Goal: Task Accomplishment & Management: Complete application form

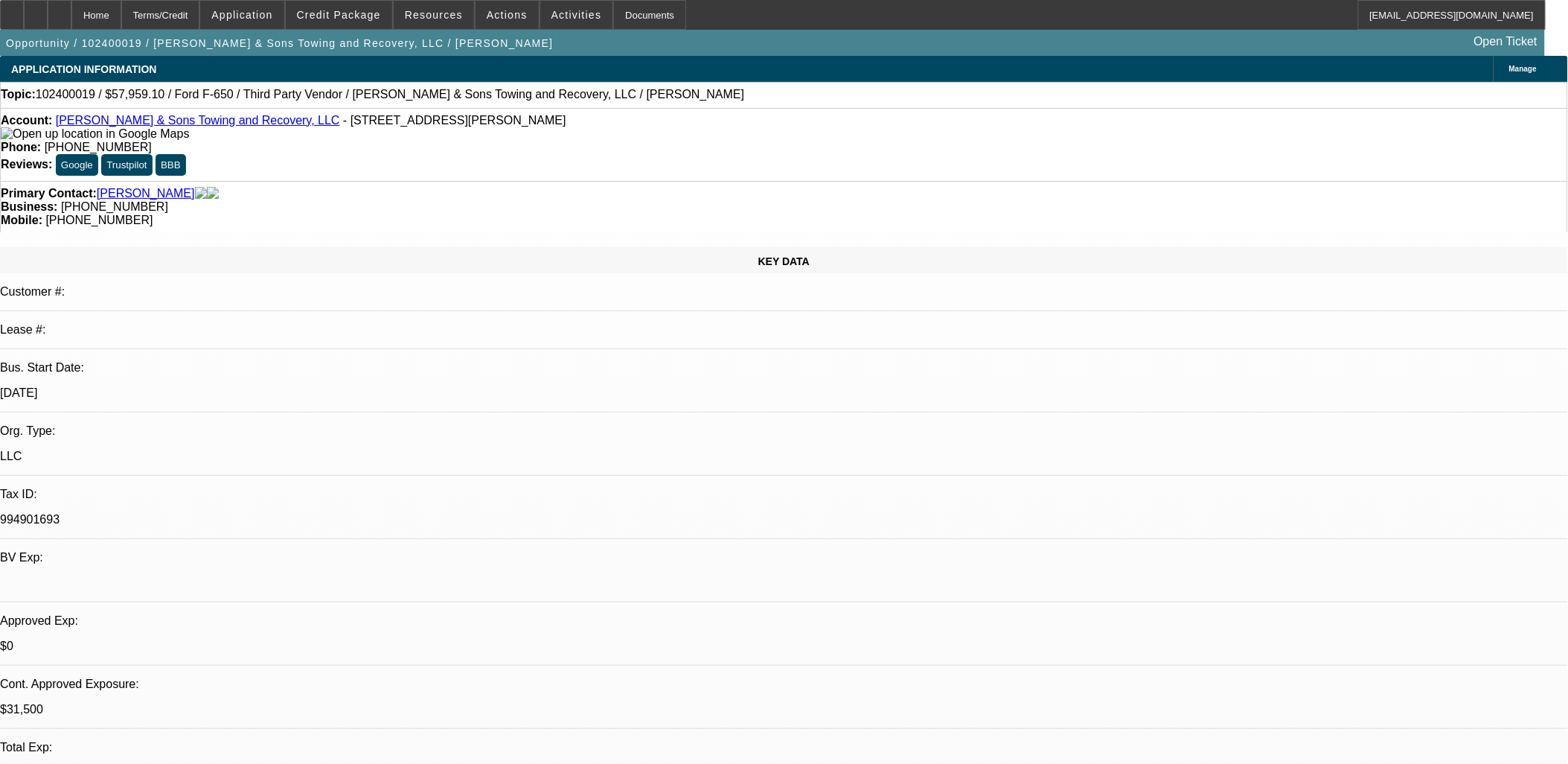
select select "0.1"
select select "2"
select select "0.1"
select select "2"
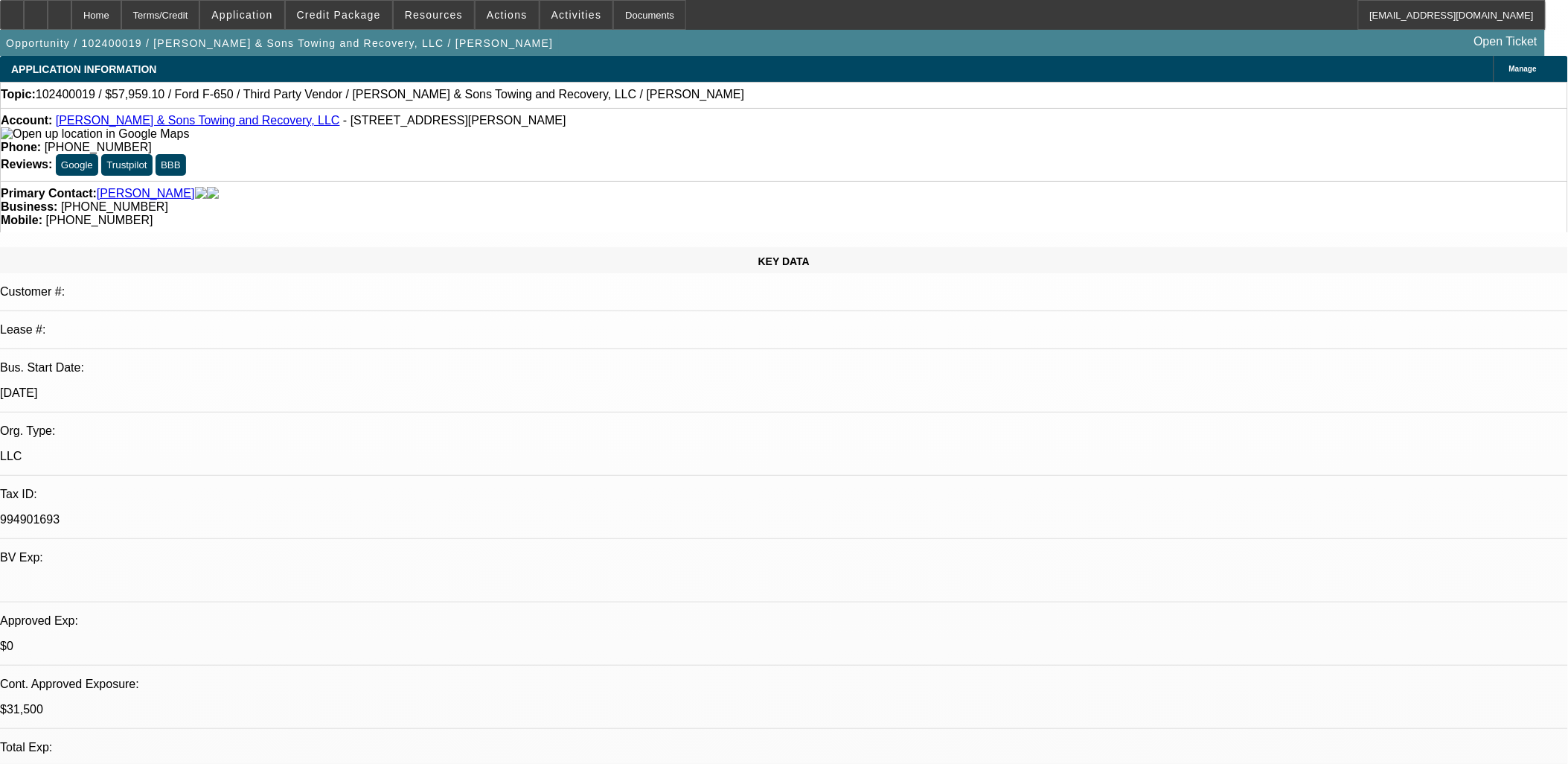
select select "0.1"
select select "2"
select select "0"
select select "0.1"
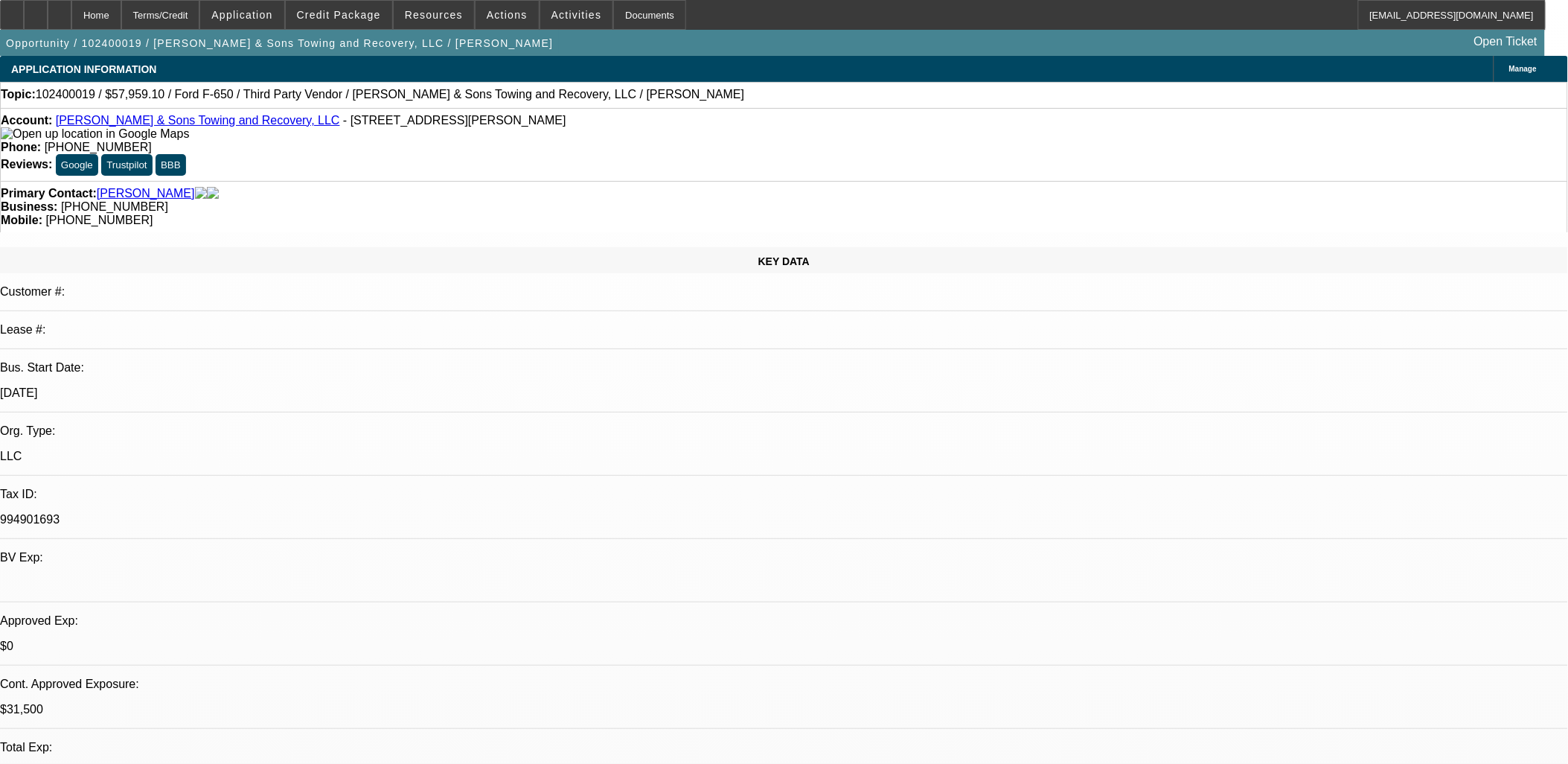
select select "2"
select select "0.1"
select select "1"
select select "2"
select select "4"
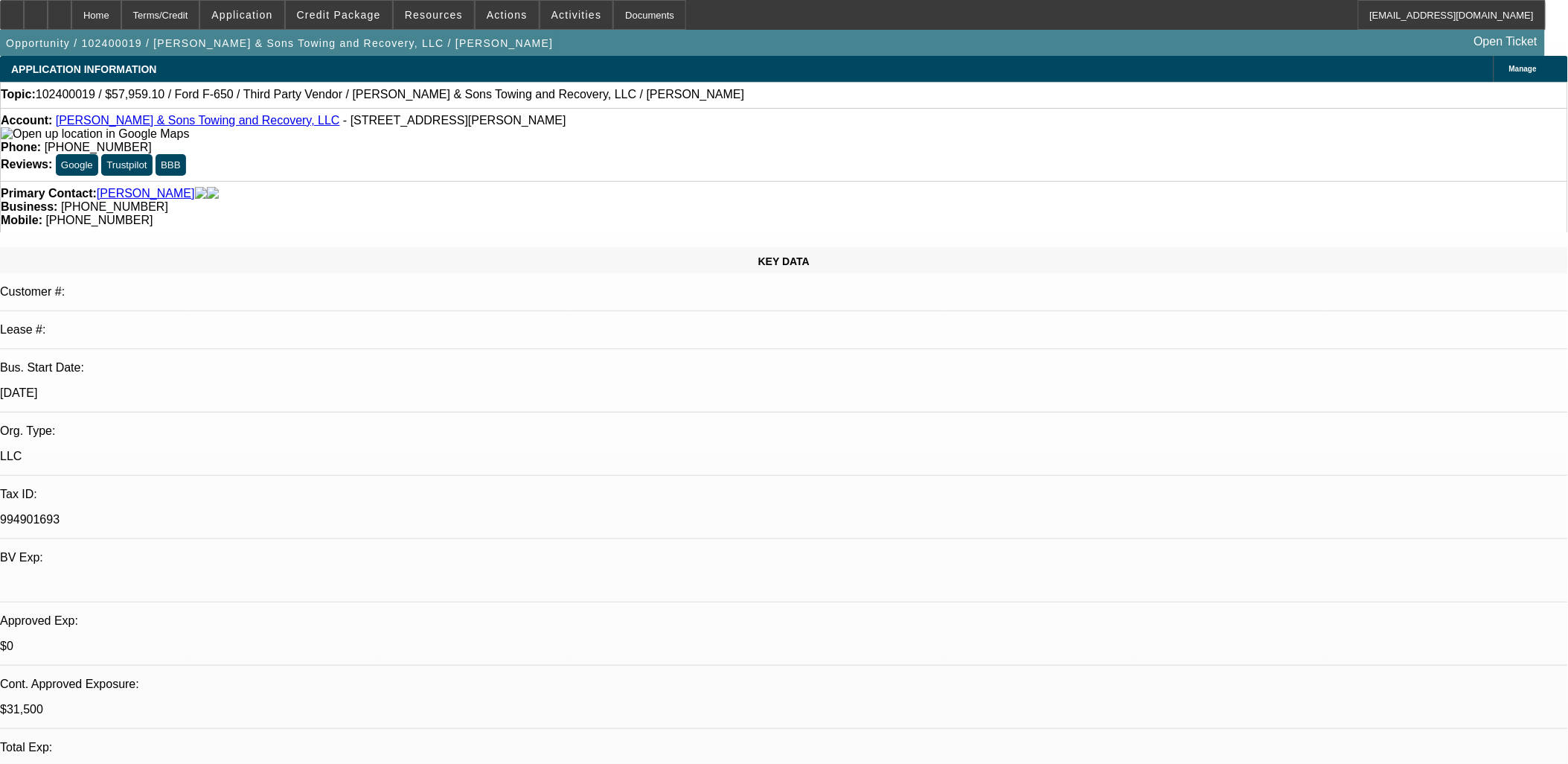
select select "1"
select select "2"
select select "4"
select select "1"
select select "2"
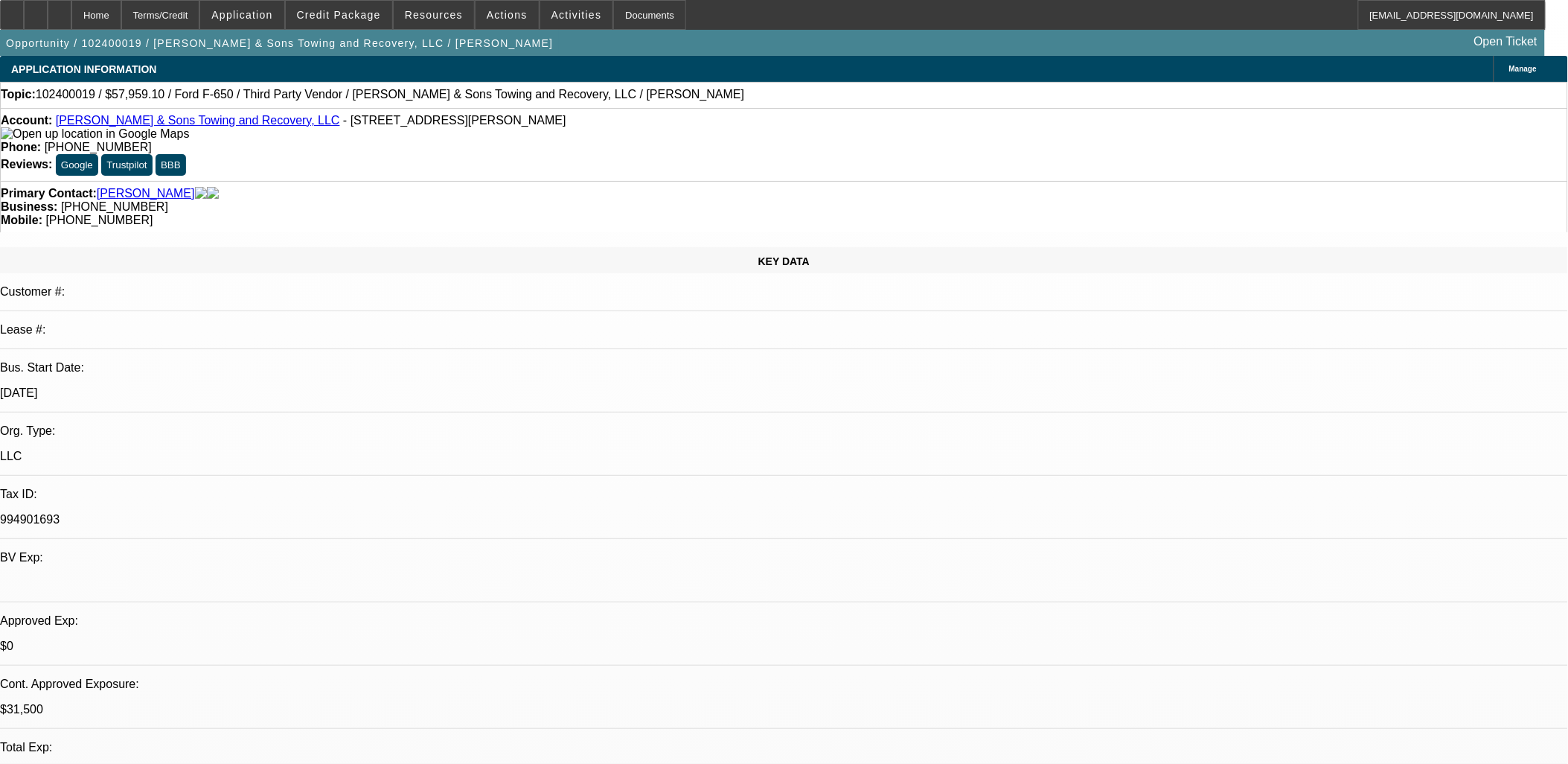
select select "6"
select select "1"
select select "2"
select select "4"
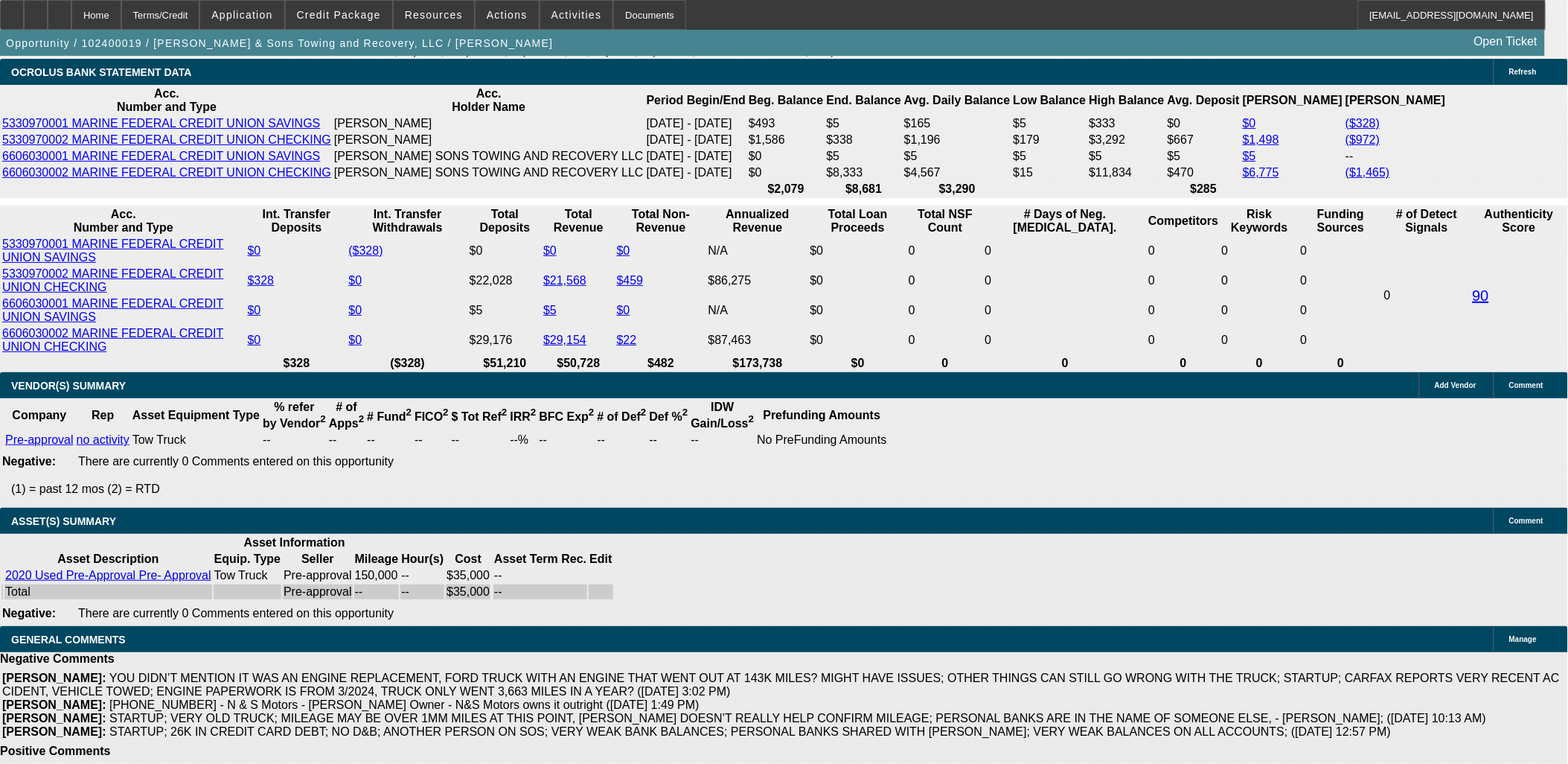
scroll to position [2449, 0]
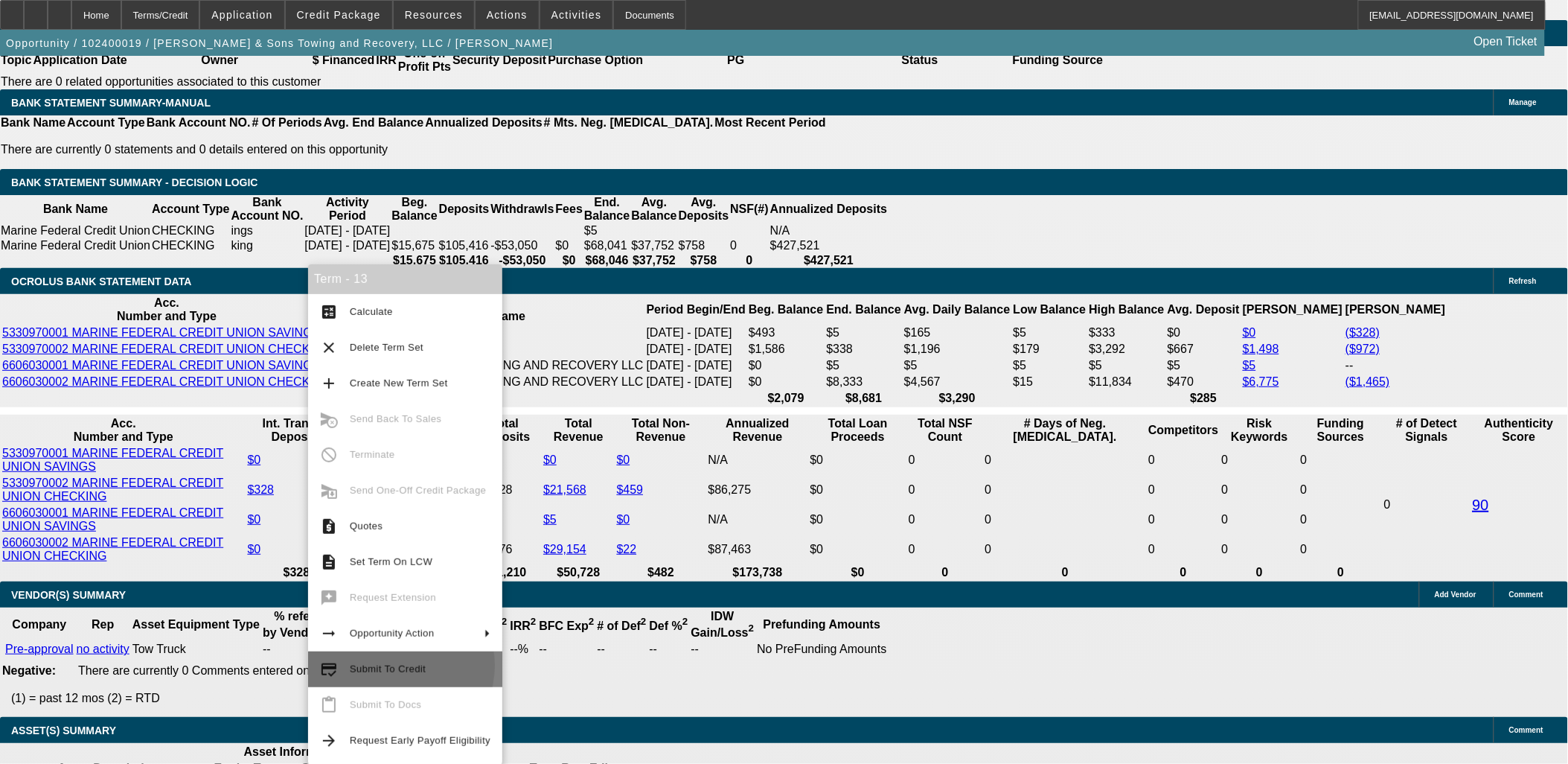
click at [393, 665] on span "Submit To Credit" at bounding box center [388, 669] width 76 height 11
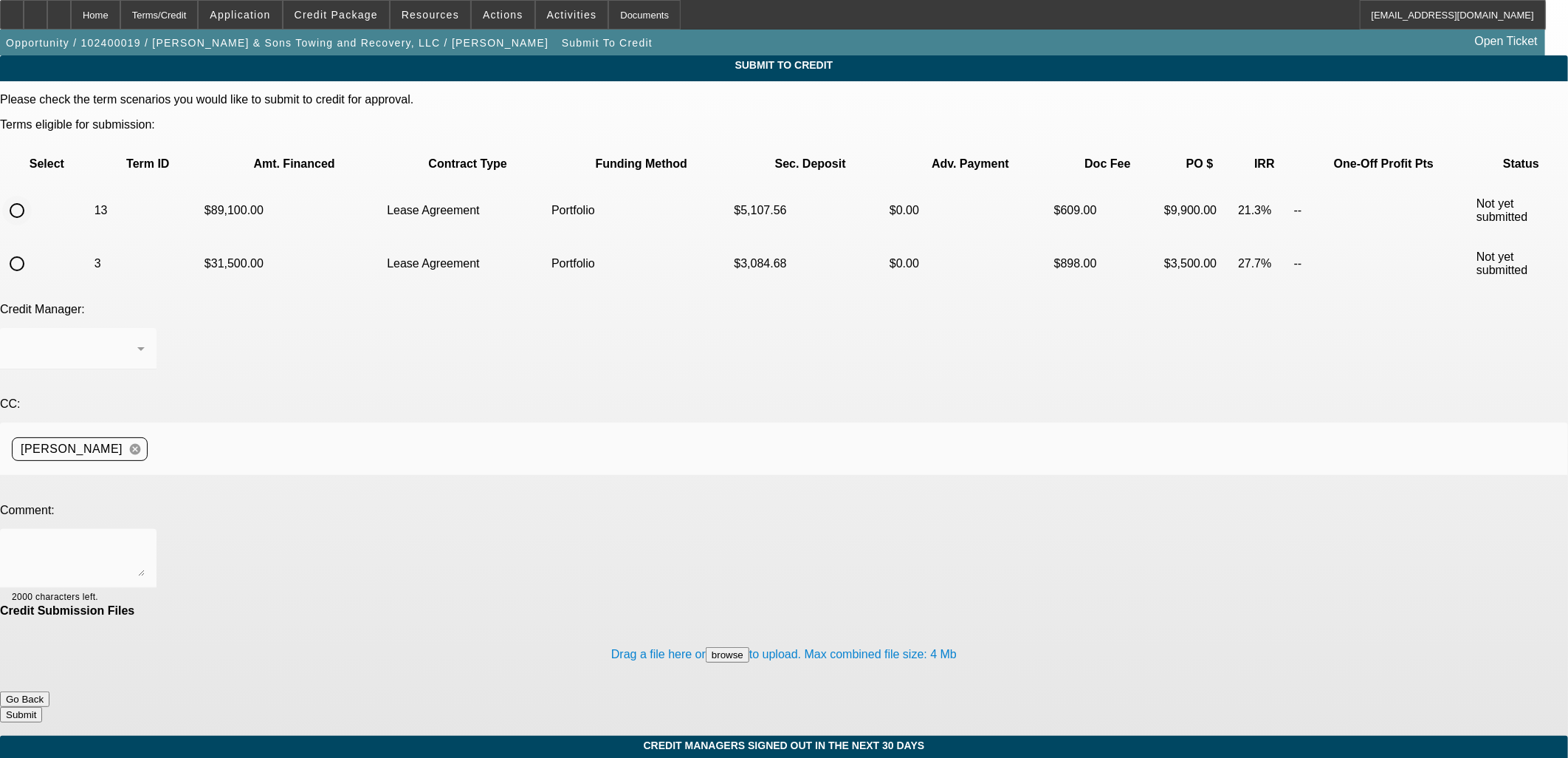
click at [31, 196] on input "radio" at bounding box center [17, 210] width 30 height 30
radio input "true"
click at [138, 340] on div "Arida, George" at bounding box center [75, 348] width 126 height 18
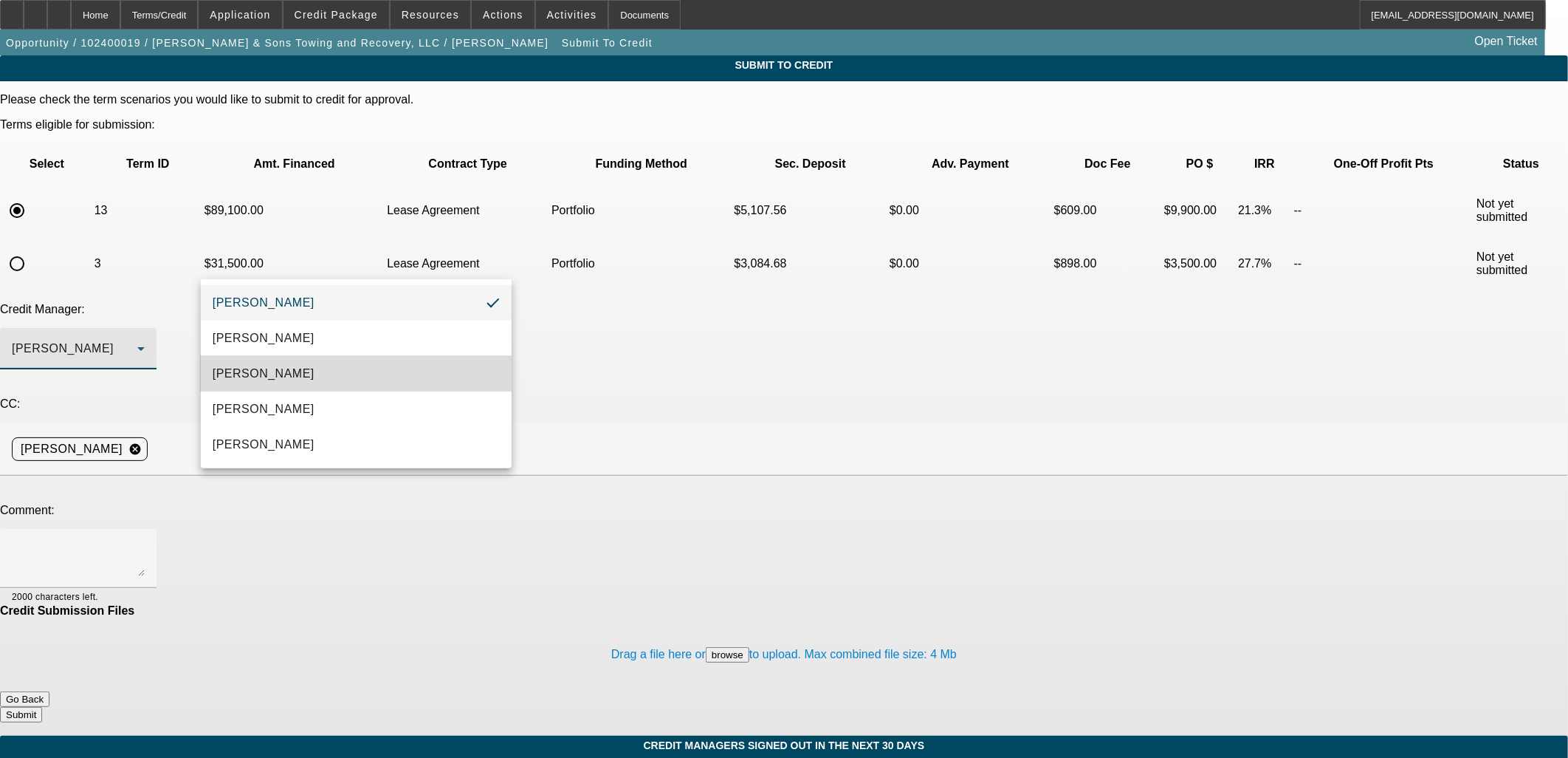
click at [295, 365] on mat-option "[PERSON_NAME]" at bounding box center [356, 373] width 311 height 35
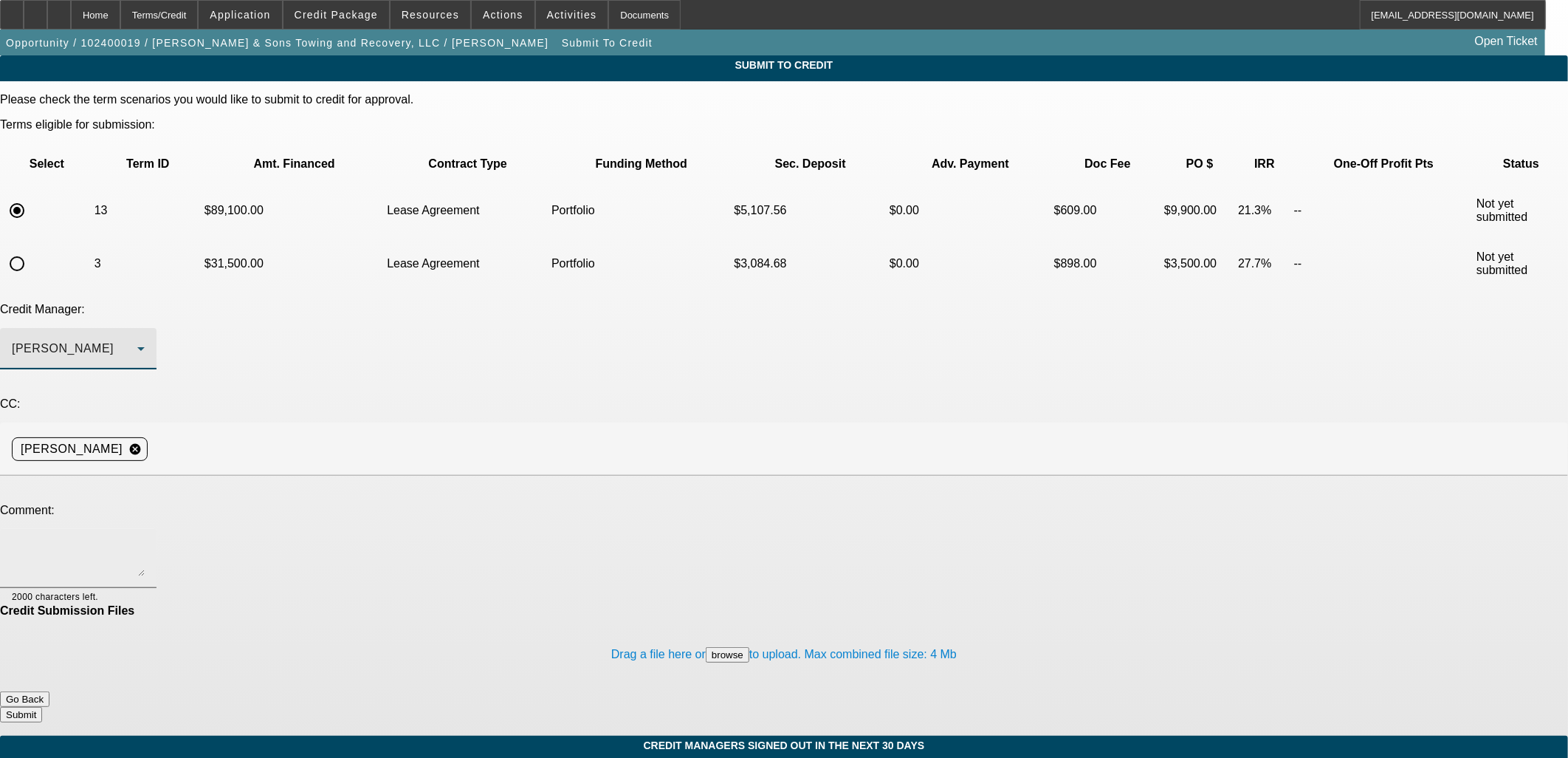
click at [145, 541] on textarea at bounding box center [78, 558] width 133 height 35
click at [145, 541] on textarea "Michael can you revewi F750" at bounding box center [78, 558] width 133 height 35
click at [145, 541] on textarea "Michael can you review F750" at bounding box center [78, 558] width 133 height 35
type textarea "Michael can you review F750 Bigger wrecker"
click at [42, 707] on button "Submit" at bounding box center [21, 714] width 42 height 15
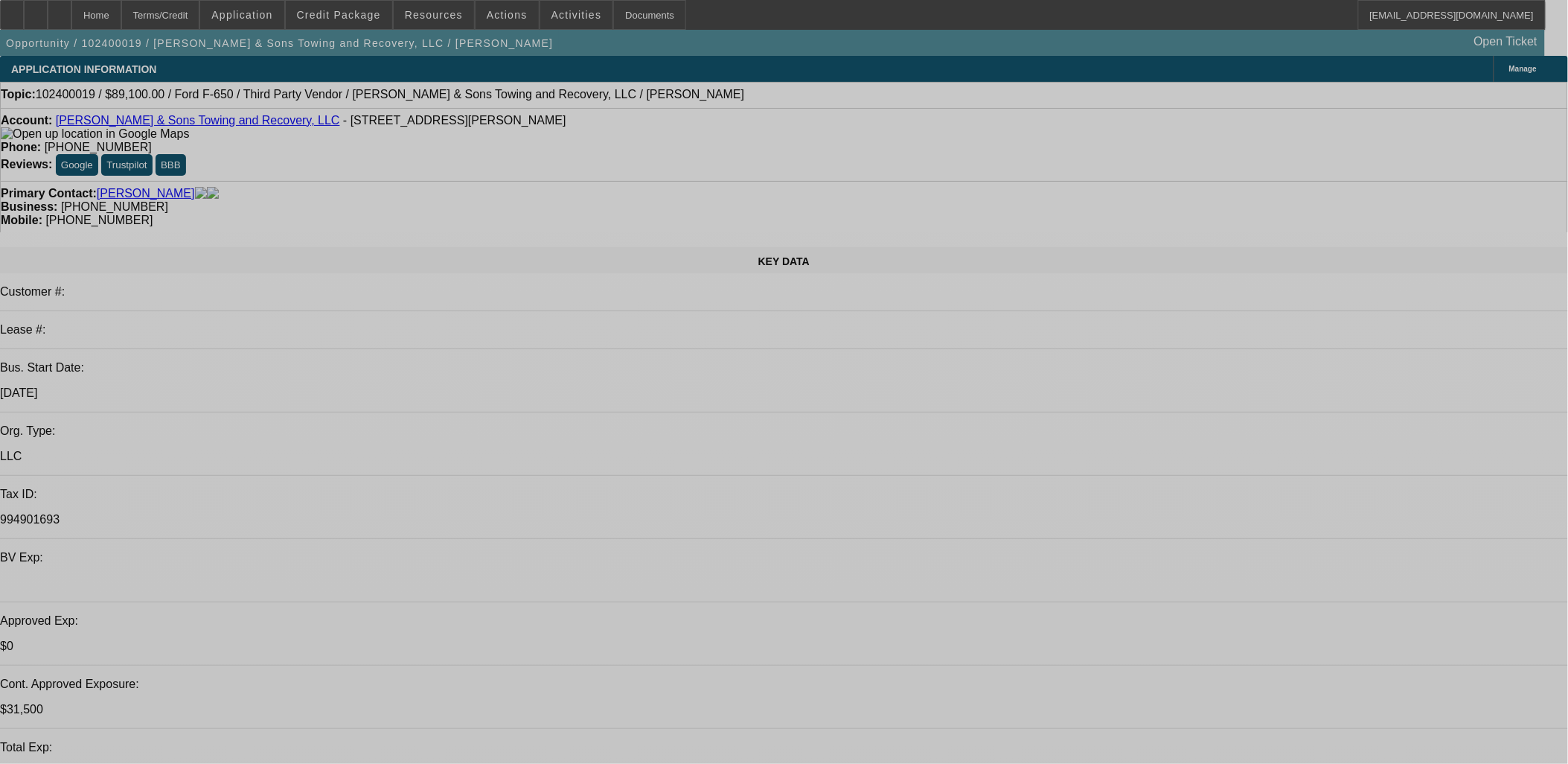
select select "0.1"
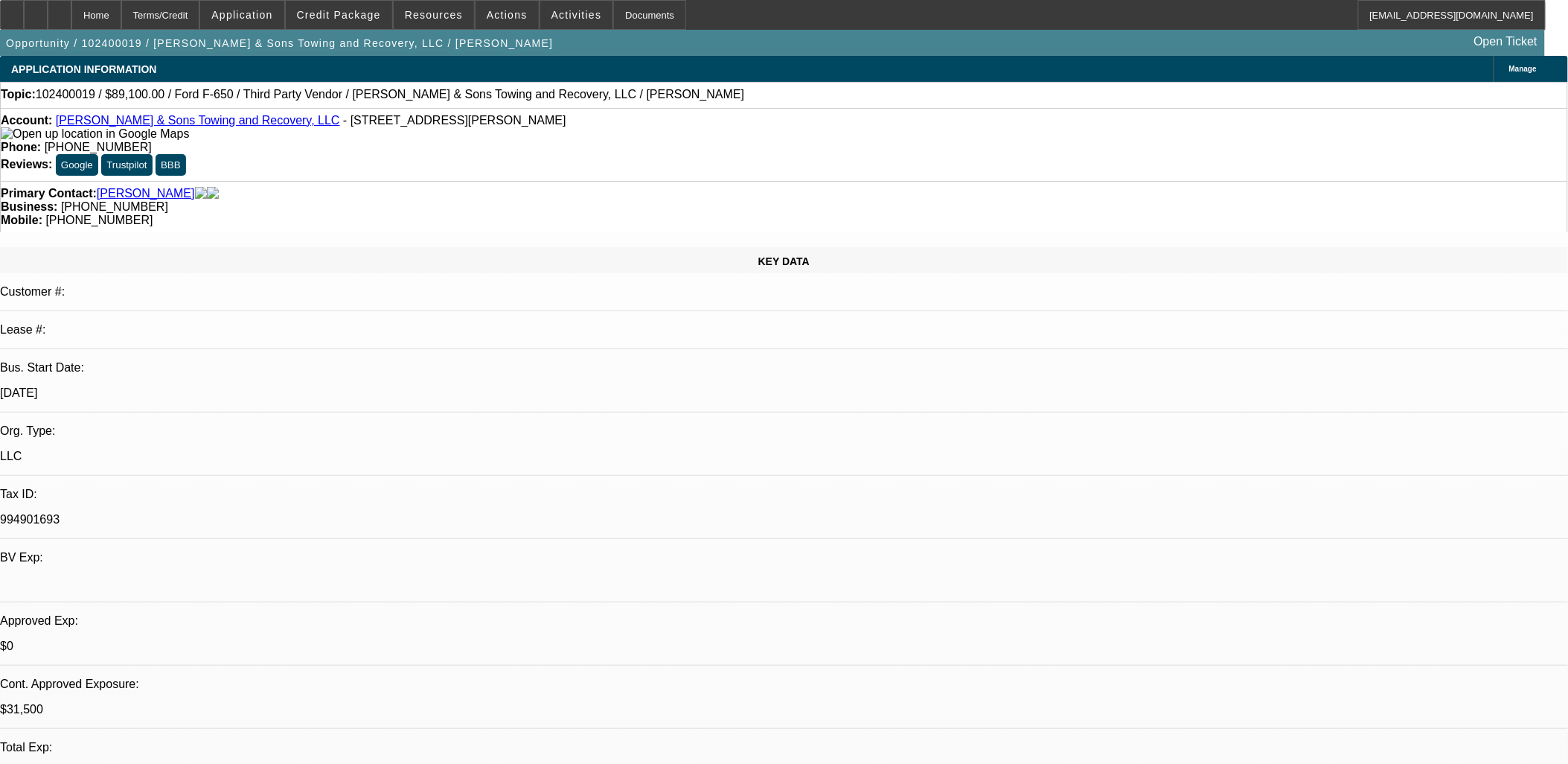
select select "2"
select select "0.1"
select select "4"
select select "0.1"
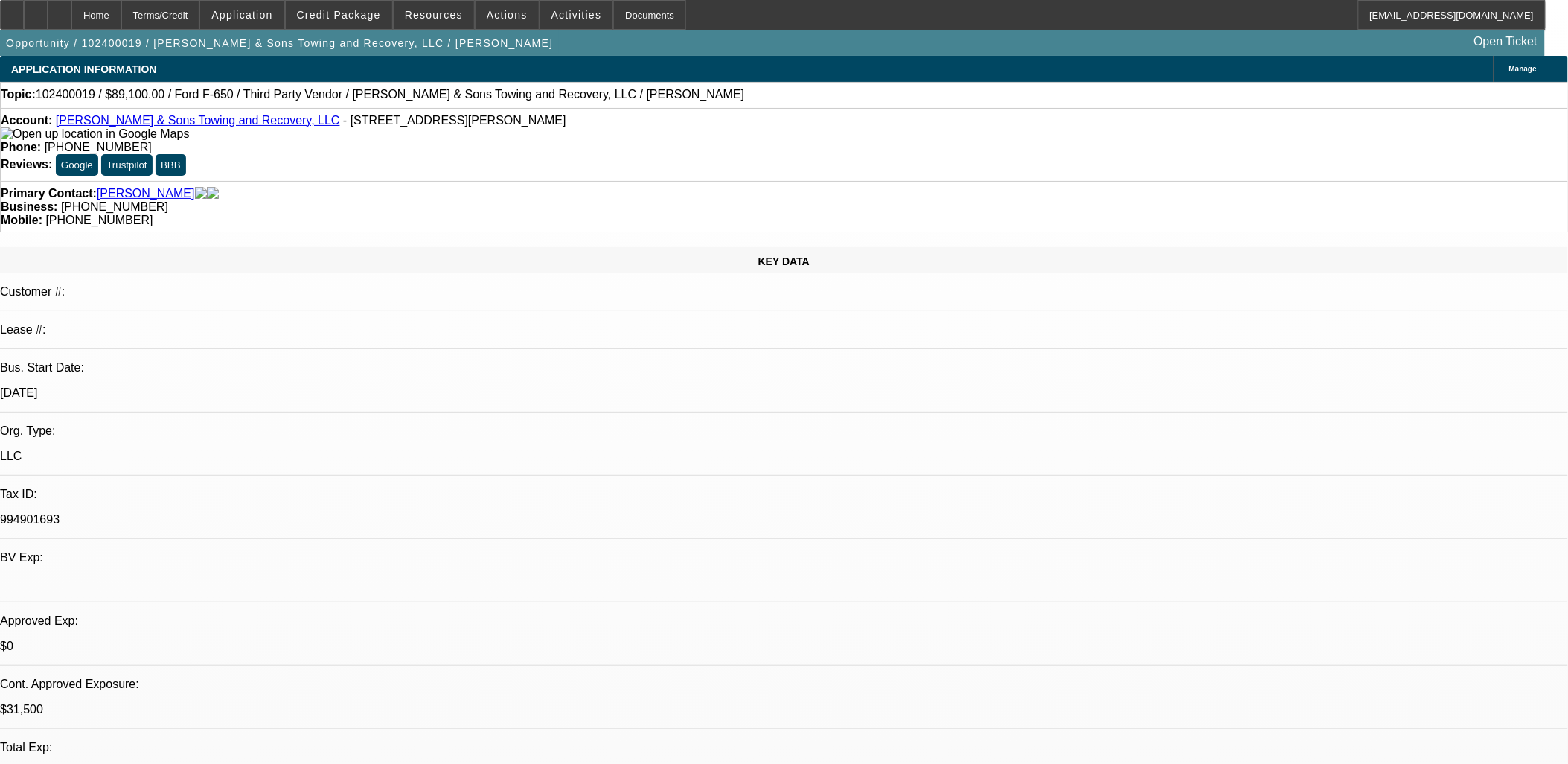
select select "2"
select select "0.1"
select select "4"
select select "0.1"
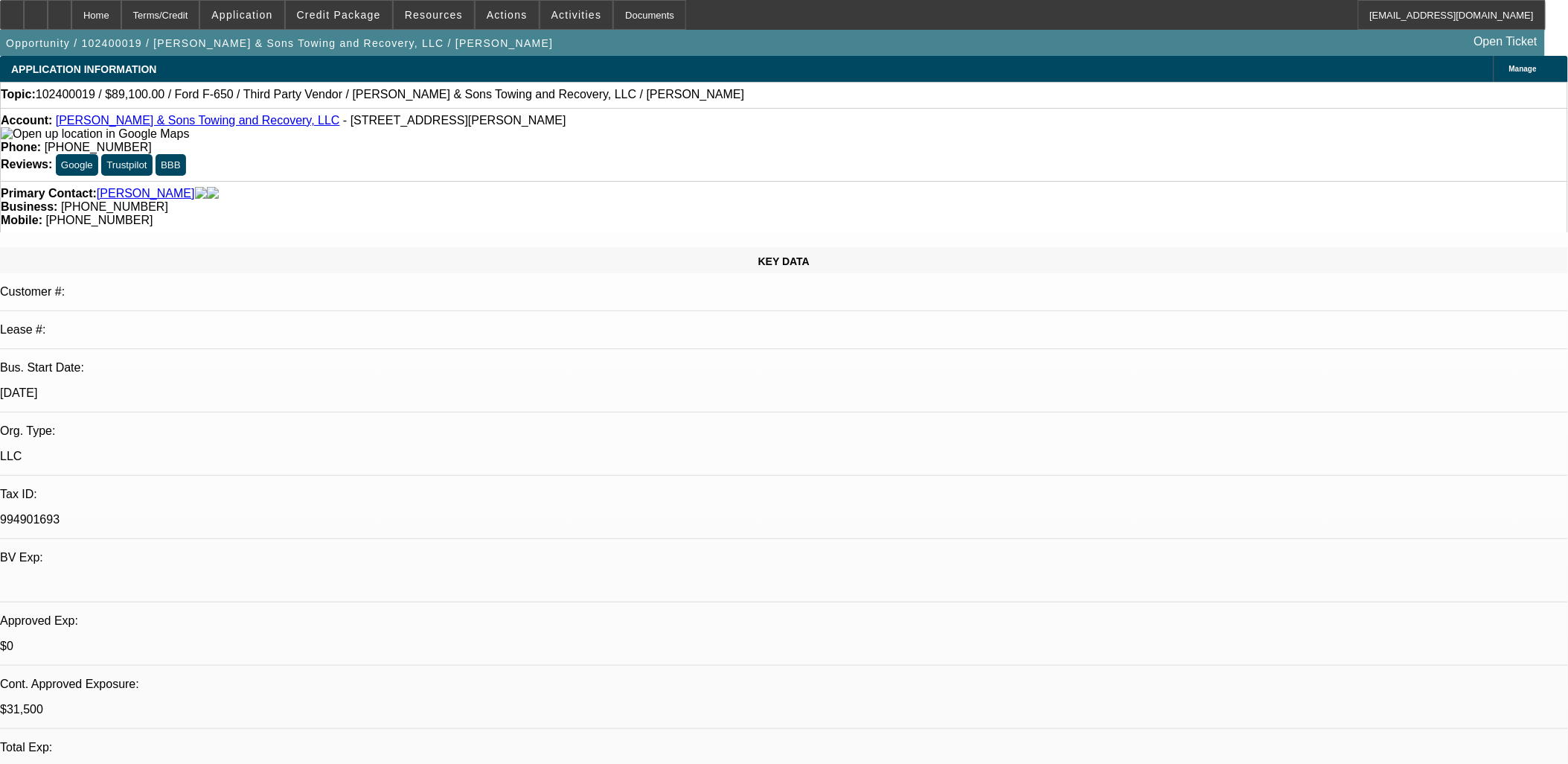
select select "2"
select select "0"
select select "6"
select select "0.1"
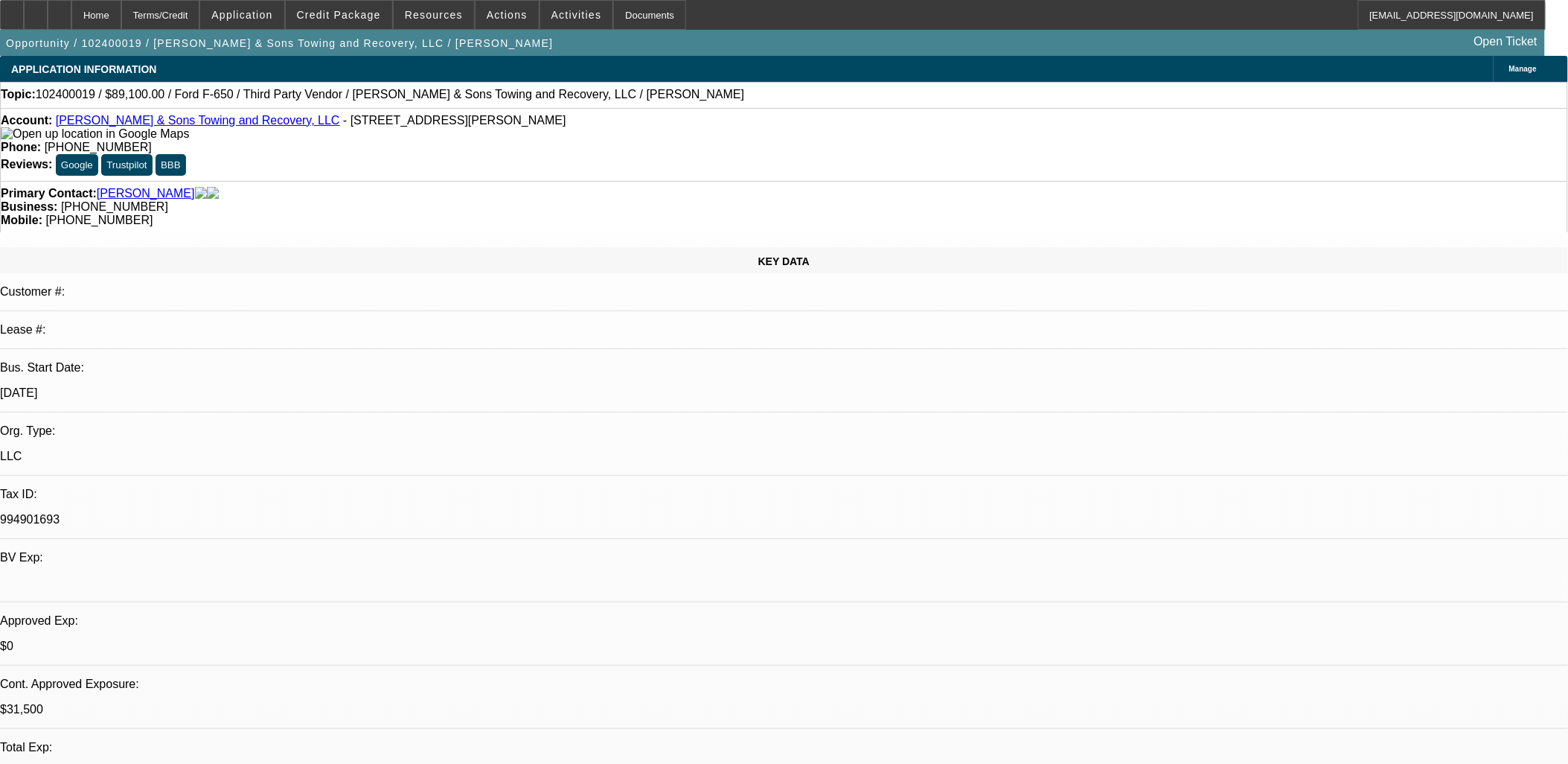
select select "2"
select select "0.1"
select select "4"
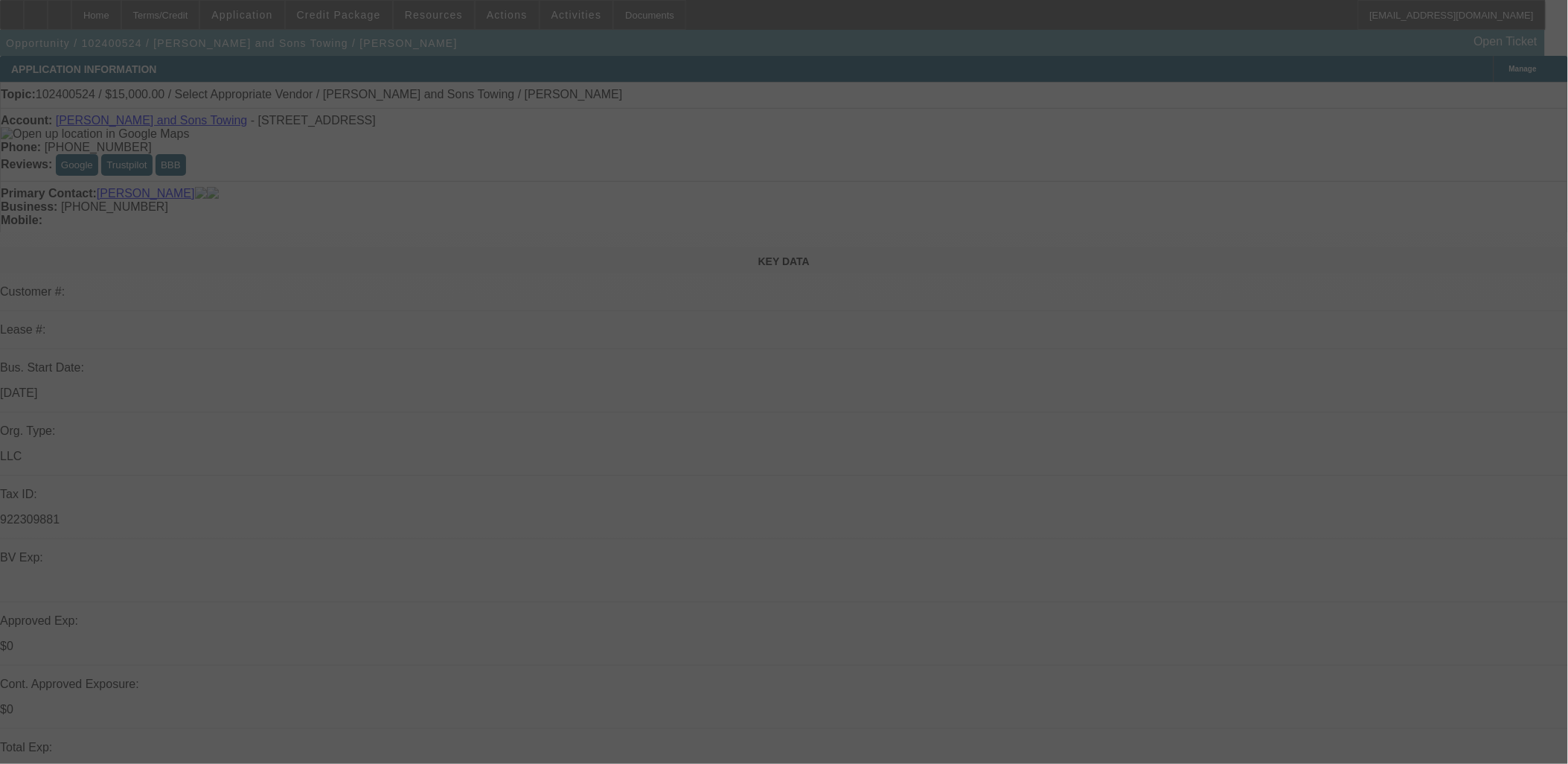
select select "0"
select select "2"
select select "0.1"
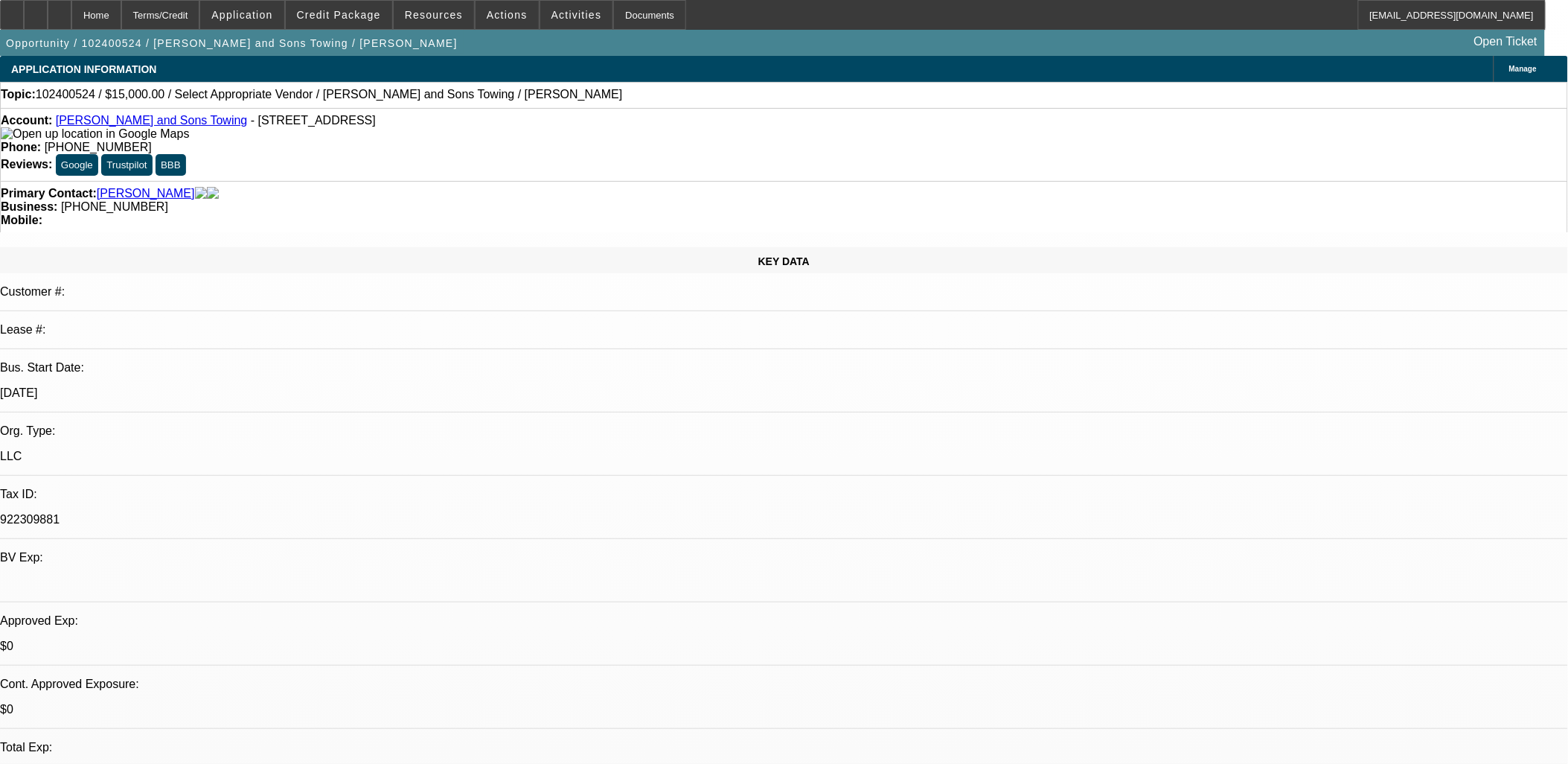
select select "1"
select select "2"
select select "4"
click at [492, 26] on span at bounding box center [507, 15] width 63 height 36
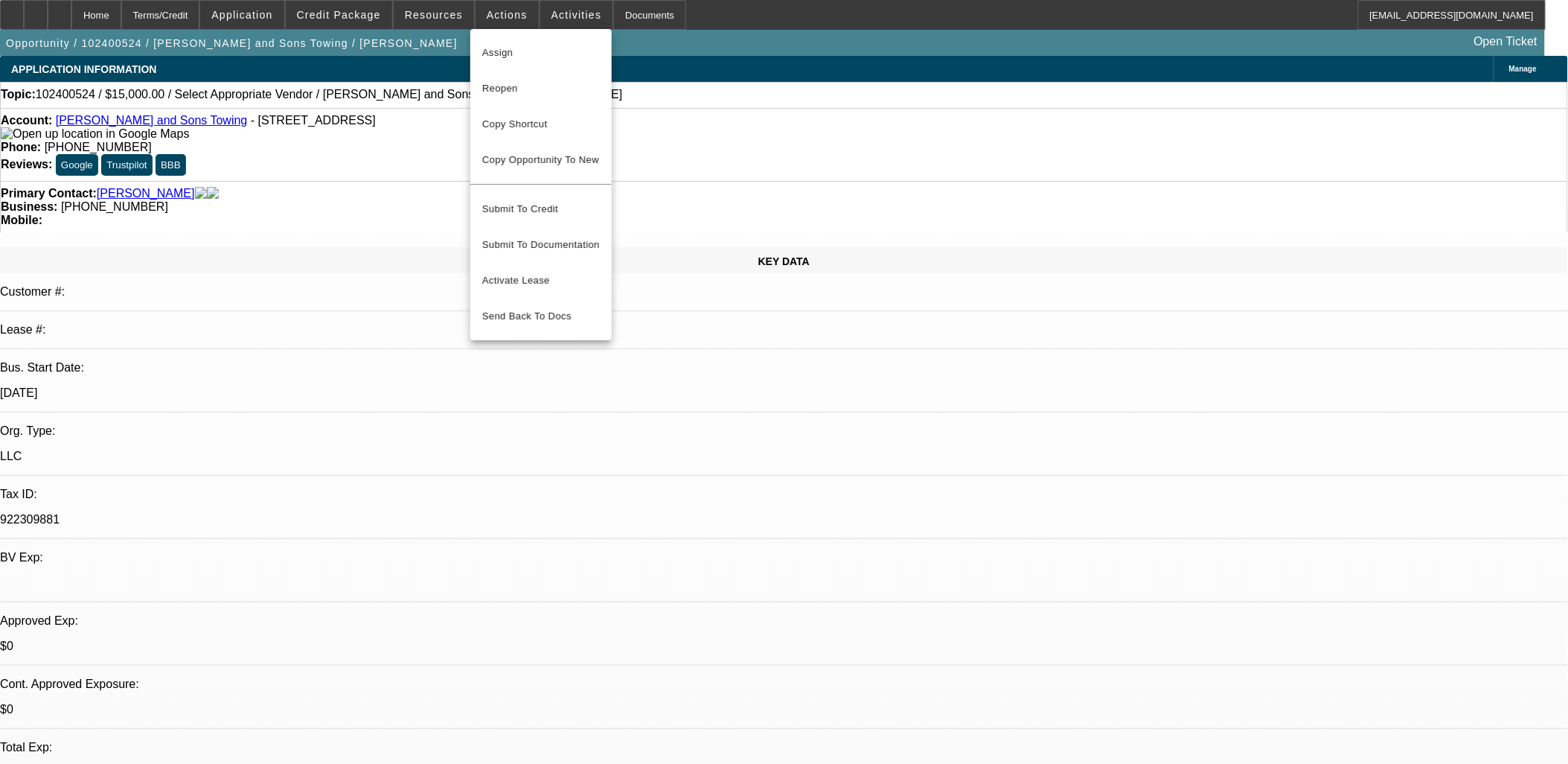
drag, startPoint x: 544, startPoint y: 202, endPoint x: 466, endPoint y: 143, distance: 97.8
click at [466, 143] on div "Assign Reopen Copy Shortcut Copy Opportunity To New Submit To Credit Submit To …" at bounding box center [784, 382] width 1568 height 764
click at [495, 162] on span "Copy Opportunity To New" at bounding box center [541, 160] width 117 height 11
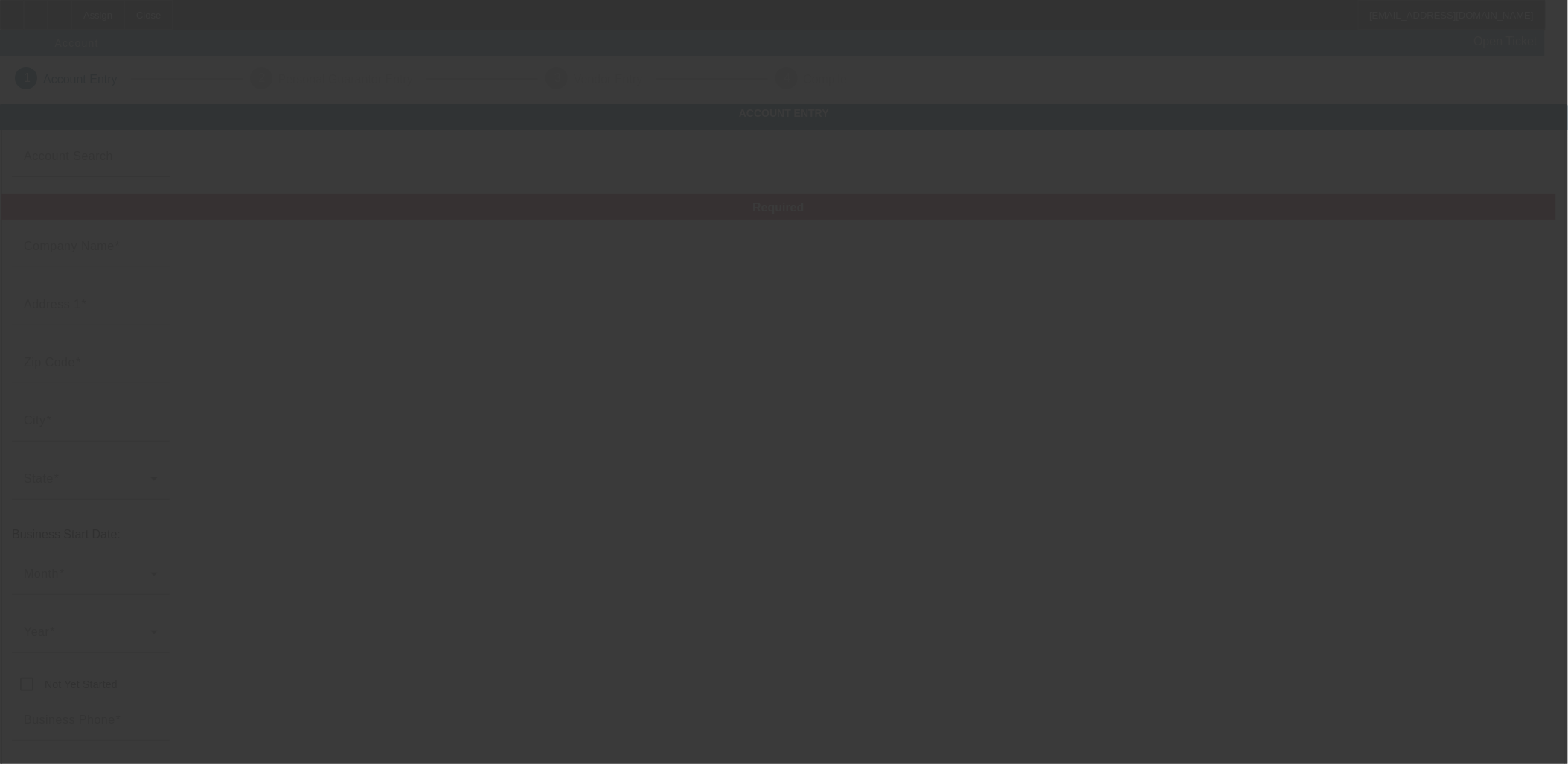
type input "[PERSON_NAME] and Sons Towing"
type input "4626 Crosswood Ln"
type input "45103"
type input "Batavia"
type input "[PHONE_NUMBER]"
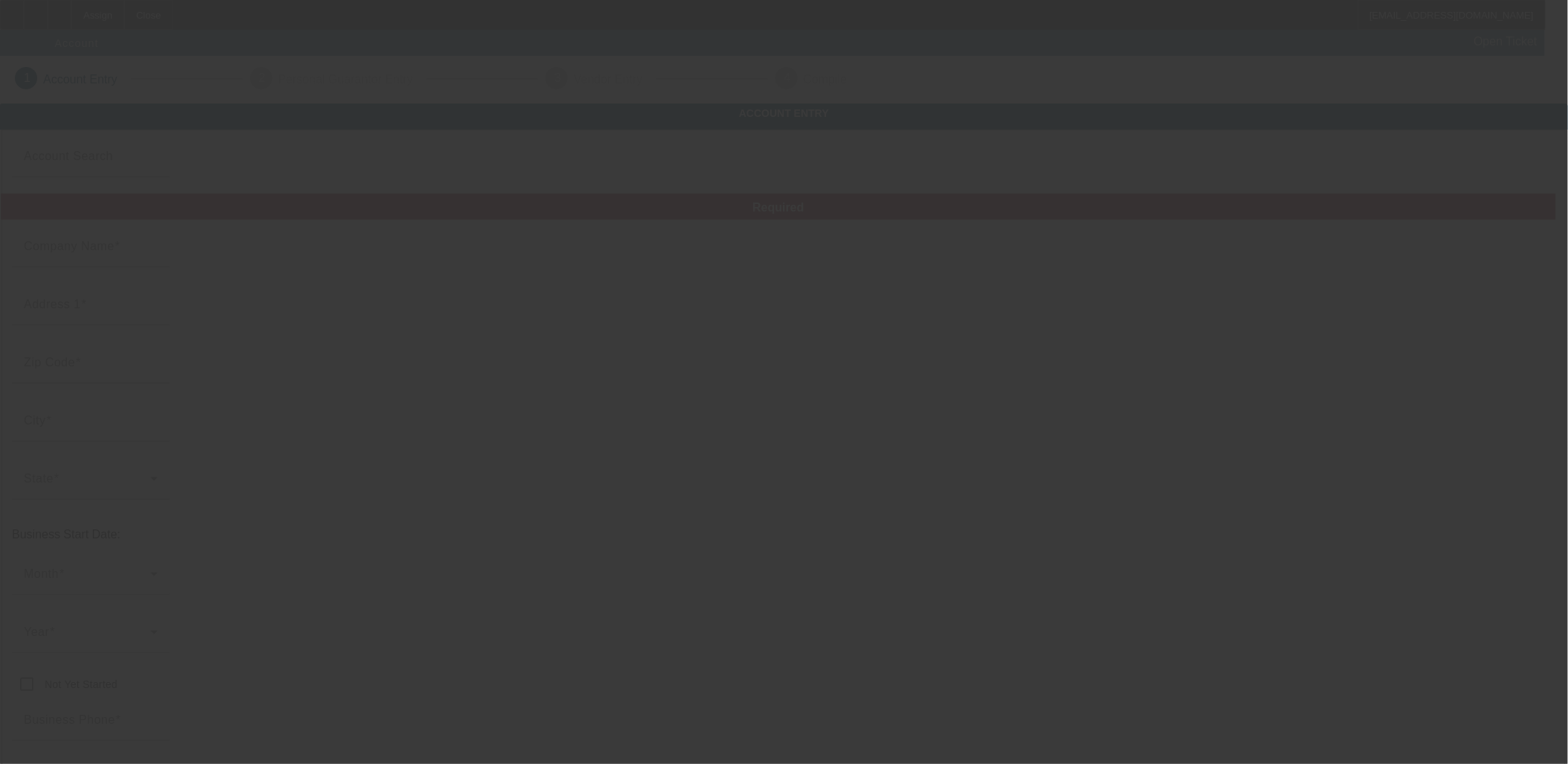
type input "Clermont"
type input "922309881"
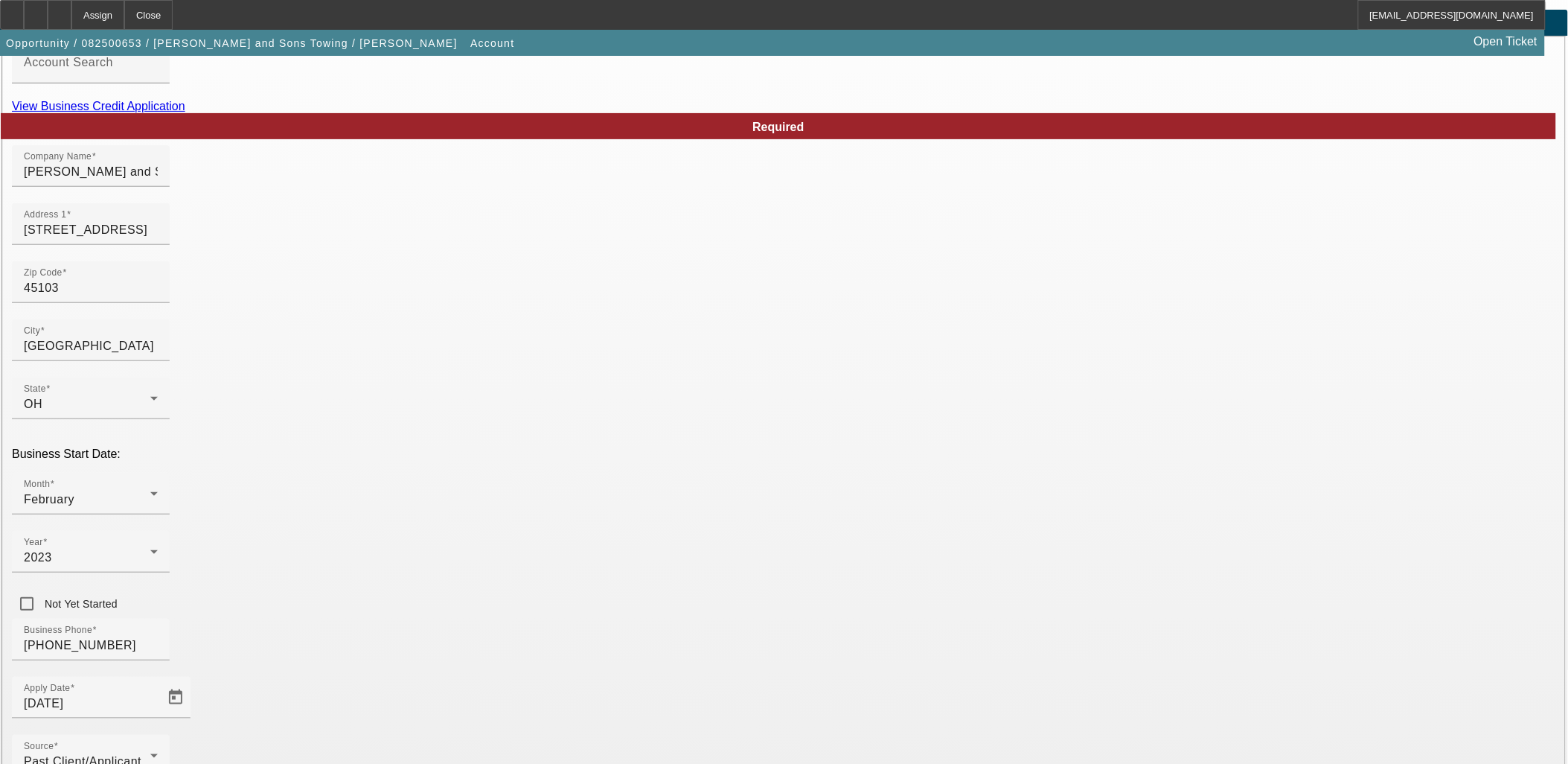
scroll to position [184, 0]
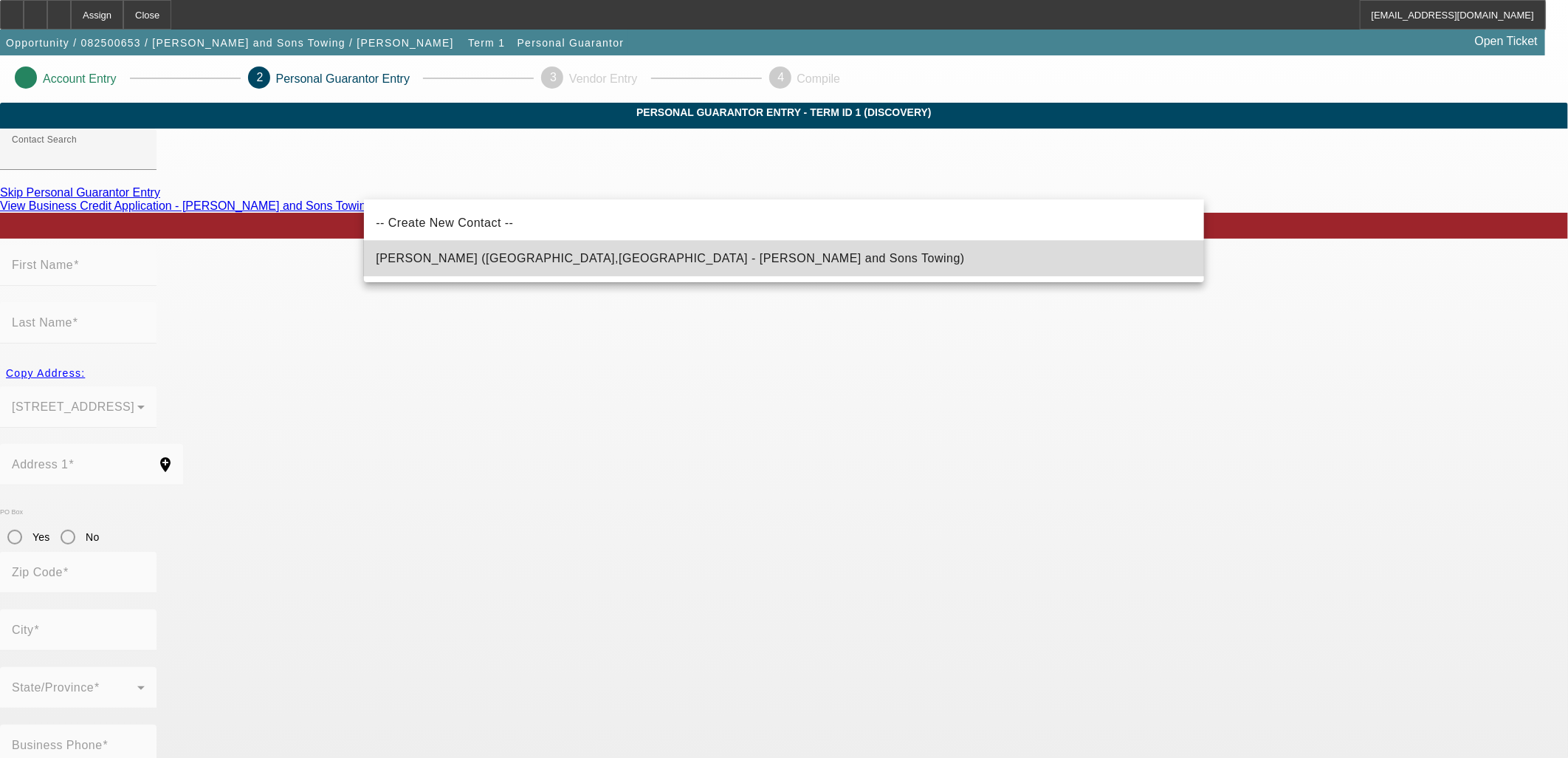
click at [587, 255] on span "Skelton, Stephen (Batavia,OH - Steve and Sons Towing)" at bounding box center [670, 258] width 589 height 13
type input "Skelton, Stephen (Batavia,OH - Steve and Sons Towing)"
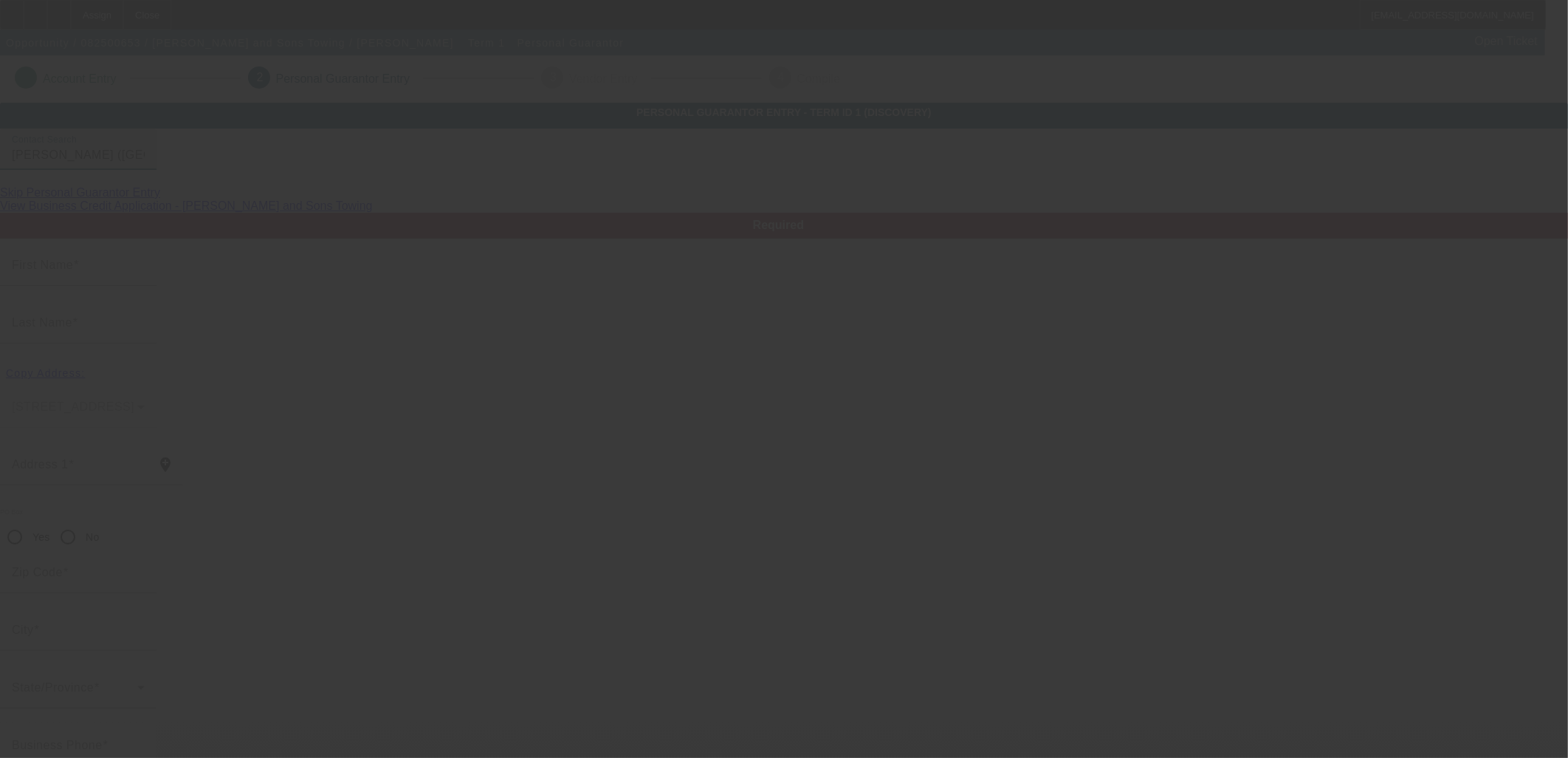
type input "Stephen"
type input "Skelton"
type input "4626 Crosswood Lane"
radio input "true"
type input "45103"
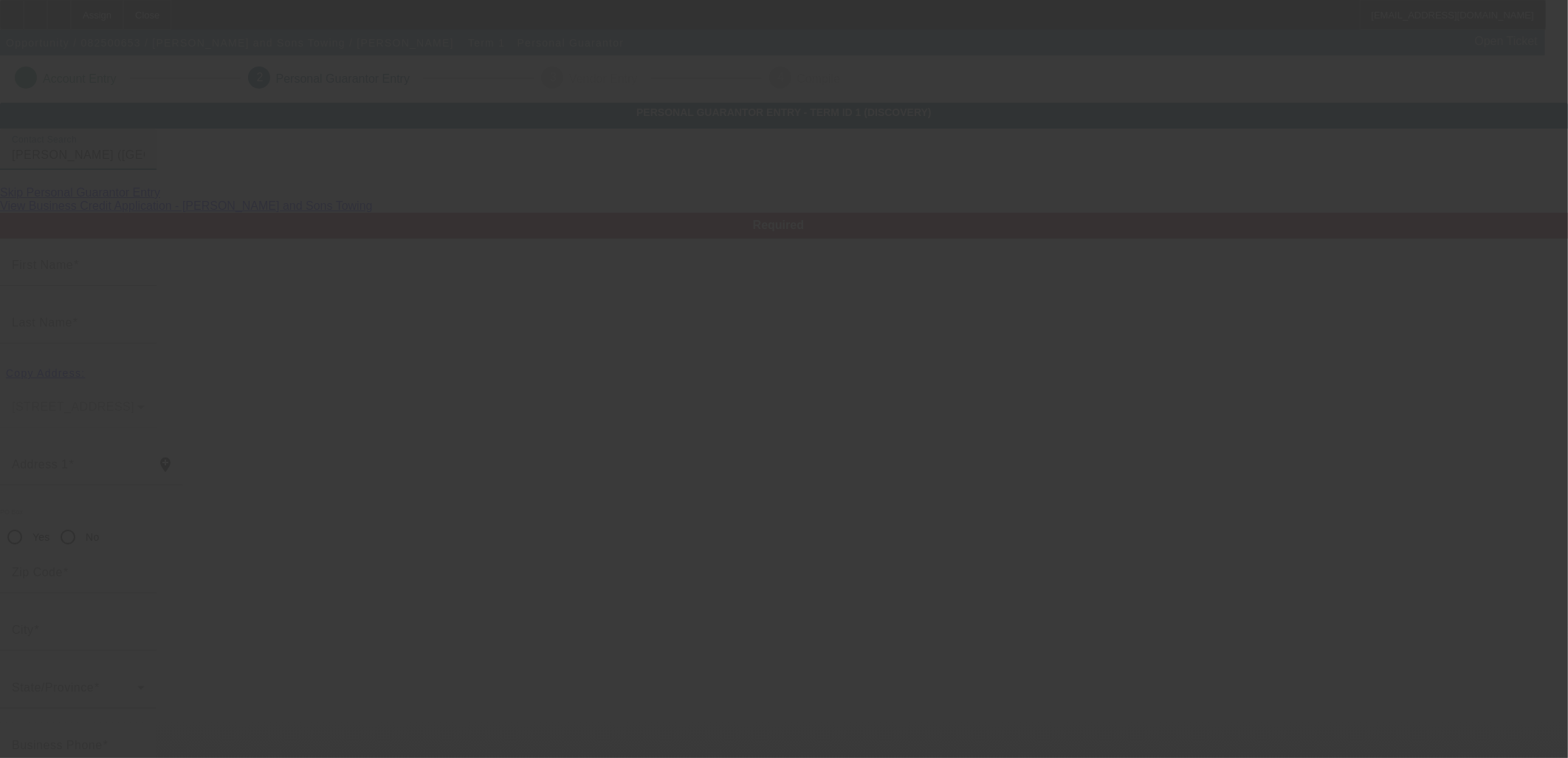
type input "Batavia"
type input "[PHONE_NUMBER]"
type input "100"
type input "406-31-0568"
type input "sstruckingskelton@gmail.com"
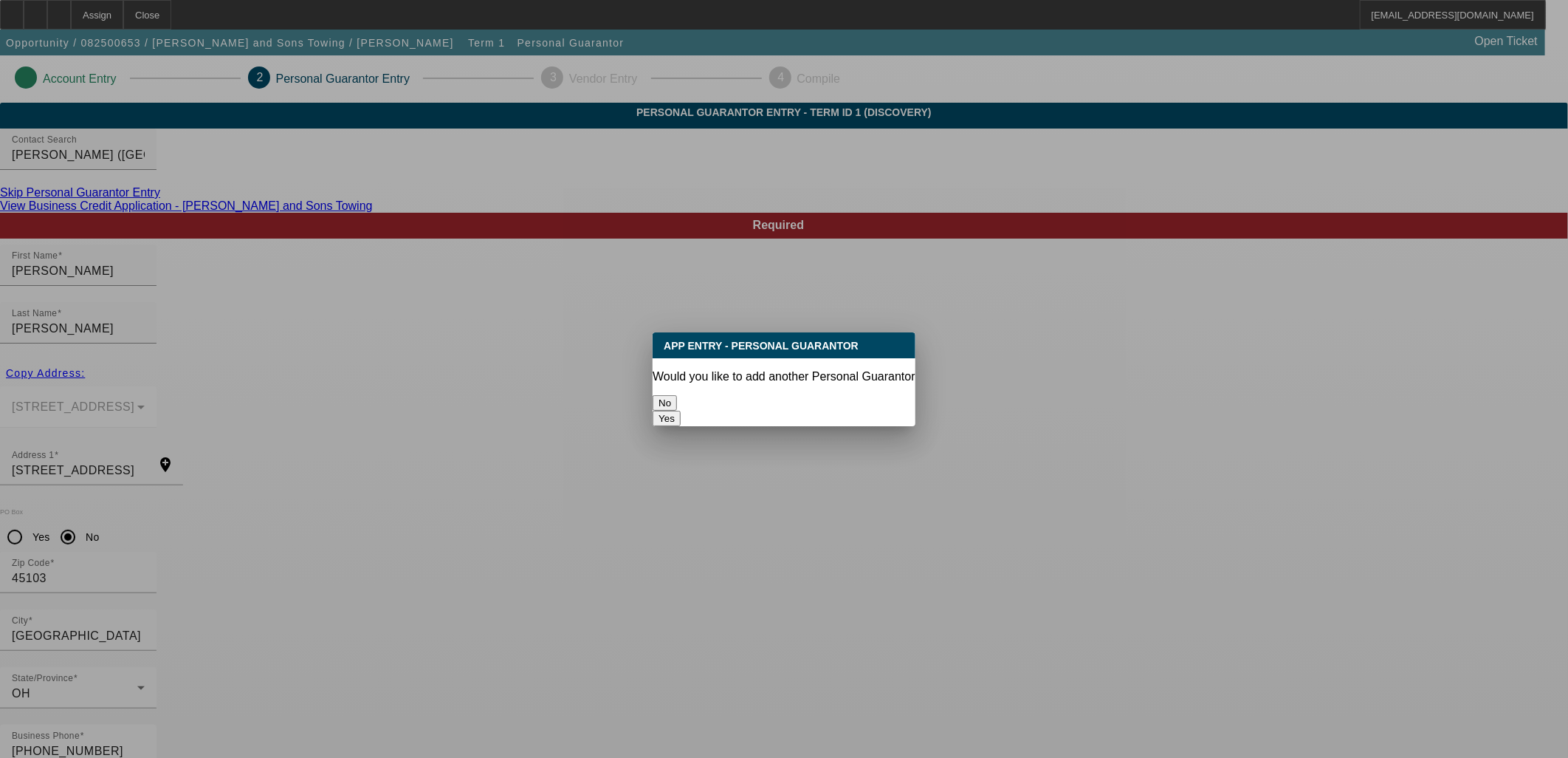
click at [677, 395] on button "No" at bounding box center [665, 402] width 24 height 15
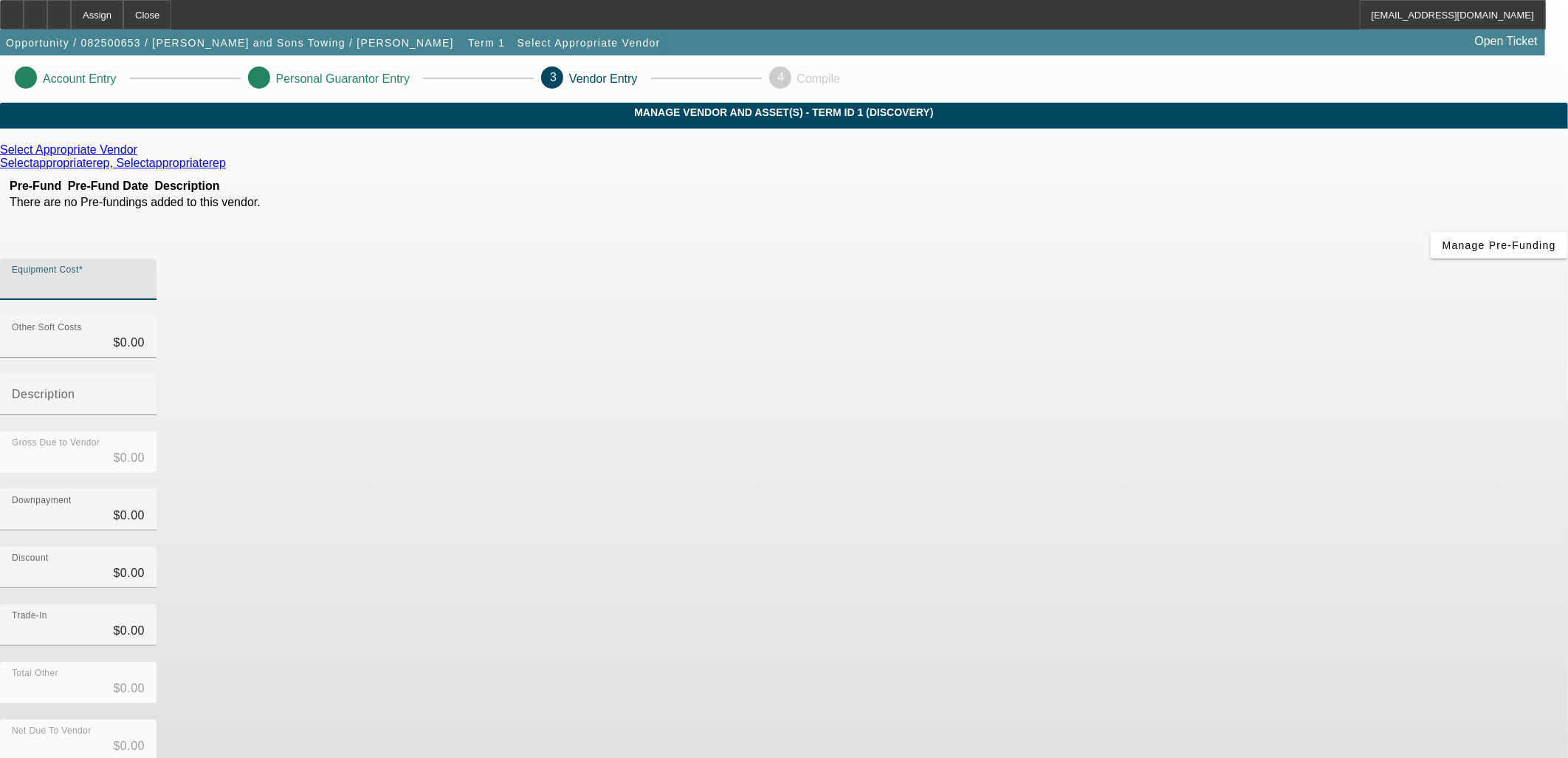
click at [145, 276] on input "Equipment Cost" at bounding box center [78, 285] width 133 height 18
type input "6"
type input "$6.00"
type input "65"
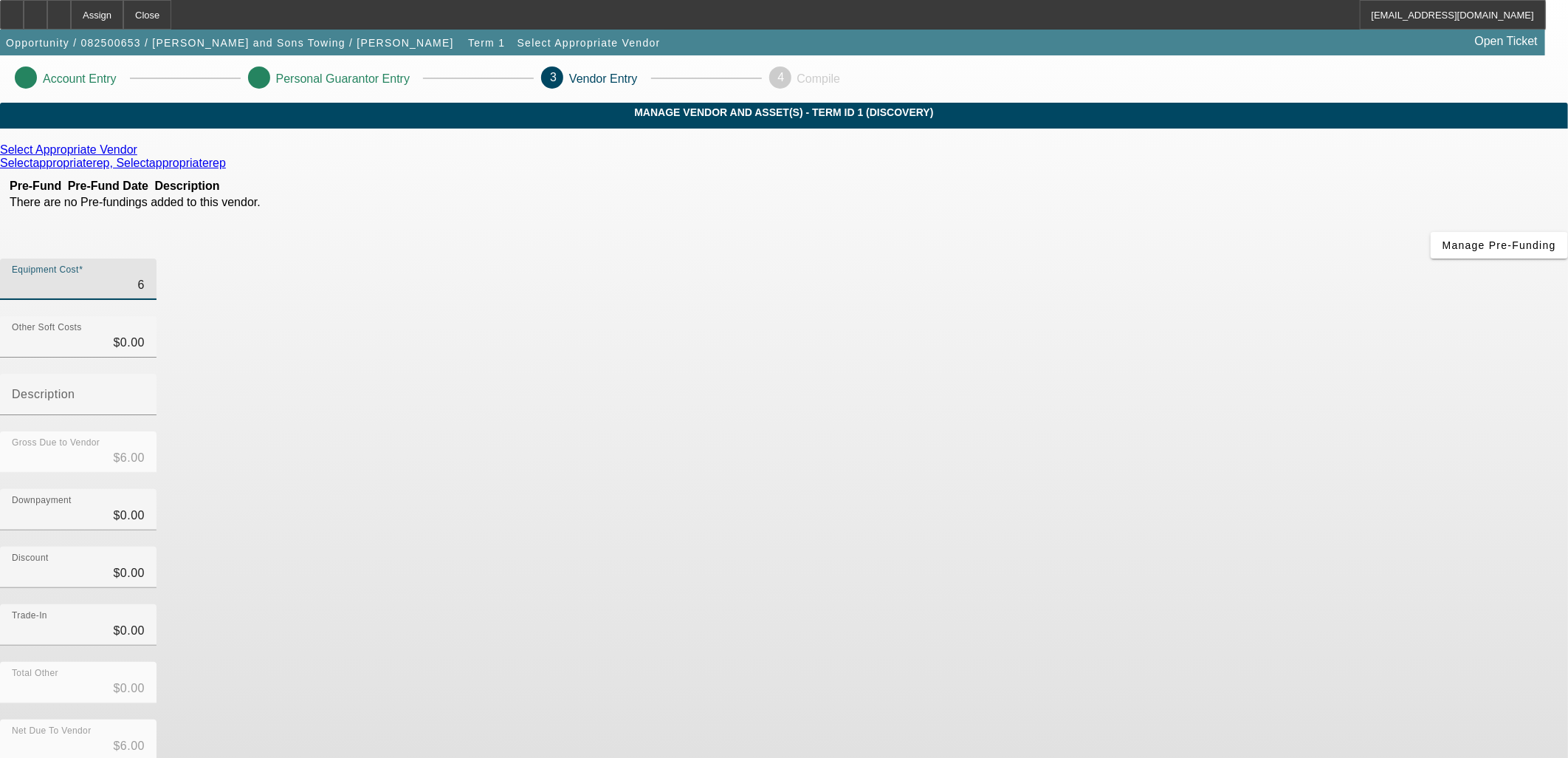
type input "$65.00"
type input "650"
type input "$650.00"
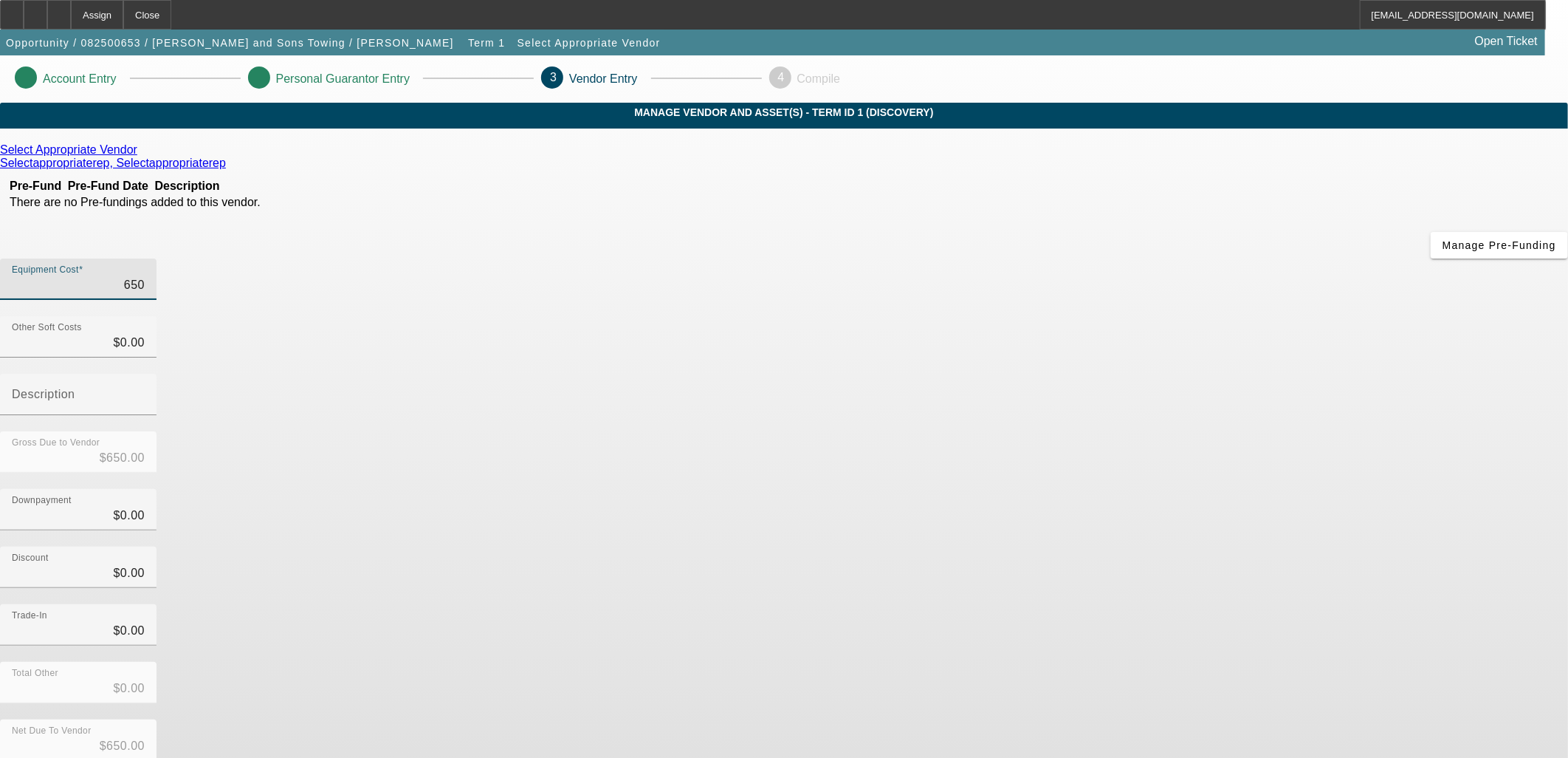
type input "6500"
type input "$6,500.00"
type input "65000"
type input "$65,000.00"
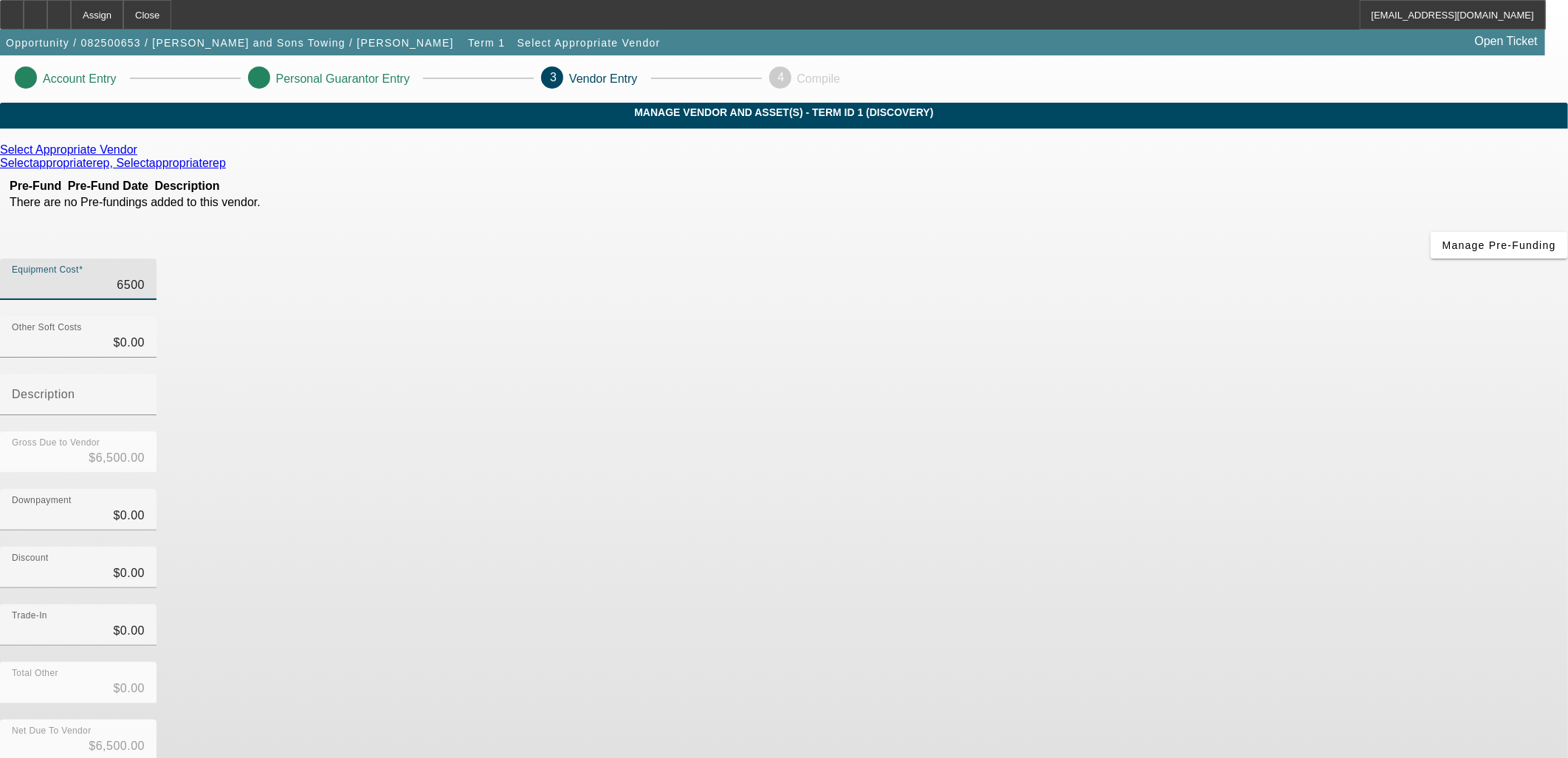
type input "$65,000.00"
click at [1162, 489] on div "Downpayment $0.00" at bounding box center [784, 518] width 1568 height 58
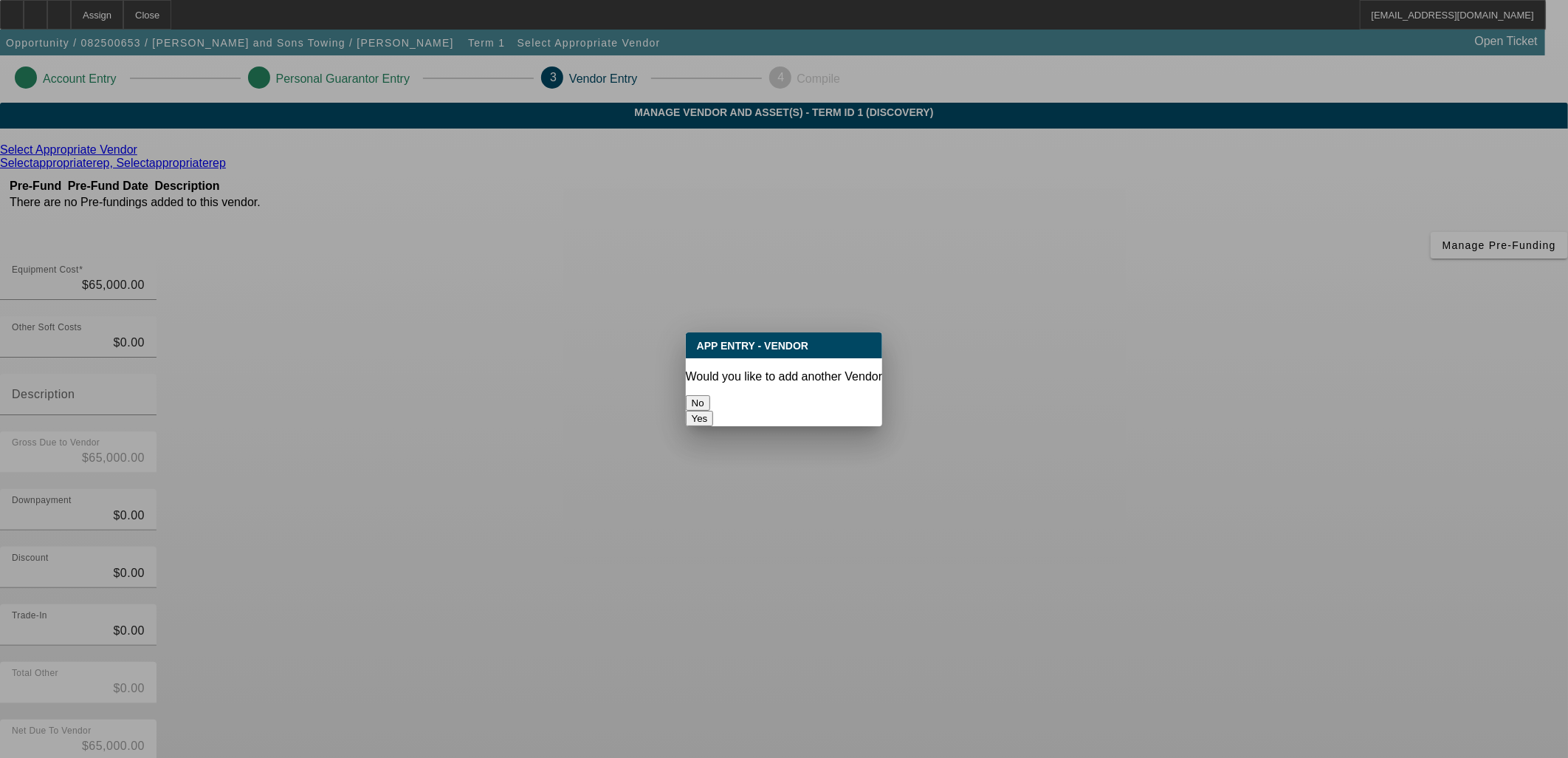
click at [710, 402] on button "No" at bounding box center [698, 402] width 24 height 15
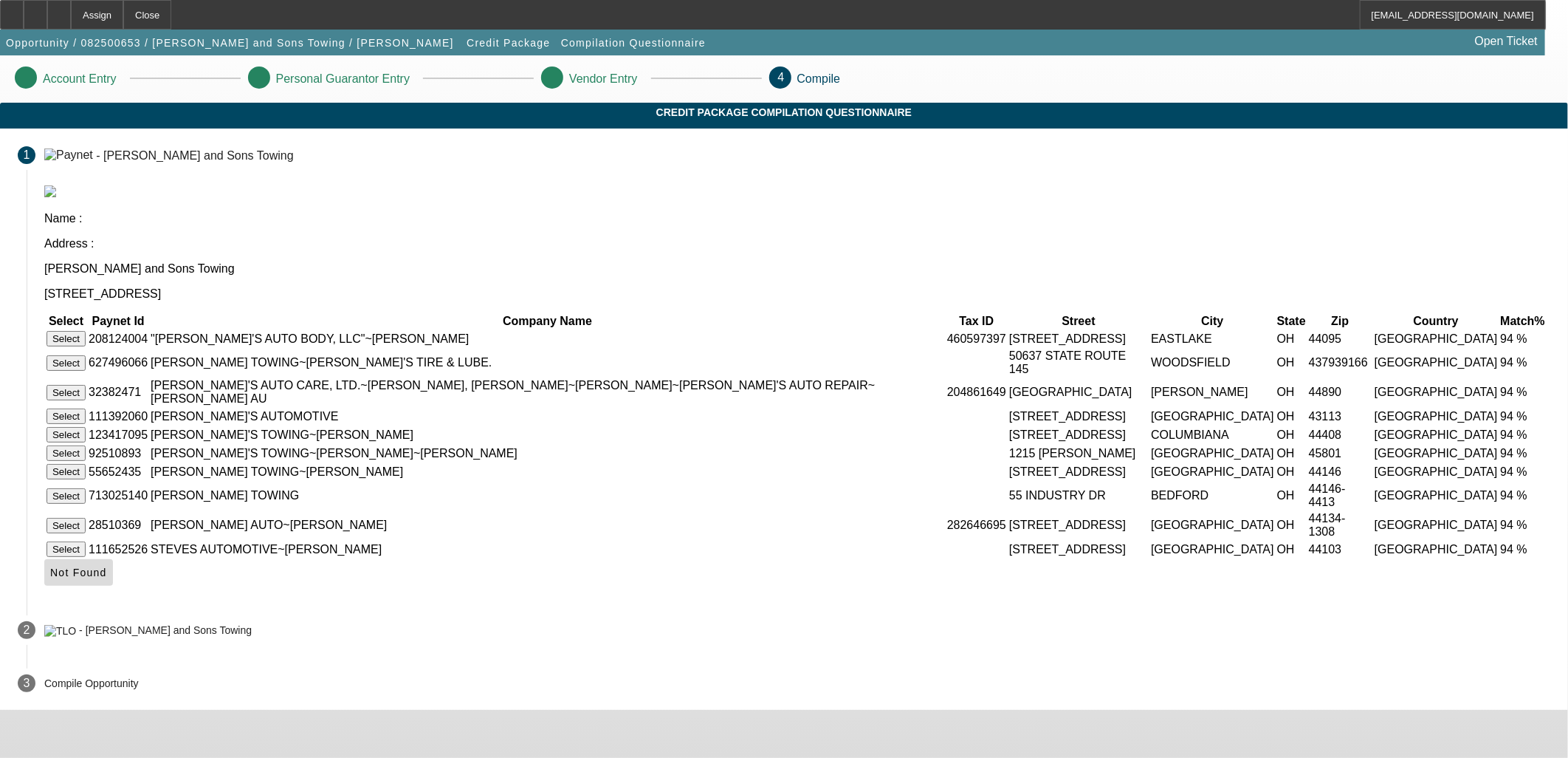
click at [107, 579] on span "Not Found" at bounding box center [78, 572] width 57 height 12
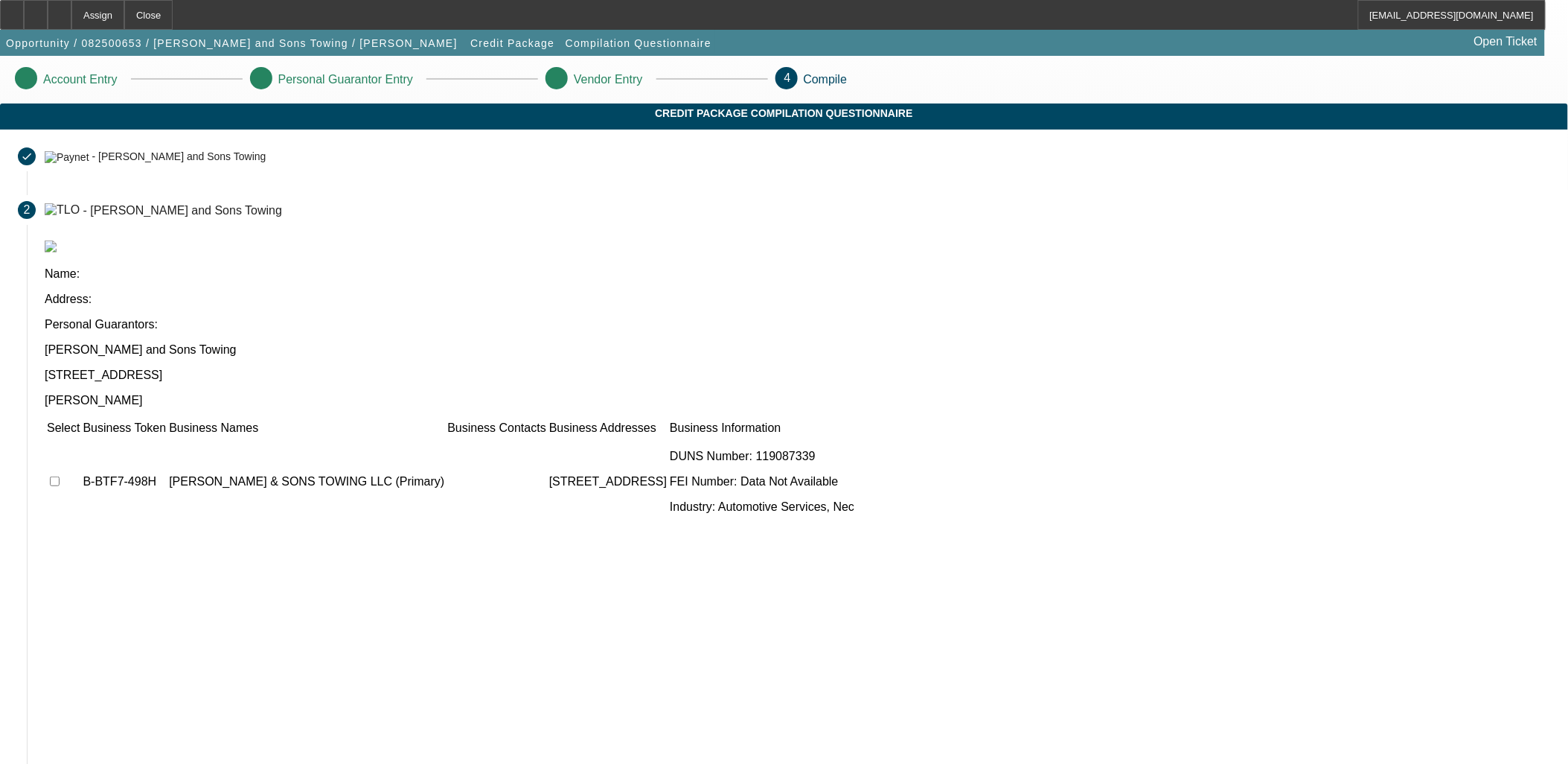
click at [59, 476] on input "checkbox" at bounding box center [54, 481] width 10 height 10
checkbox input "true"
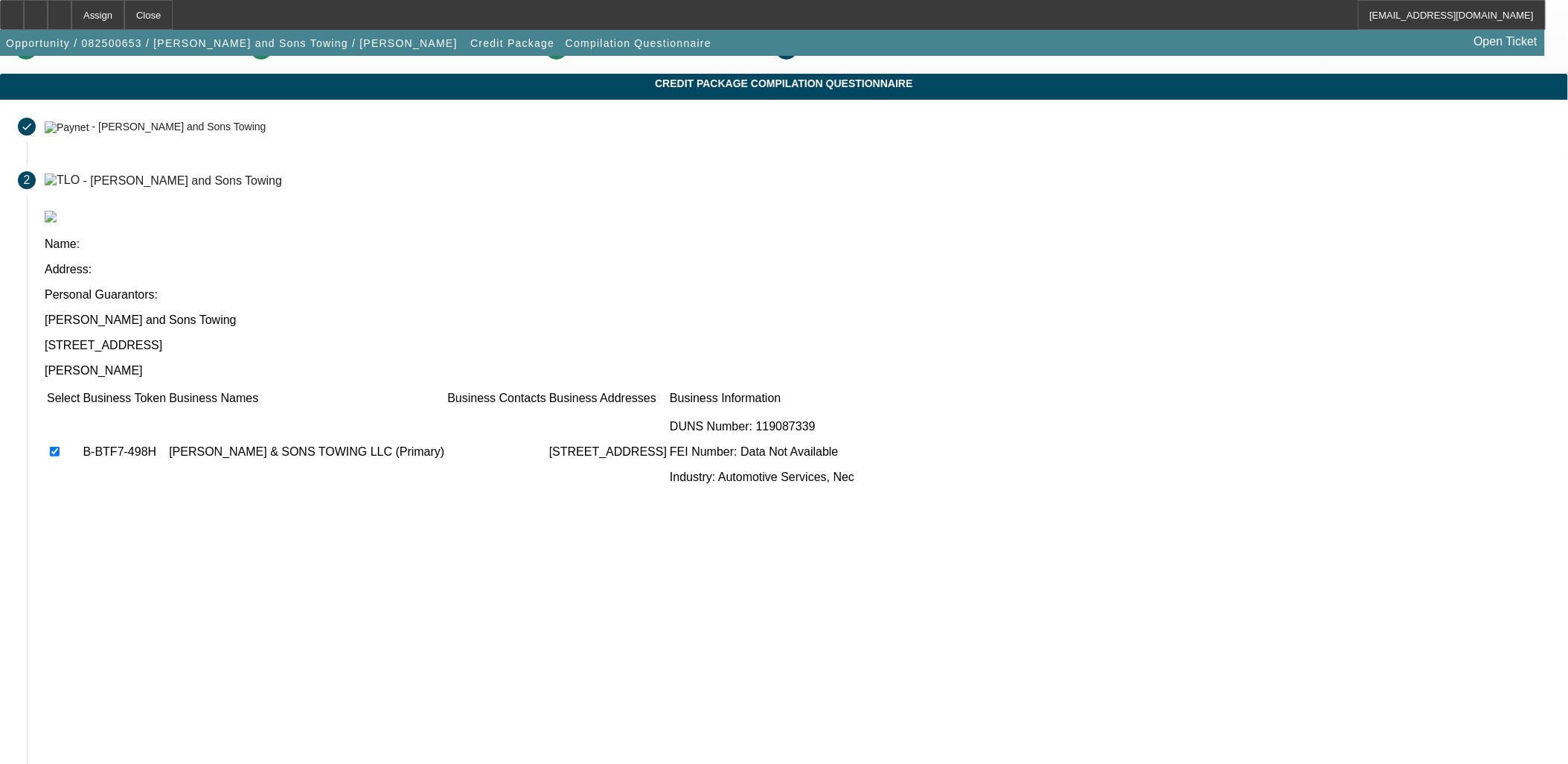
scroll to position [57, 0]
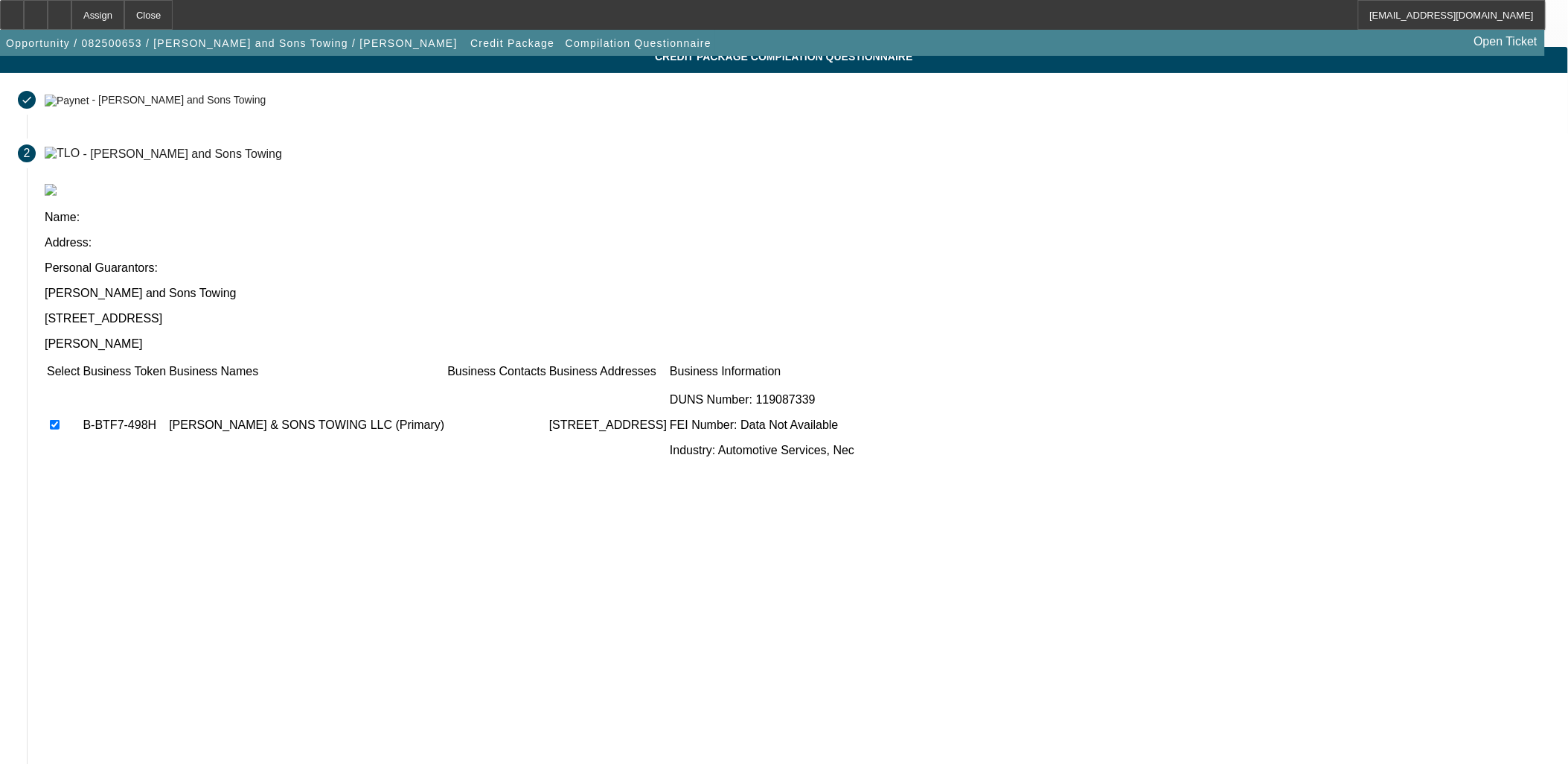
drag, startPoint x: 1109, startPoint y: 681, endPoint x: 873, endPoint y: 678, distance: 236.0
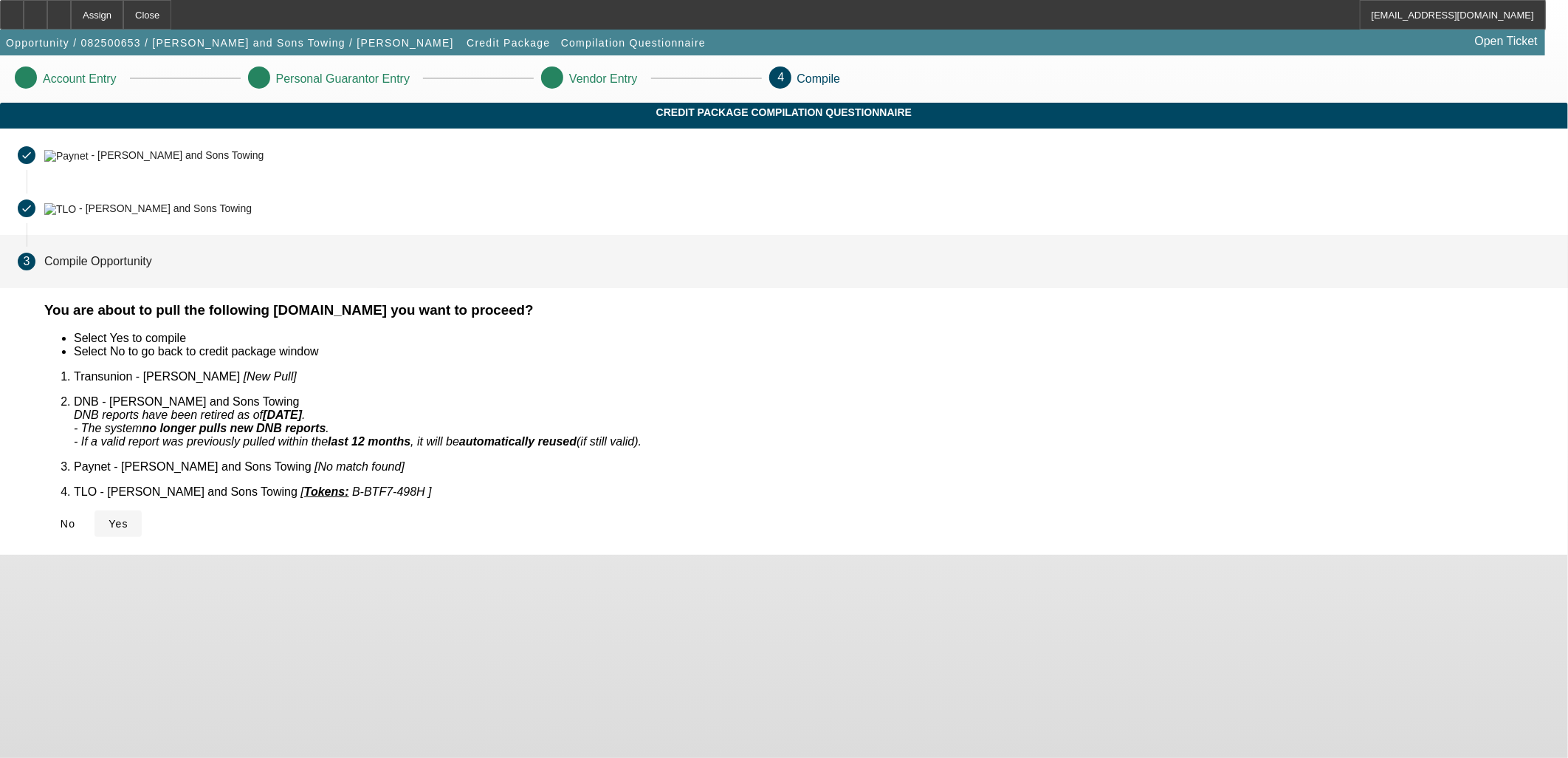
click at [129, 517] on span "Yes" at bounding box center [118, 523] width 20 height 12
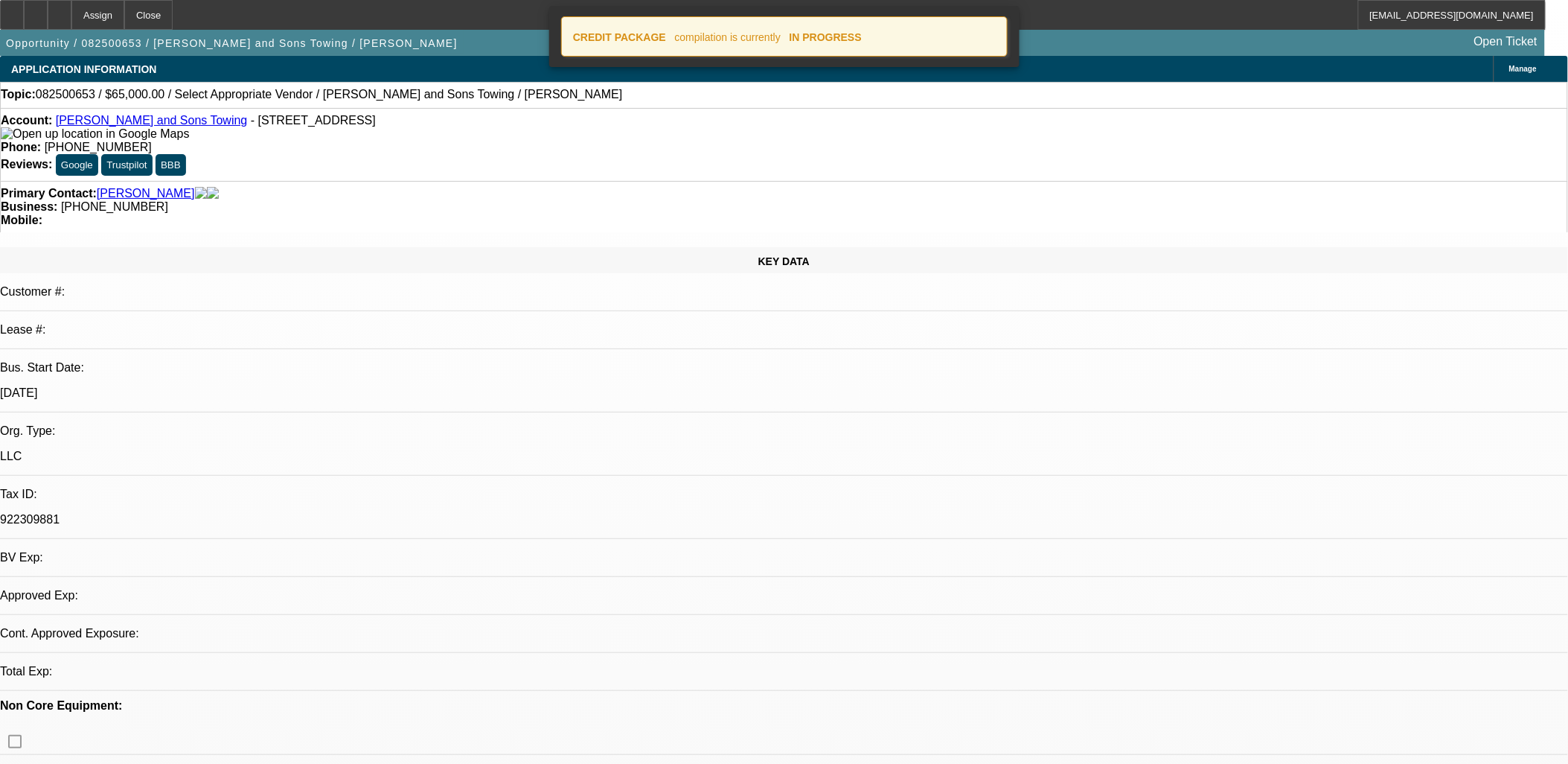
select select "0"
select select "2"
select select "0.1"
select select "4"
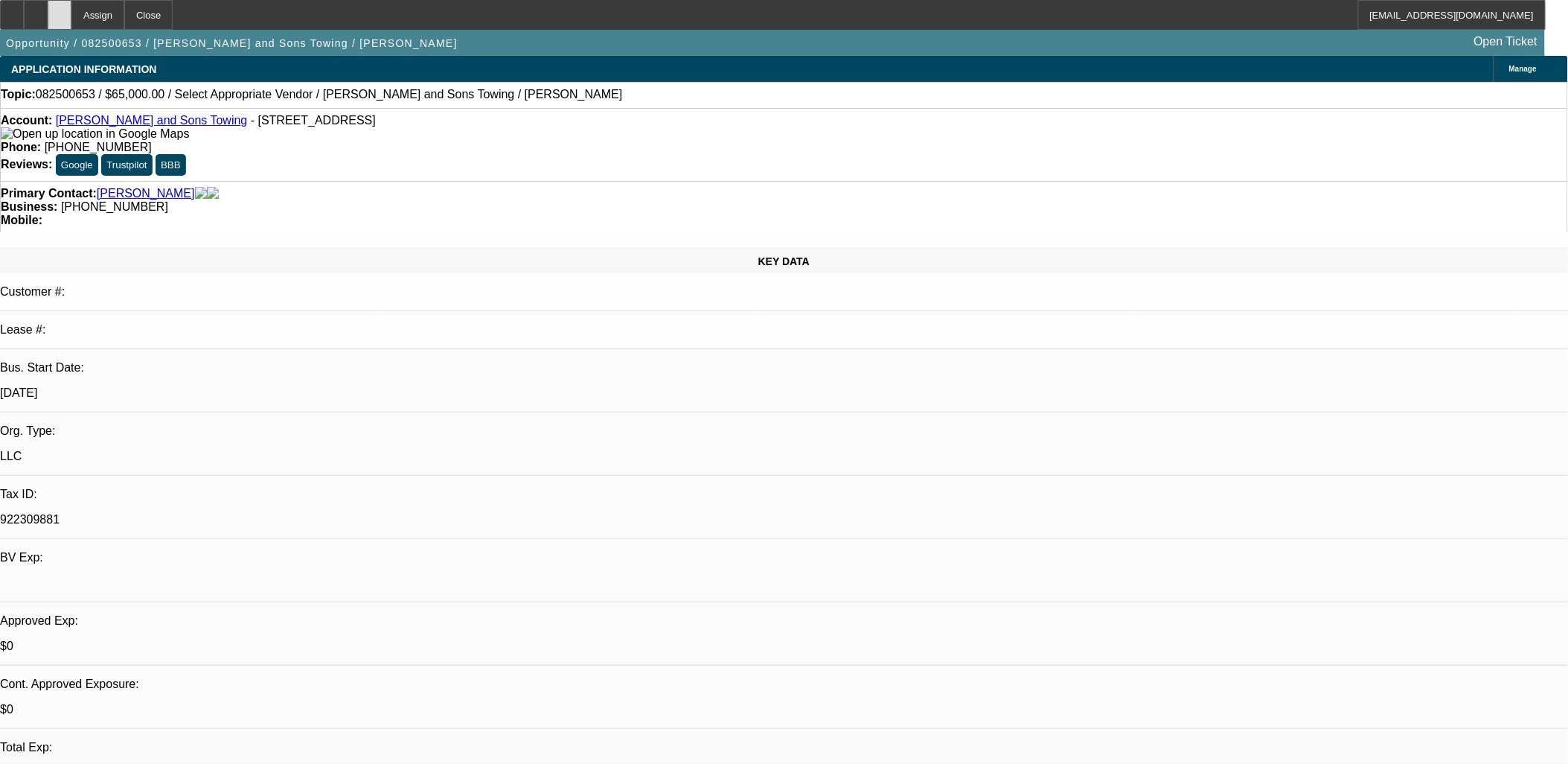
click at [71, 16] on div at bounding box center [59, 15] width 24 height 30
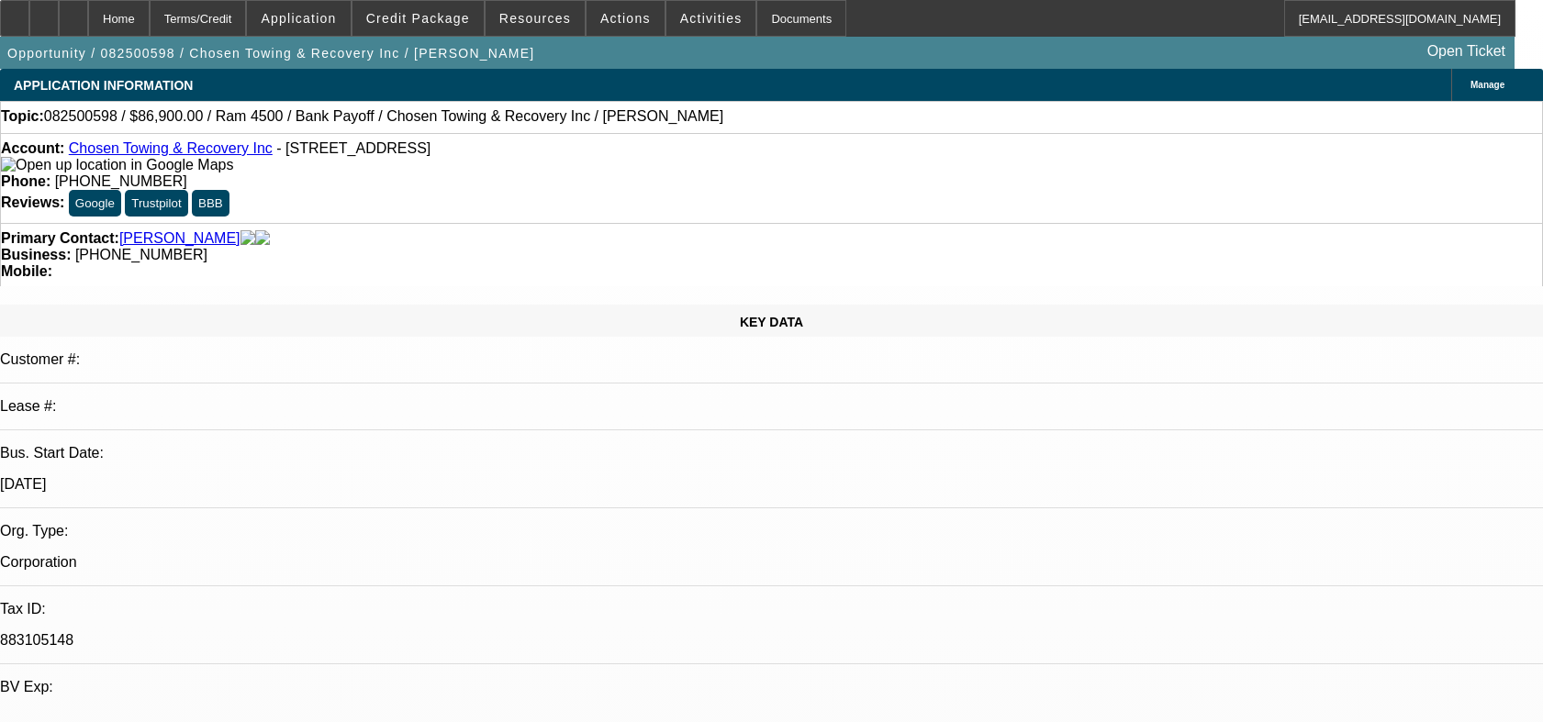
select select "0"
select select "3"
select select "2"
select select "0"
select select "4"
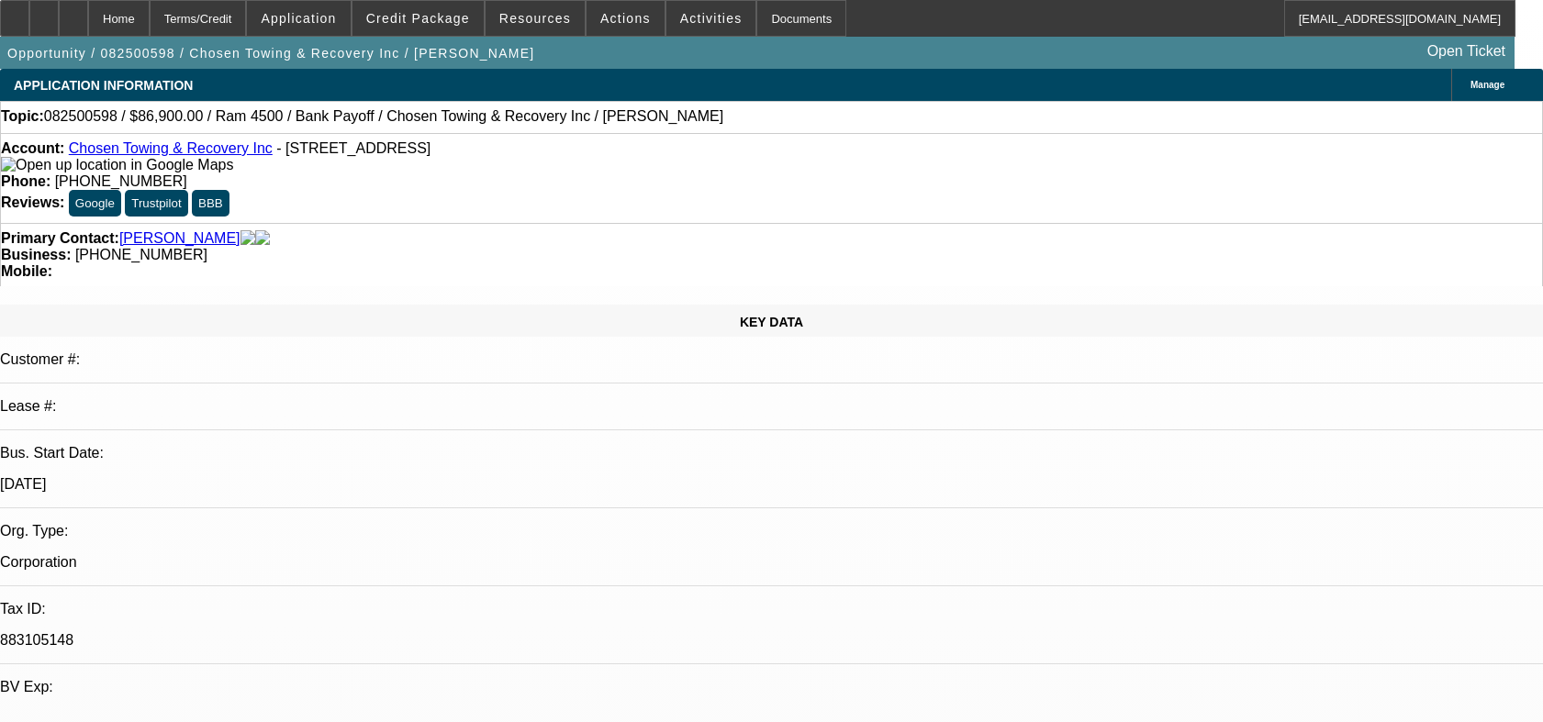
select select "0"
select select "2"
select select "0.1"
select select "4"
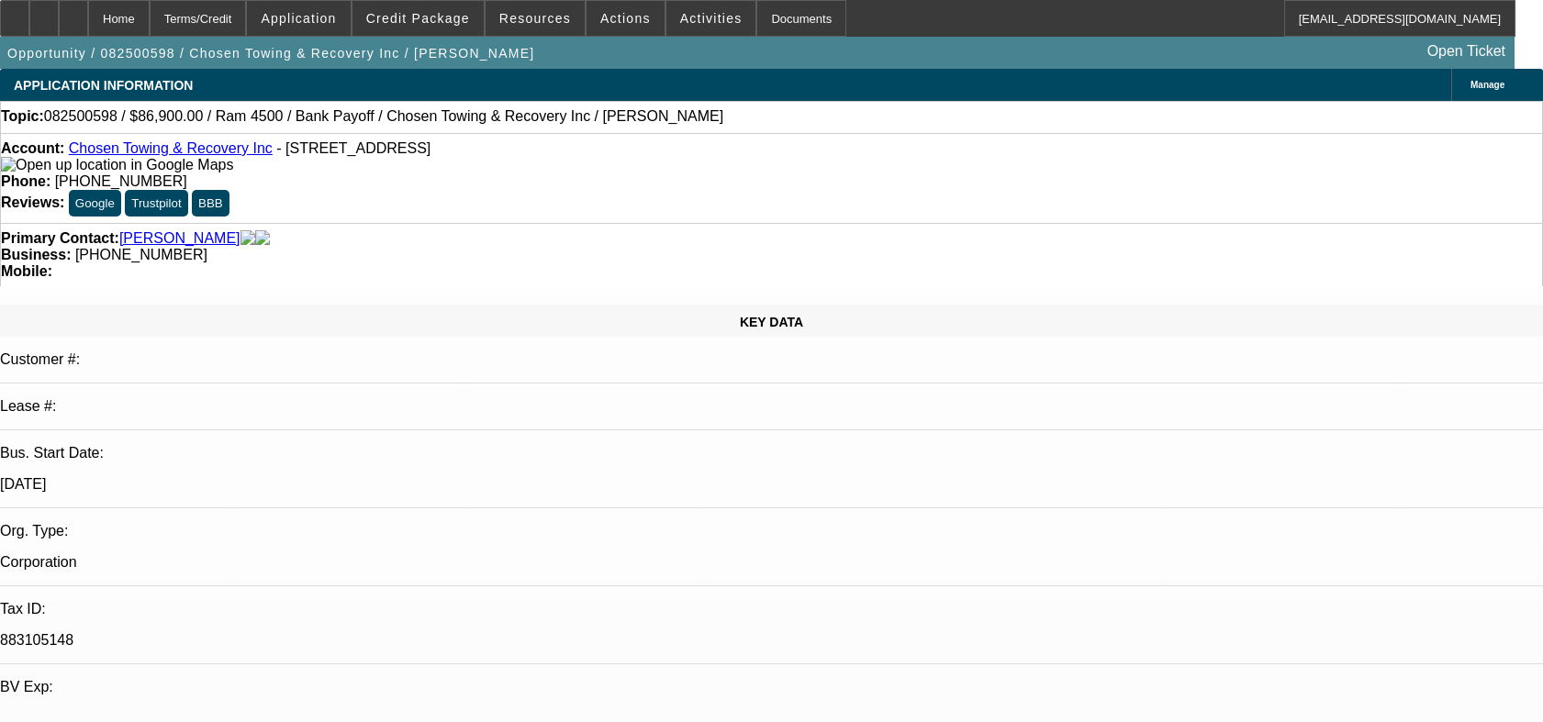
select select "0"
select select "2"
select select "0.1"
select select "4"
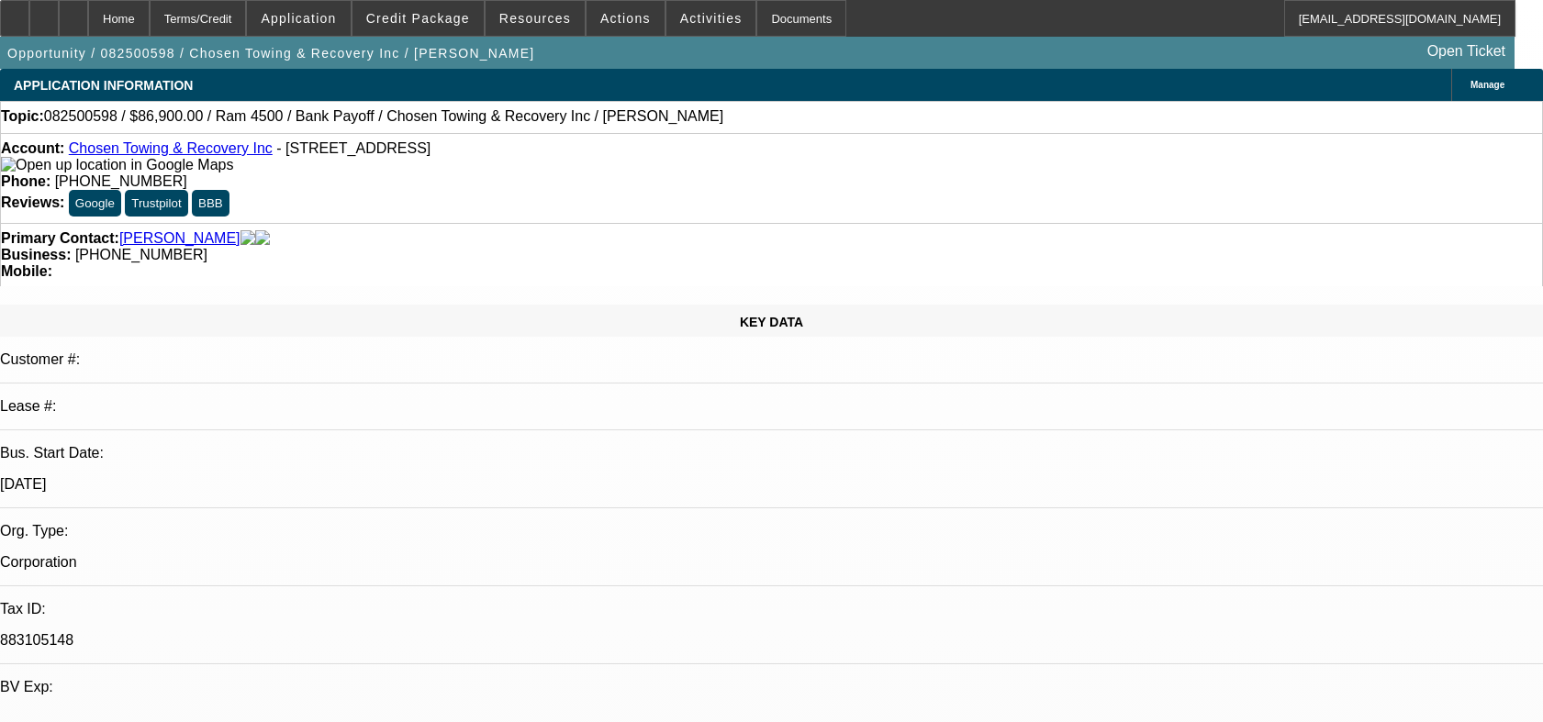
select select "0"
select select "2"
select select "0.1"
select select "4"
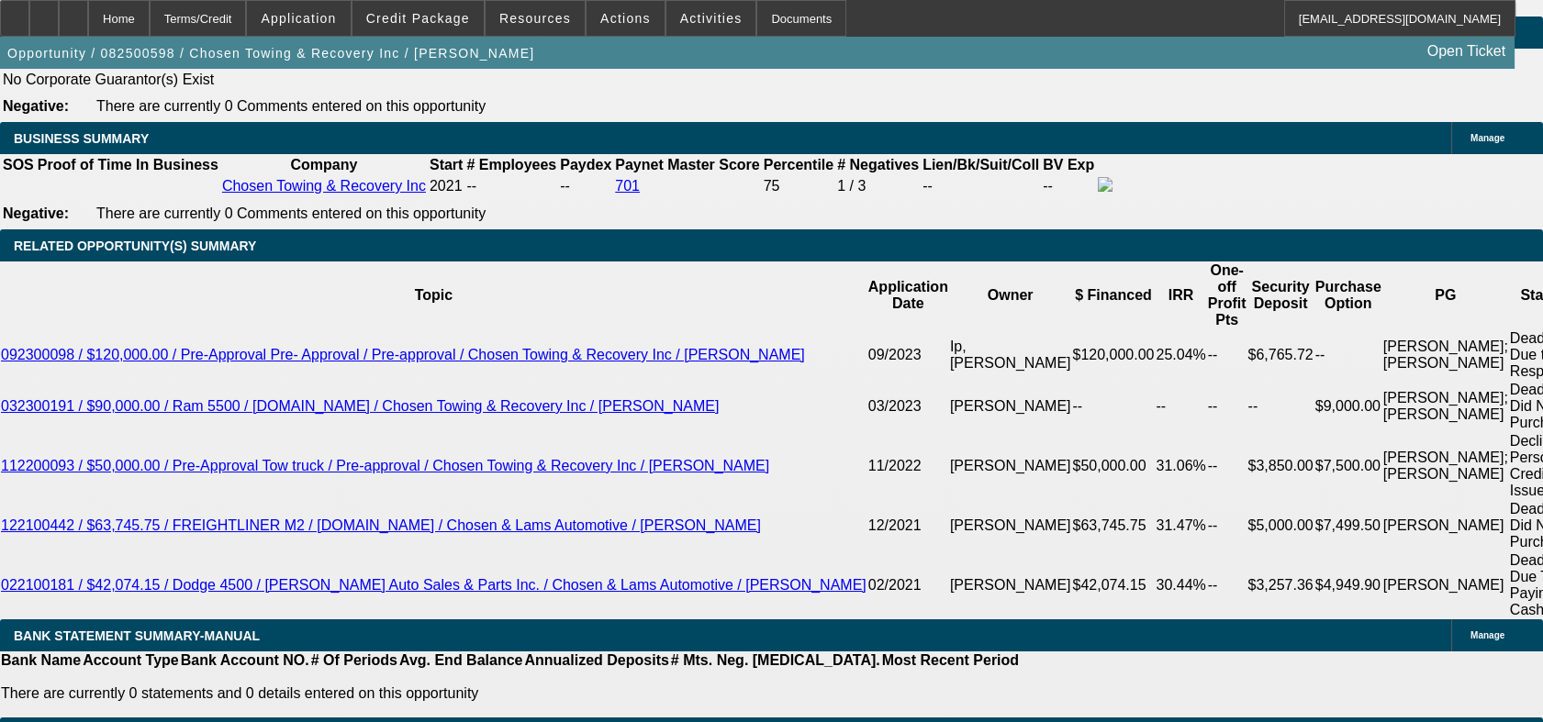
scroll to position [2883, 0]
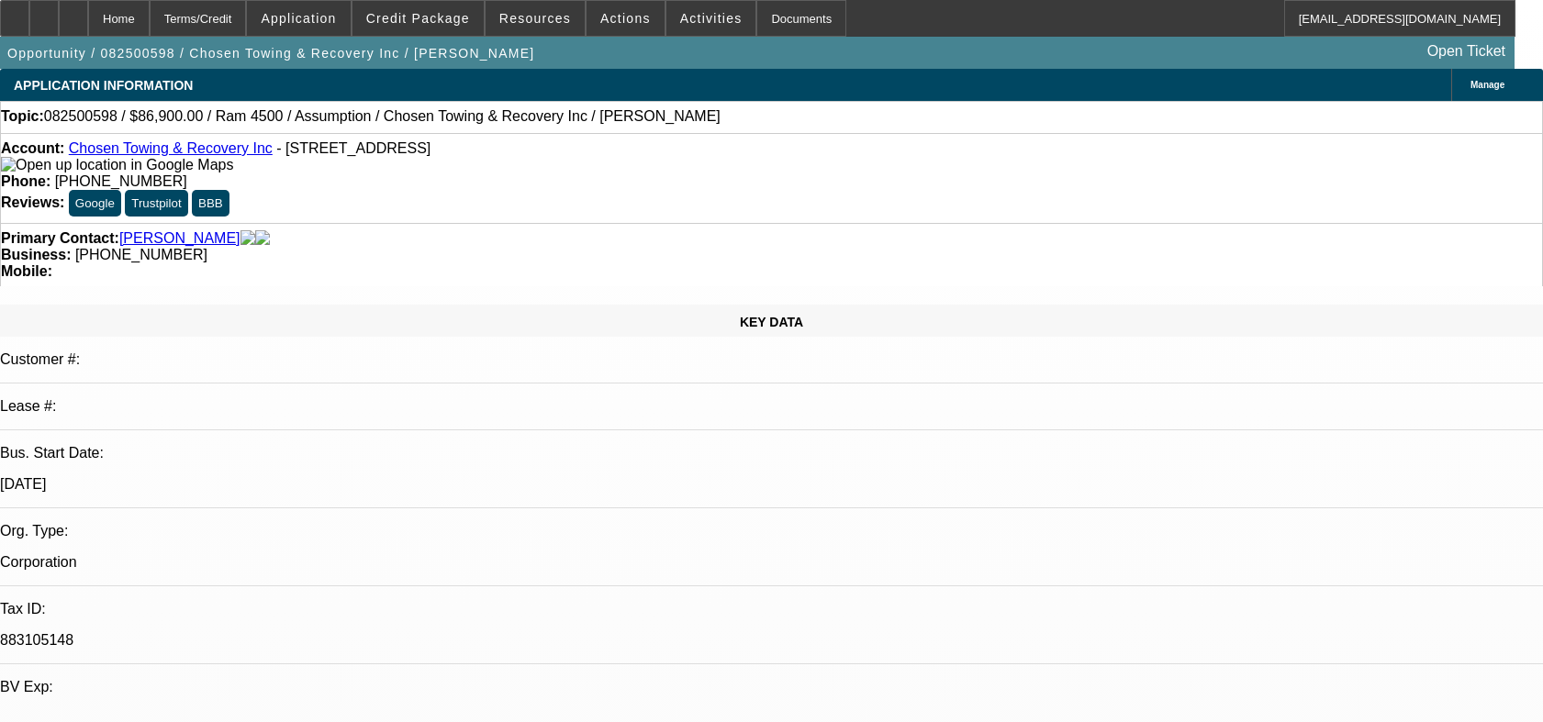
select select "0"
select select "2"
select select "0.1"
select select "4"
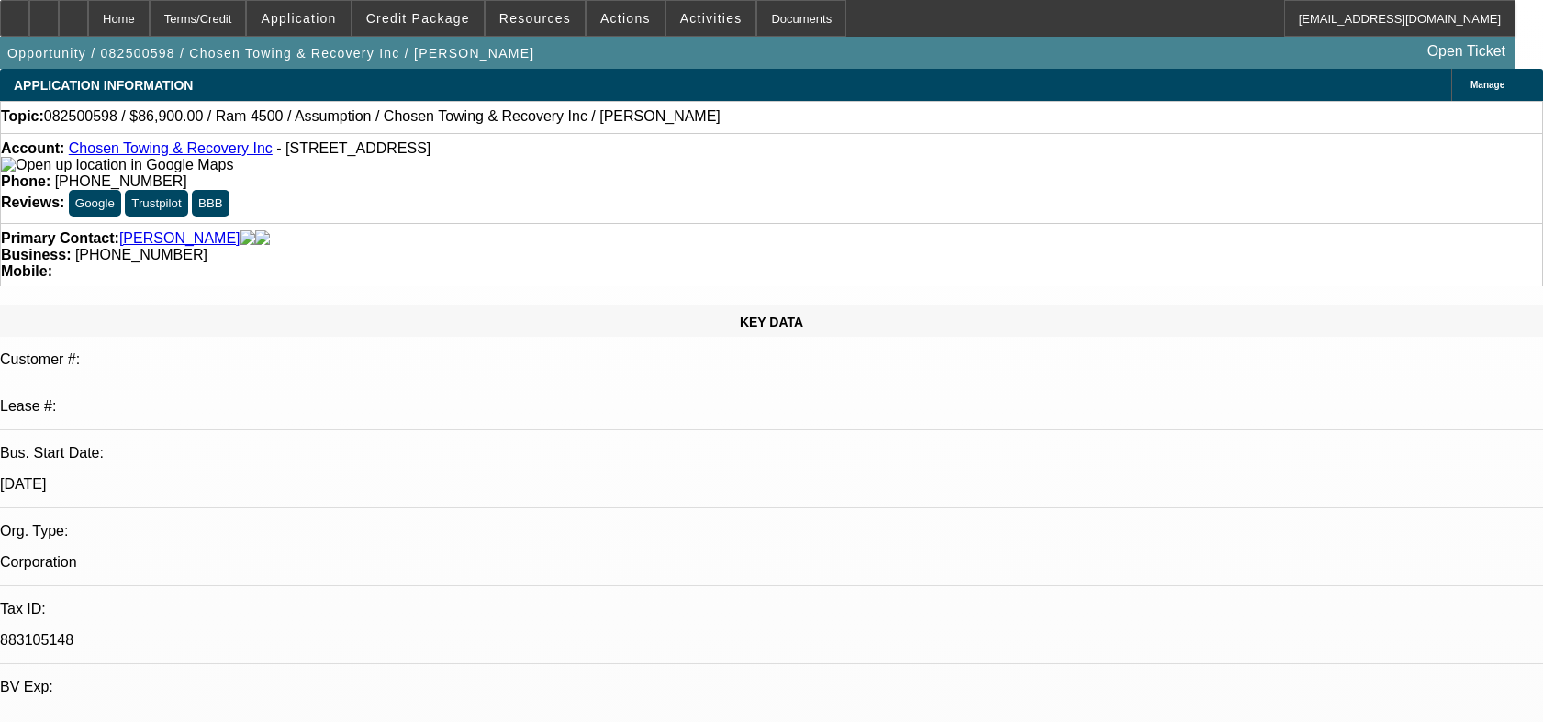
select select "0"
select select "3"
select select "2"
select select "0"
select select "4"
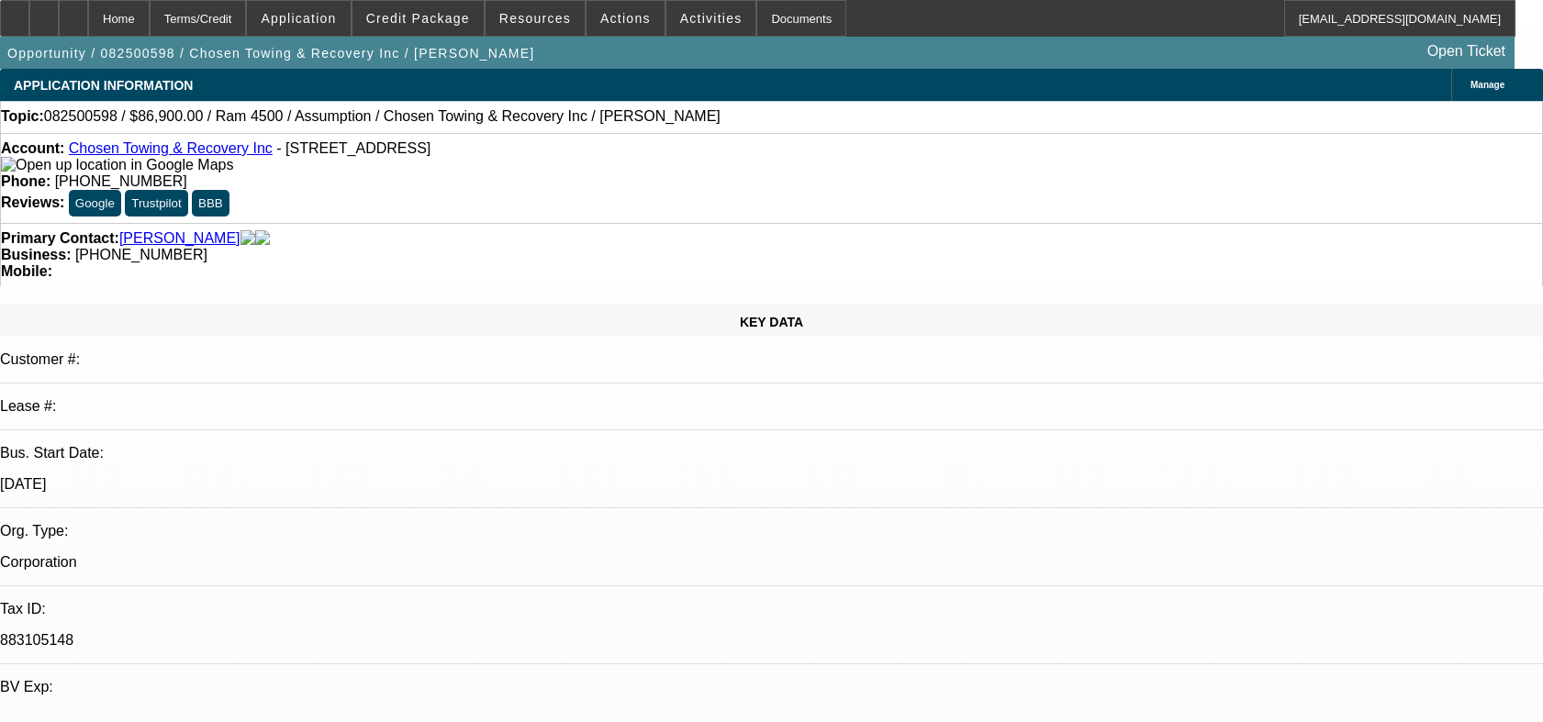
select select "0"
select select "3"
select select "2"
select select "0"
select select "4"
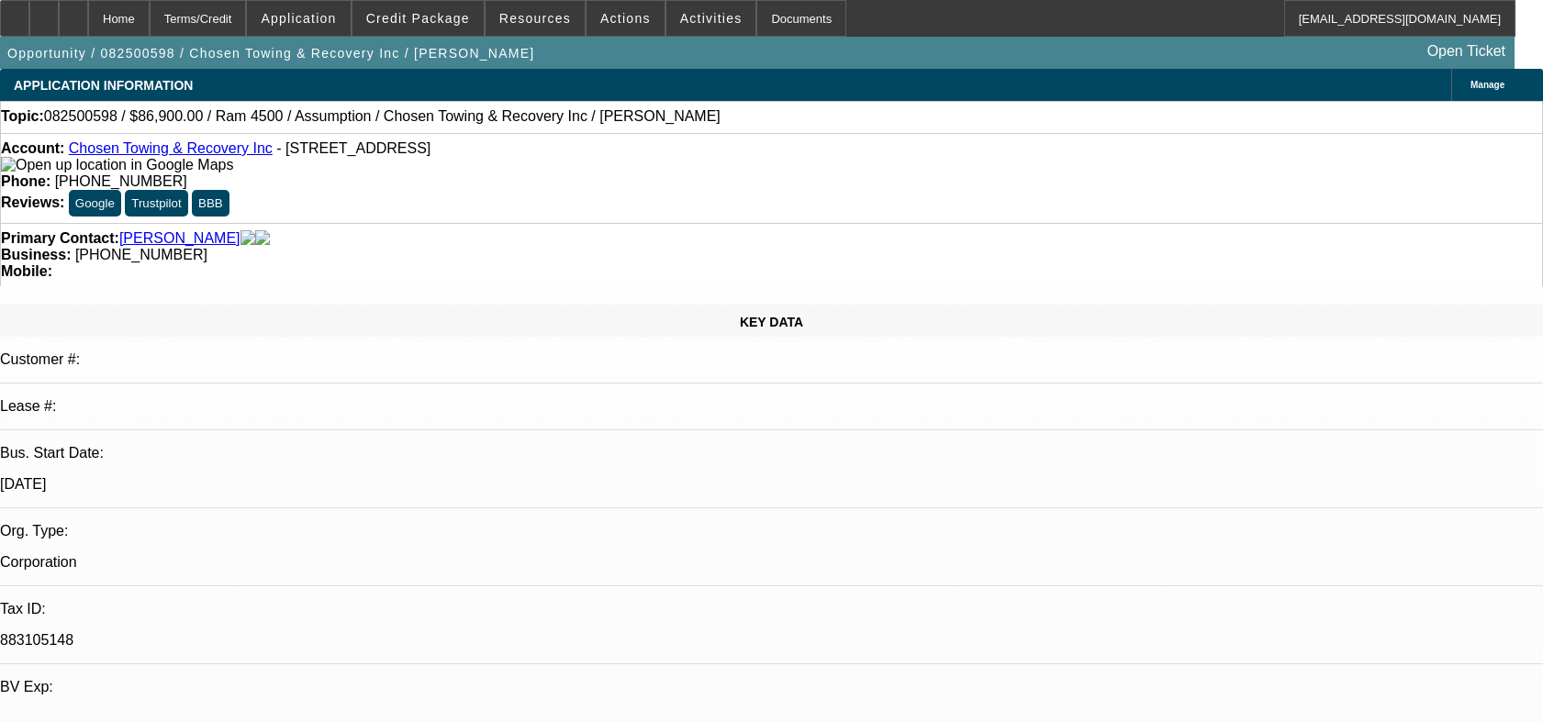
select select "0"
select select "2"
select select "0.1"
select select "4"
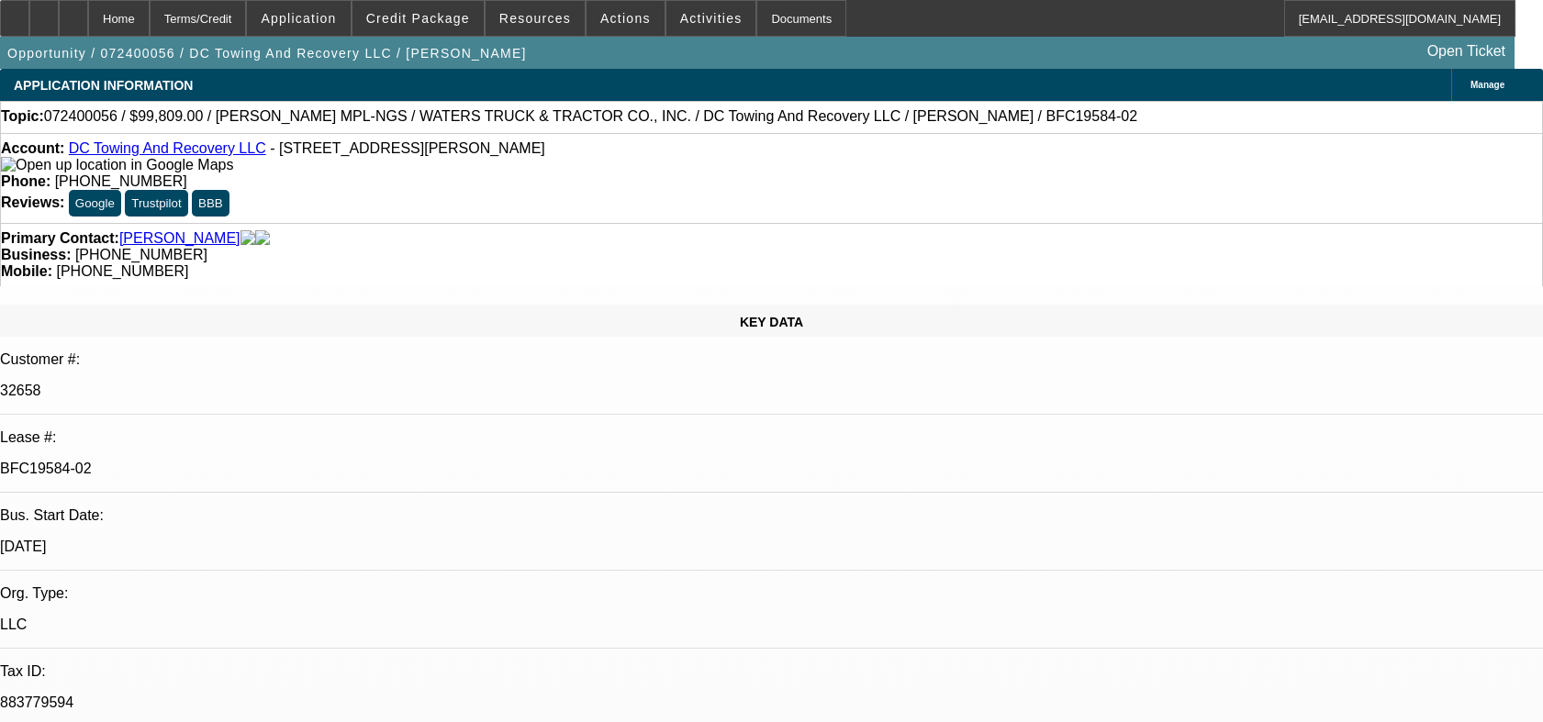
select select "0"
select select "2"
select select "0.1"
select select "4"
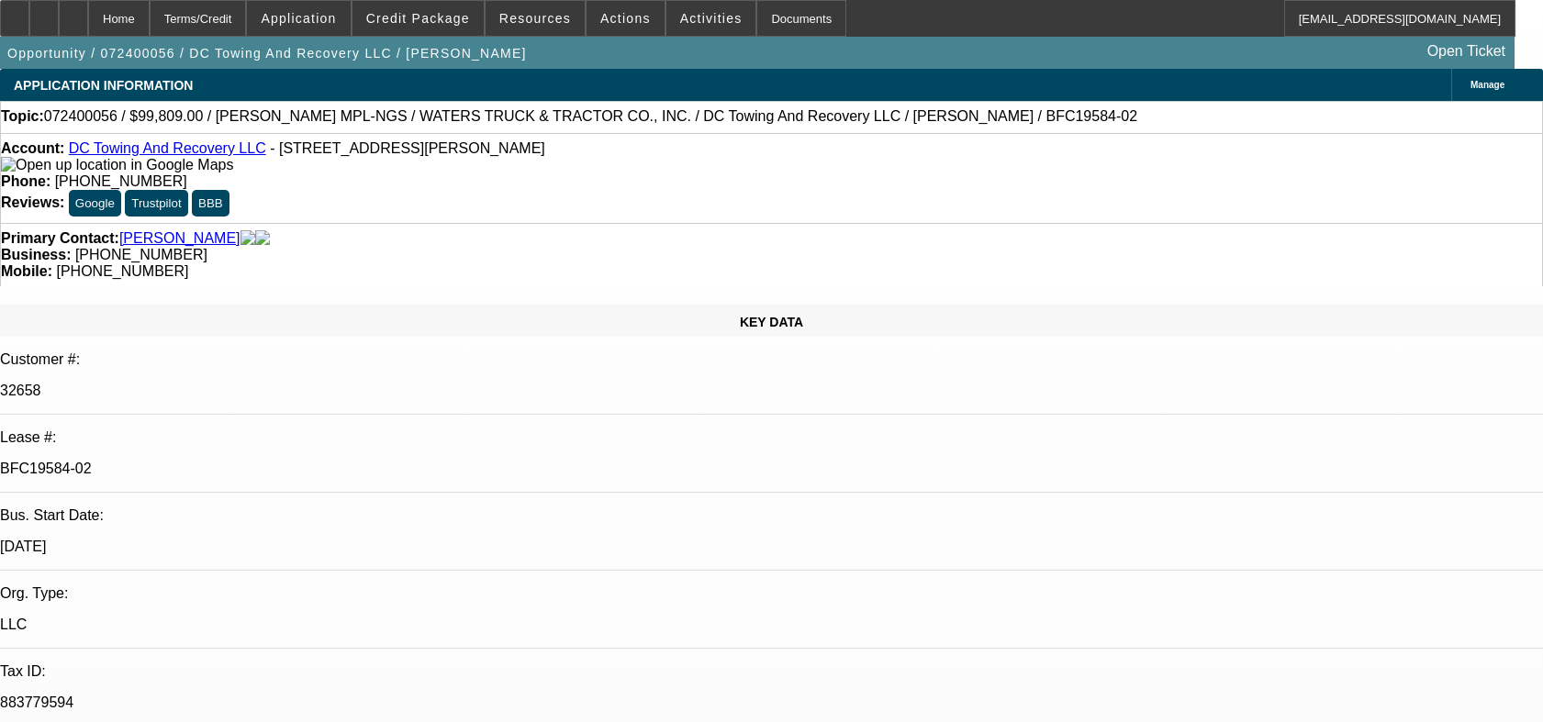
select select "0"
select select "2"
select select "0.1"
select select "4"
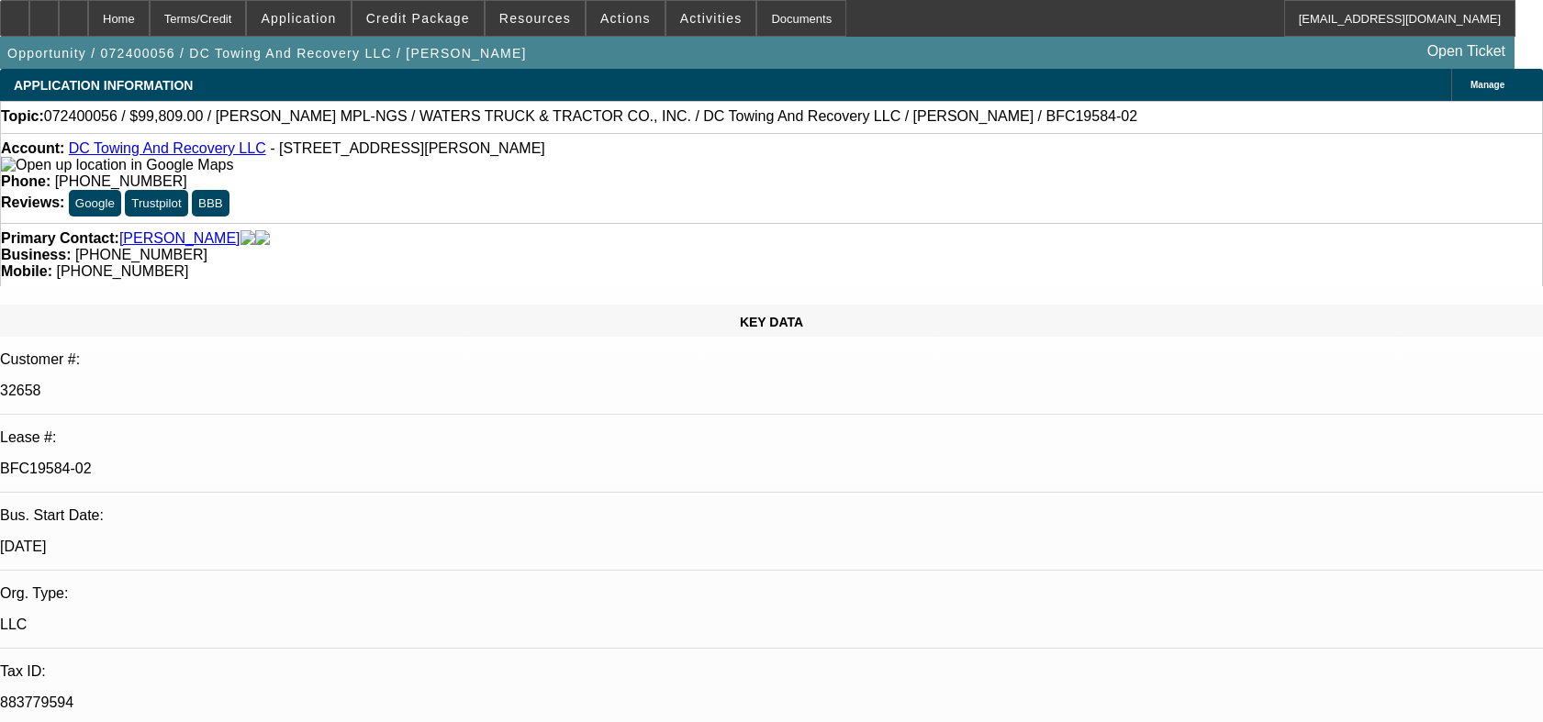
select select "0"
select select "2"
select select "0.1"
select select "4"
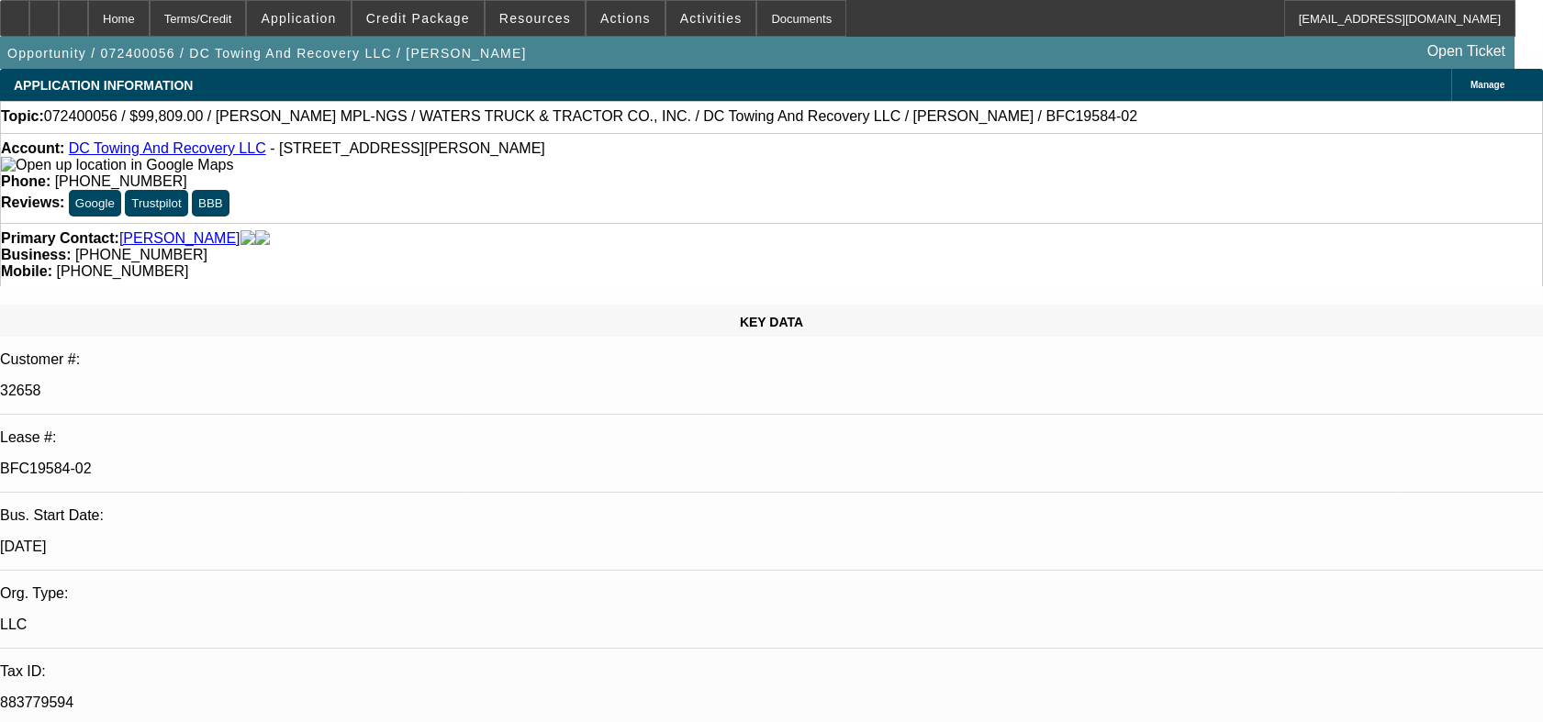
select select "0"
select select "6"
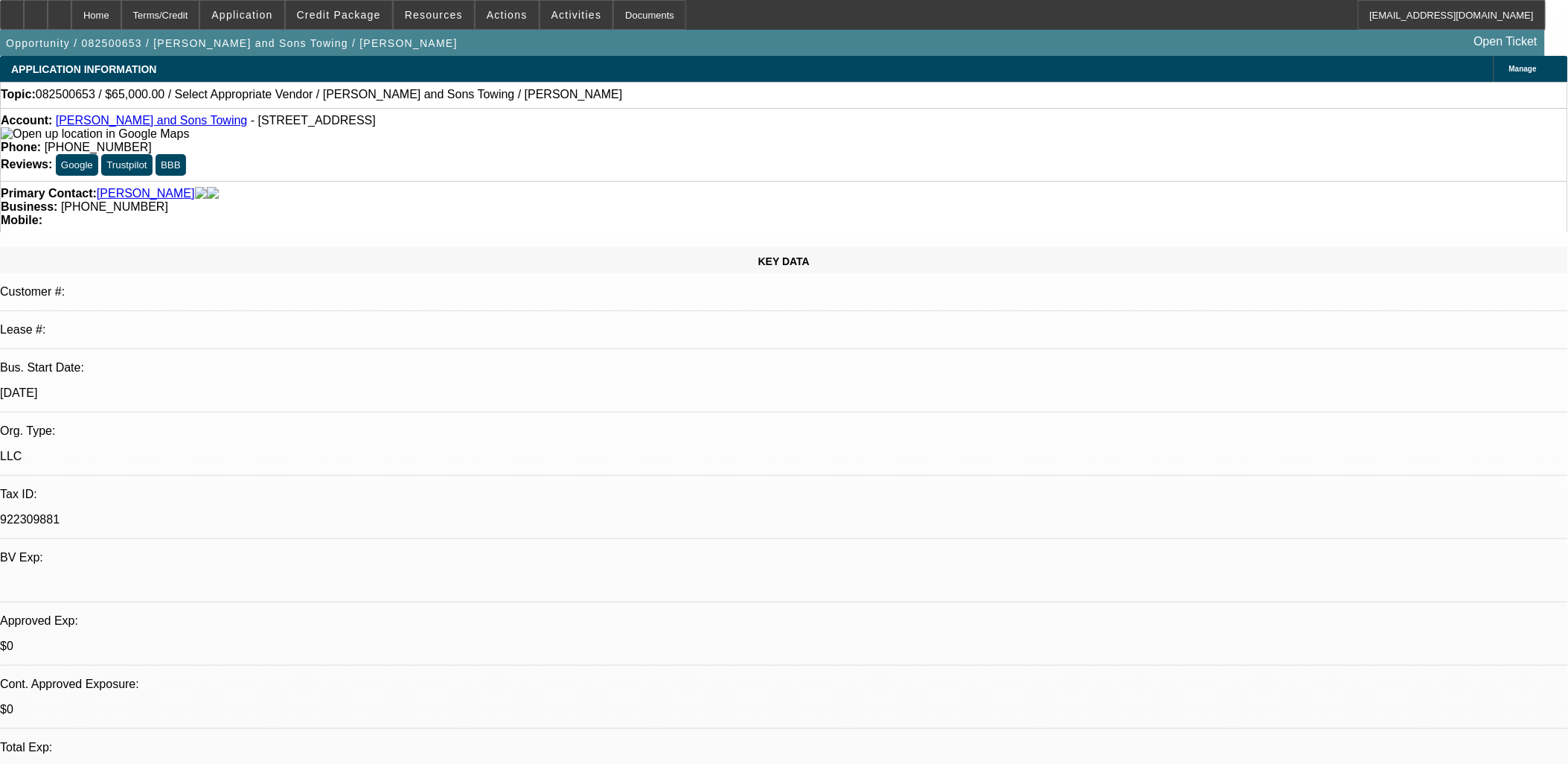
select select "0"
select select "2"
select select "0.1"
select select "4"
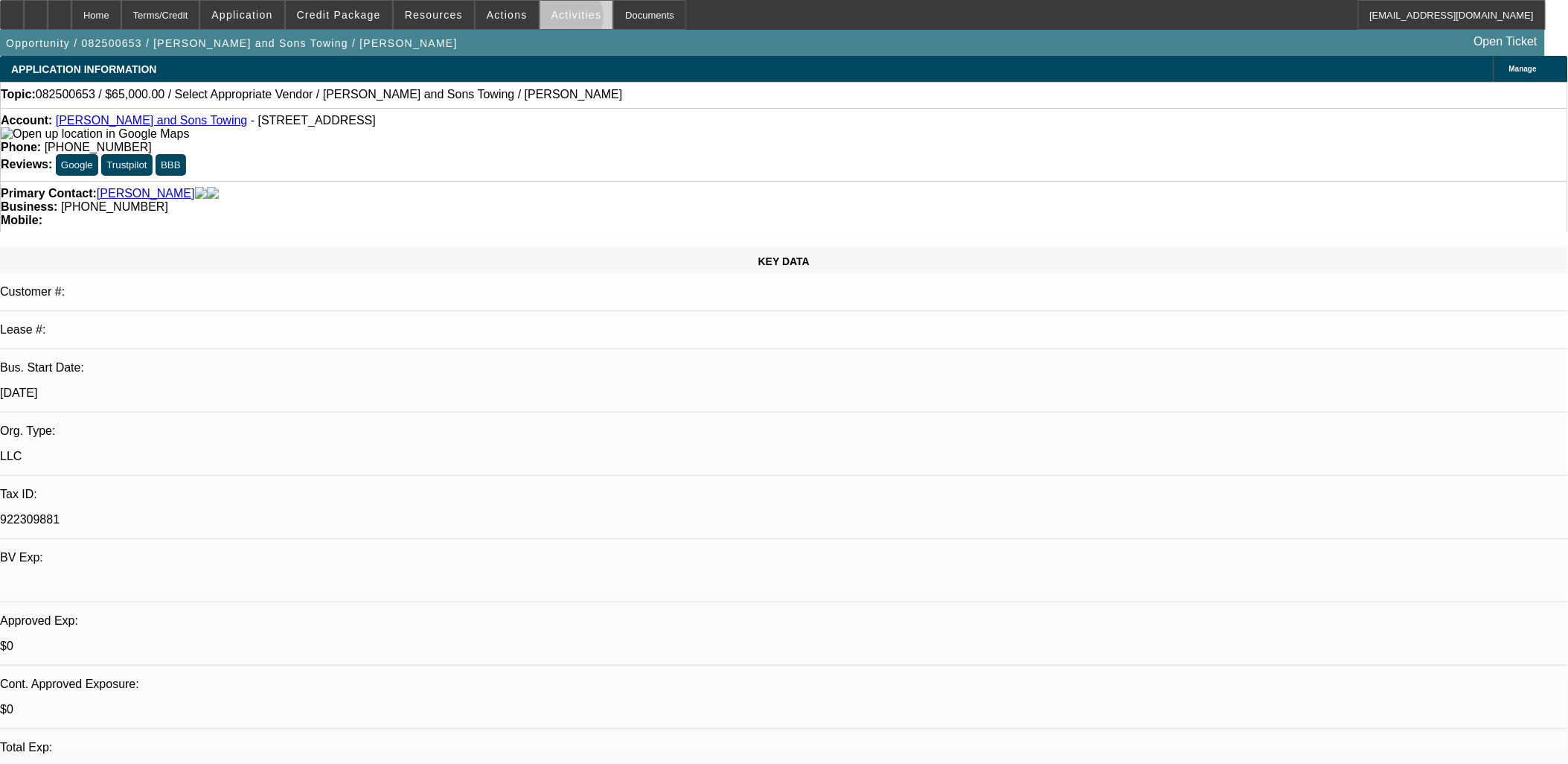
click at [552, 20] on span at bounding box center [576, 15] width 73 height 36
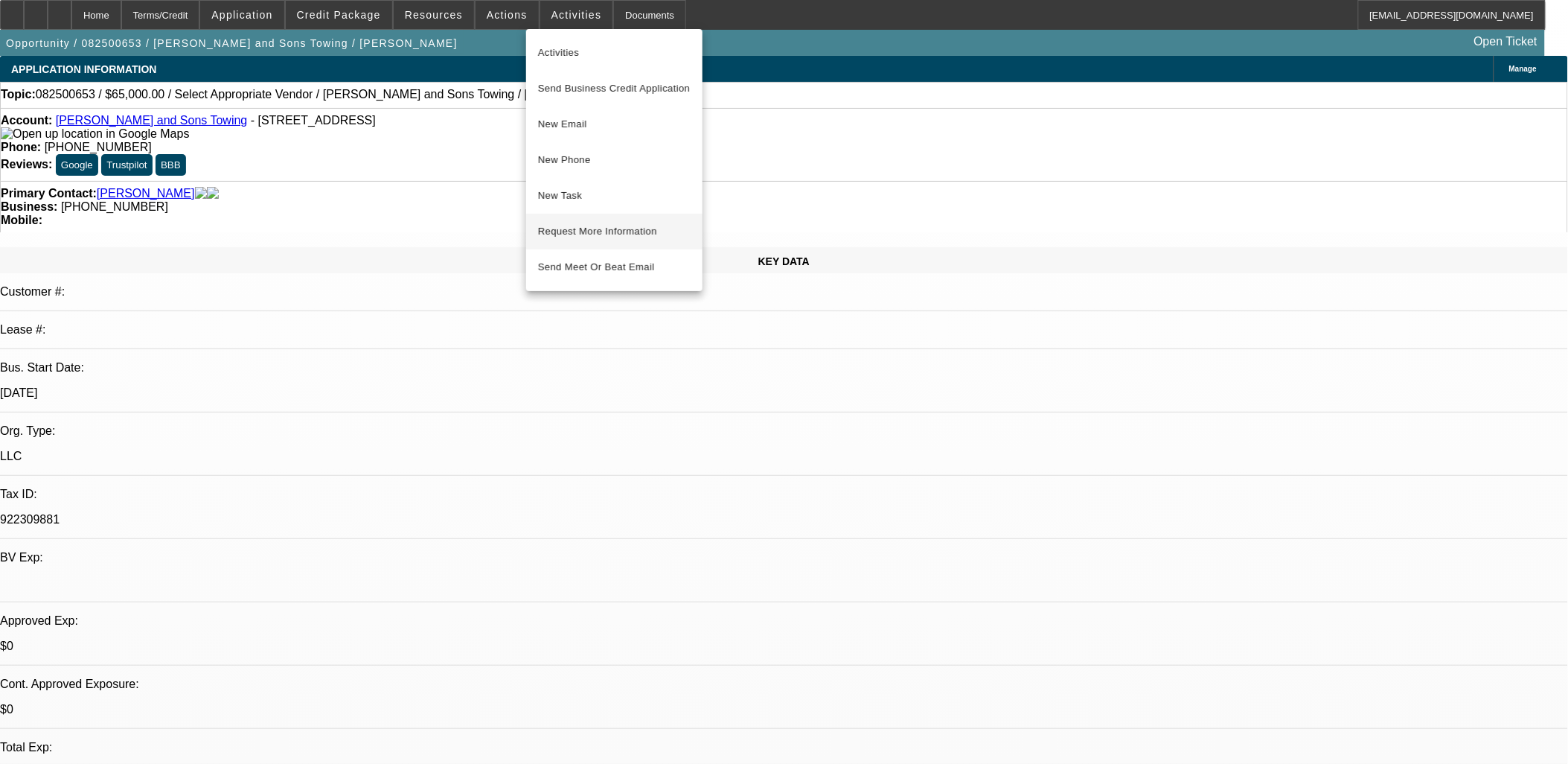
click at [574, 228] on span "Request More Information" at bounding box center [615, 231] width 152 height 18
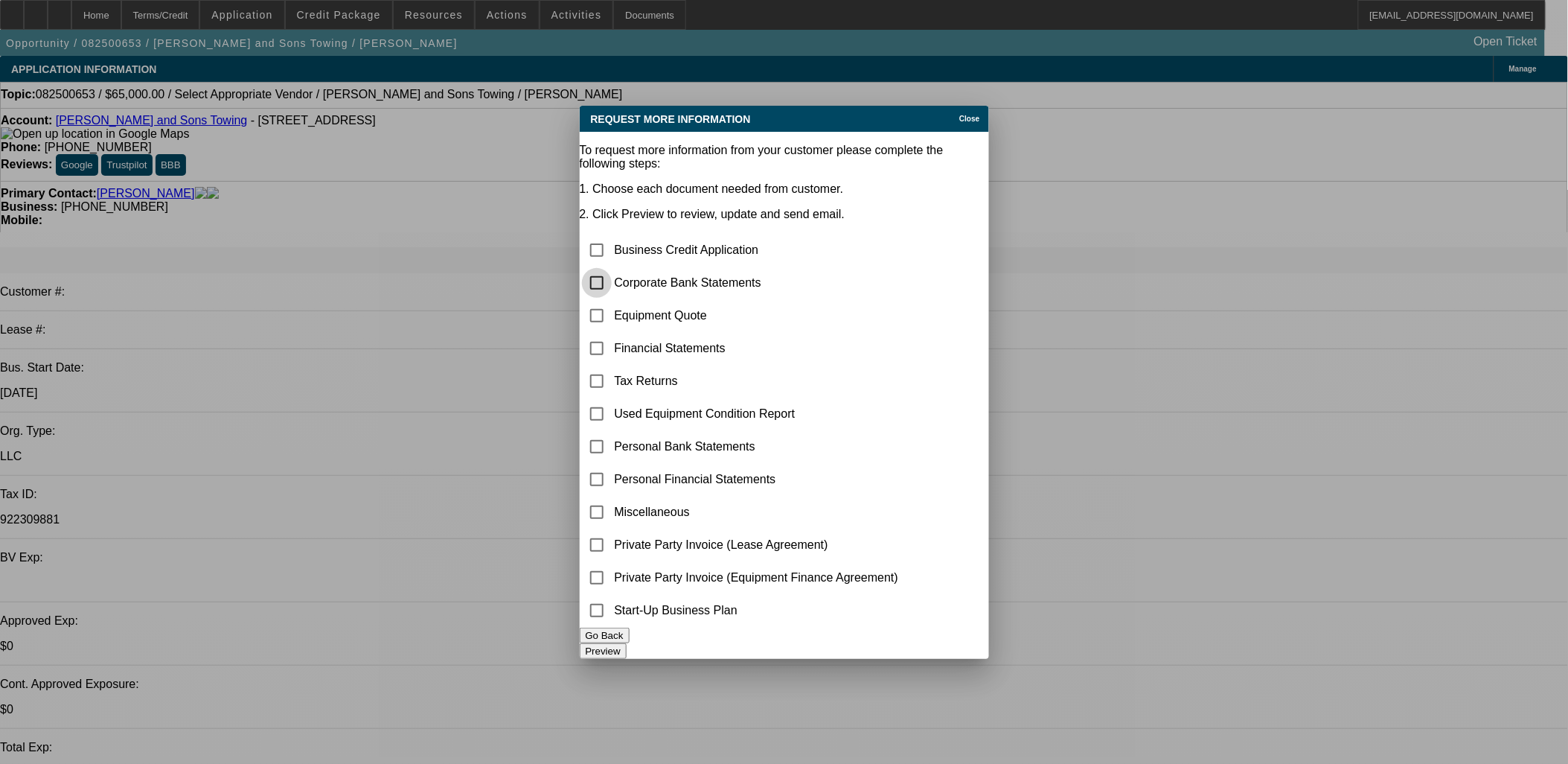
click at [610, 268] on input "checkbox" at bounding box center [597, 282] width 30 height 30
checkbox input "true"
click at [611, 301] on input "checkbox" at bounding box center [597, 315] width 30 height 30
checkbox input "true"
click at [627, 643] on button "Preview" at bounding box center [603, 650] width 47 height 15
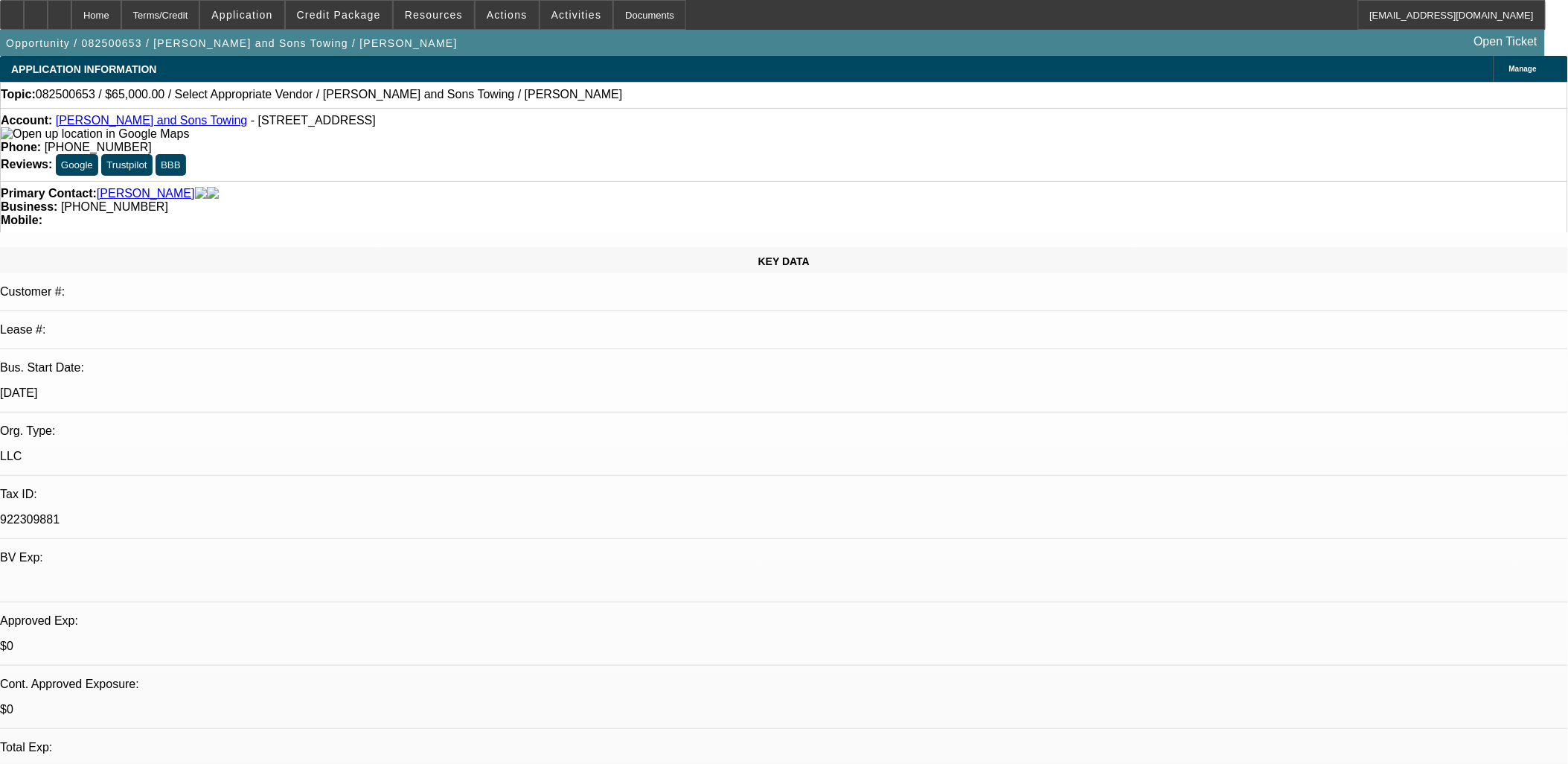
click at [551, 17] on span "Activities" at bounding box center [576, 15] width 50 height 12
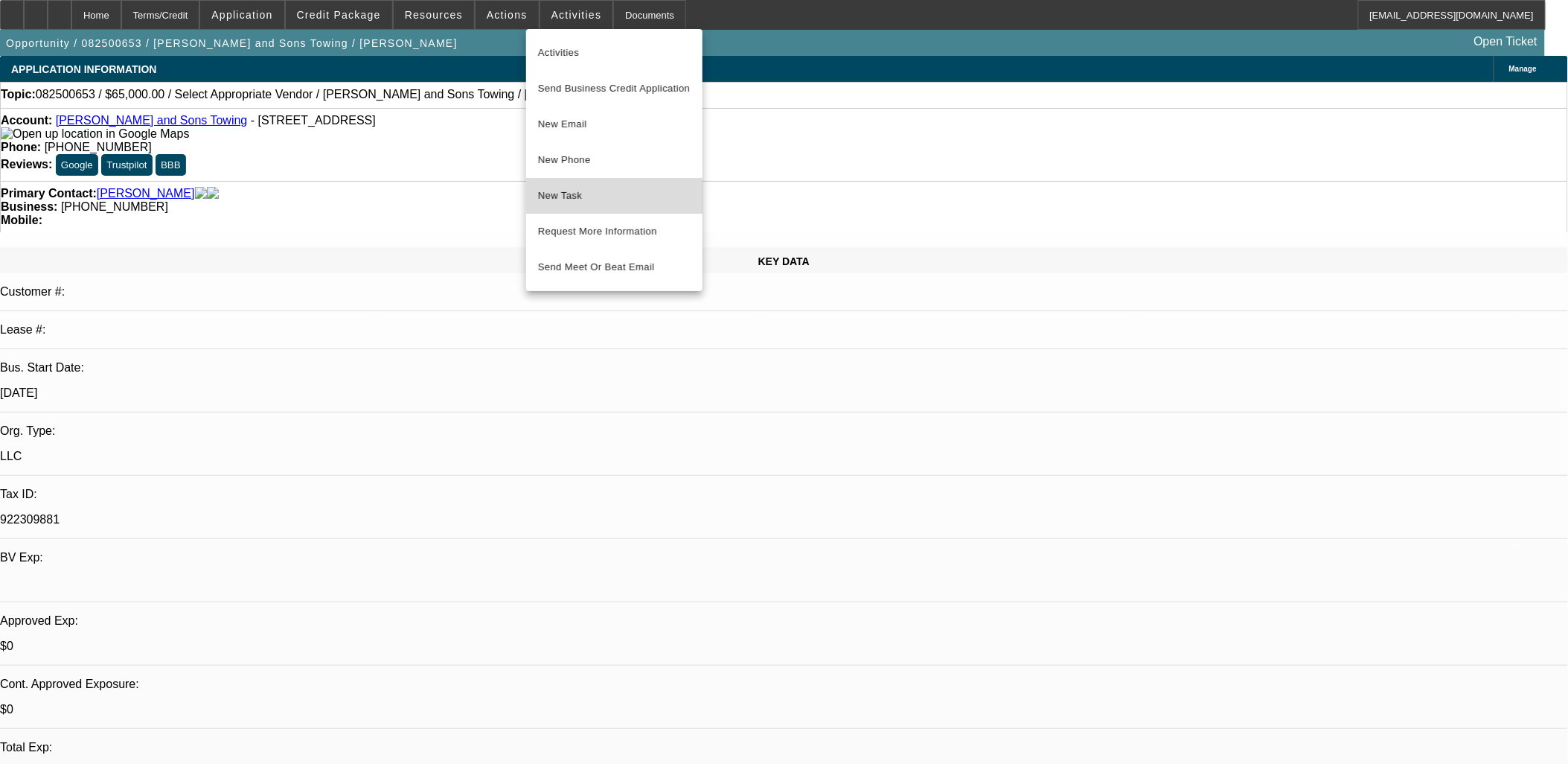
click at [563, 201] on span "New Task" at bounding box center [615, 195] width 152 height 18
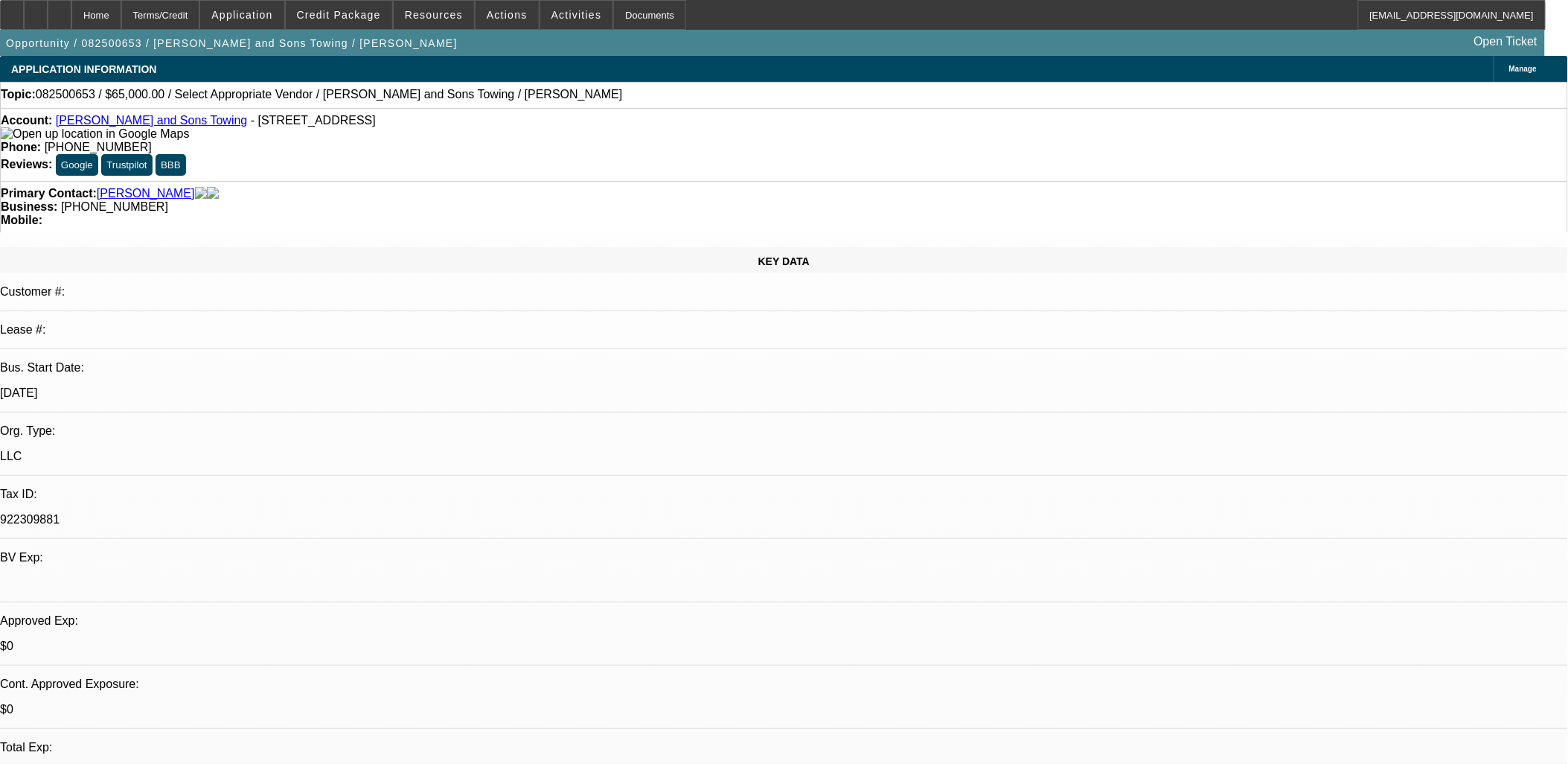
drag, startPoint x: 577, startPoint y: 430, endPoint x: 525, endPoint y: 103, distance: 331.1
click at [563, 9] on button "Activities" at bounding box center [576, 15] width 73 height 28
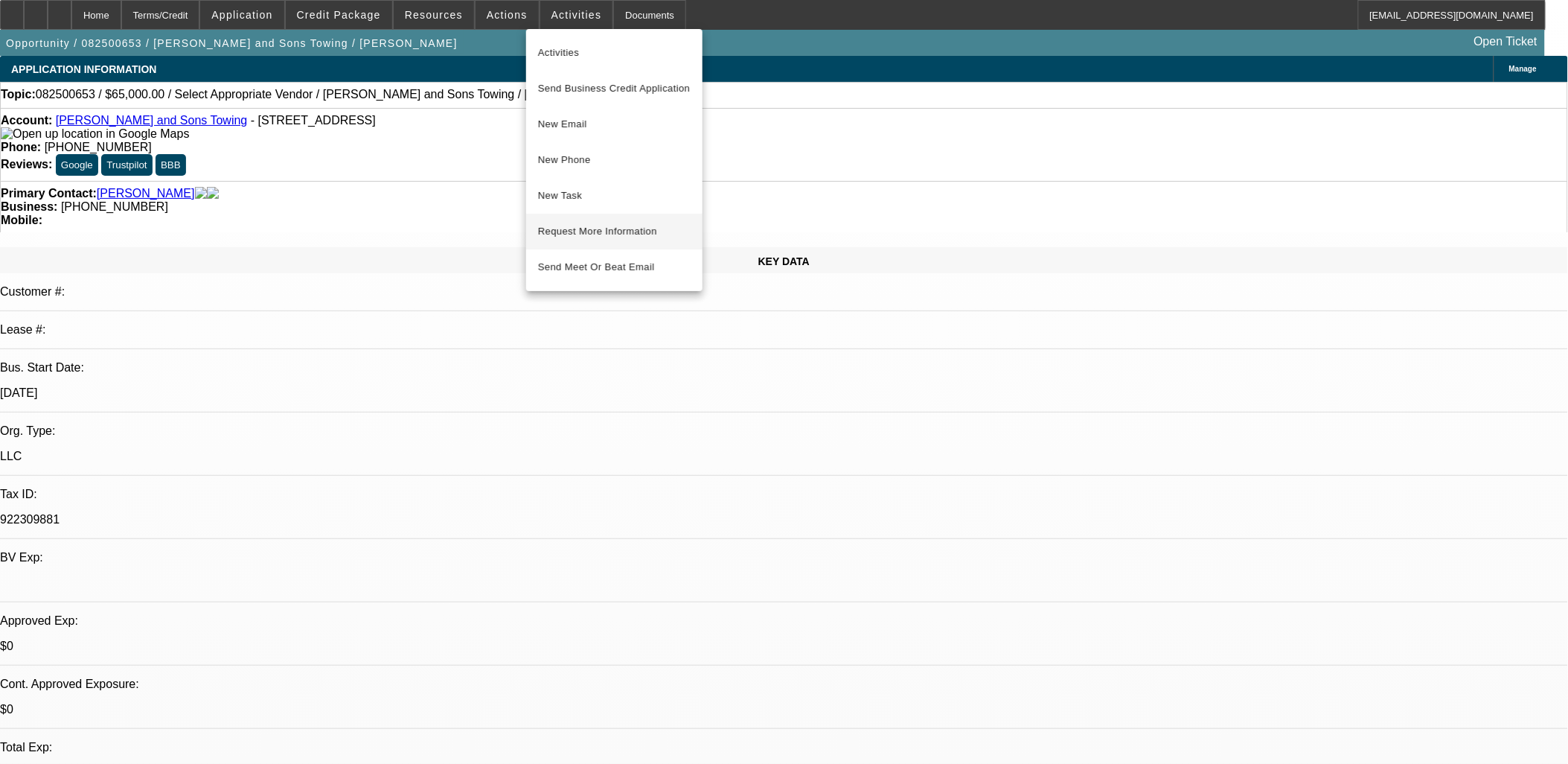
click at [630, 226] on span "Request More Information" at bounding box center [615, 231] width 152 height 18
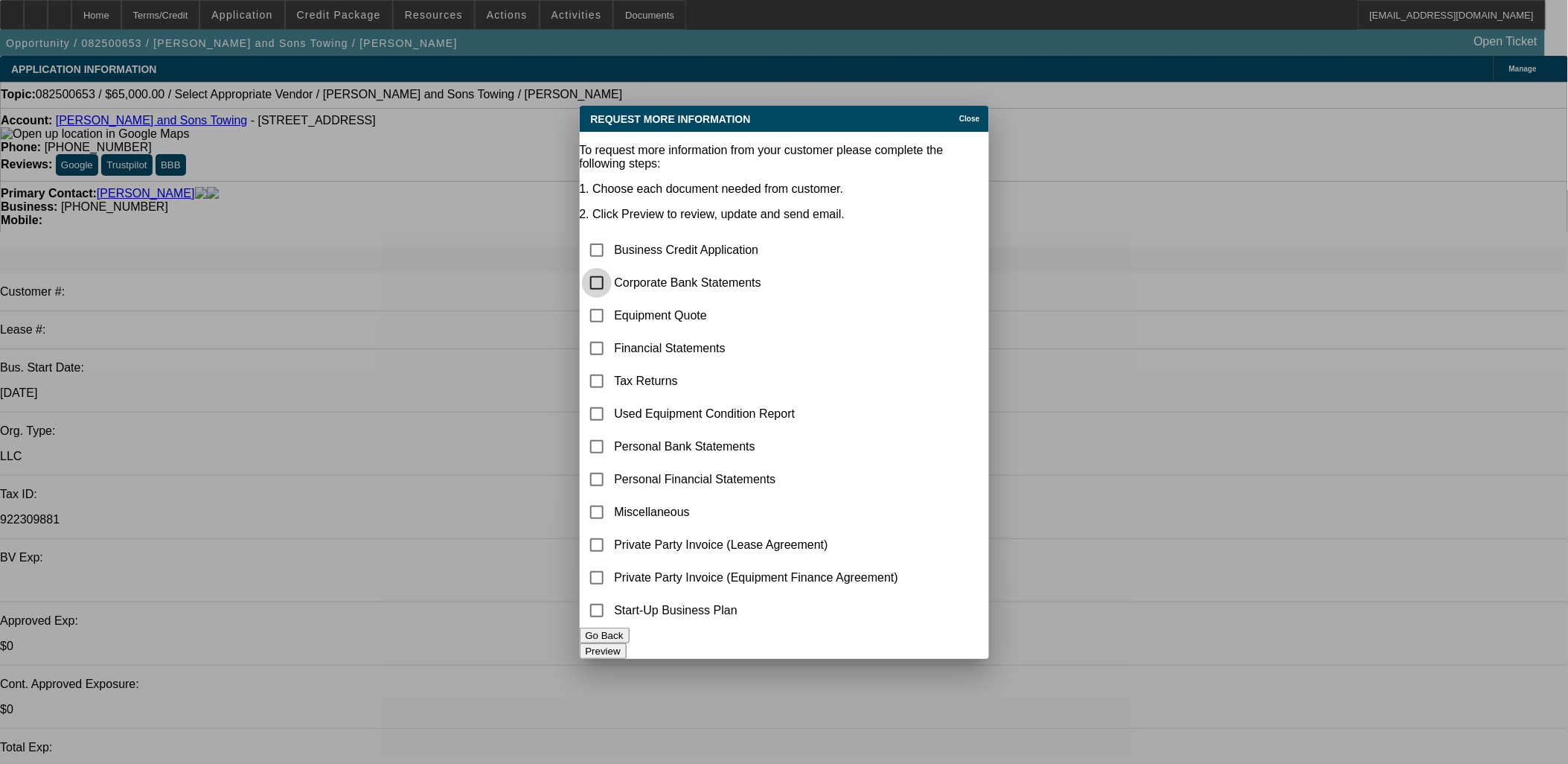
drag, startPoint x: 619, startPoint y: 220, endPoint x: 608, endPoint y: 234, distance: 17.8
click at [611, 268] on input "checkbox" at bounding box center [597, 282] width 30 height 30
checkbox input "true"
click at [611, 301] on input "checkbox" at bounding box center [597, 315] width 30 height 30
checkbox input "true"
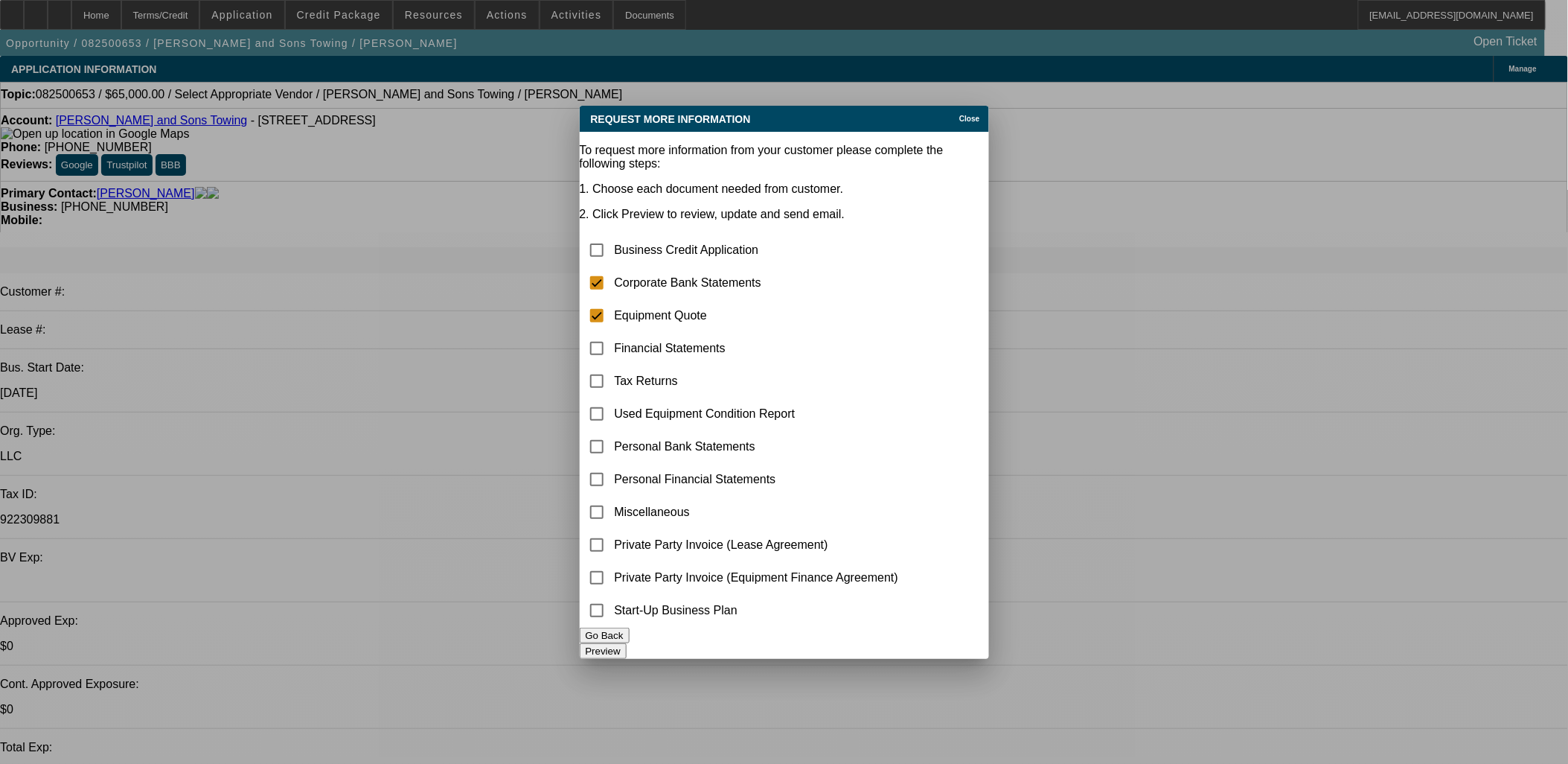
click at [627, 645] on button "Preview" at bounding box center [603, 650] width 47 height 15
